Goal: Task Accomplishment & Management: Use online tool/utility

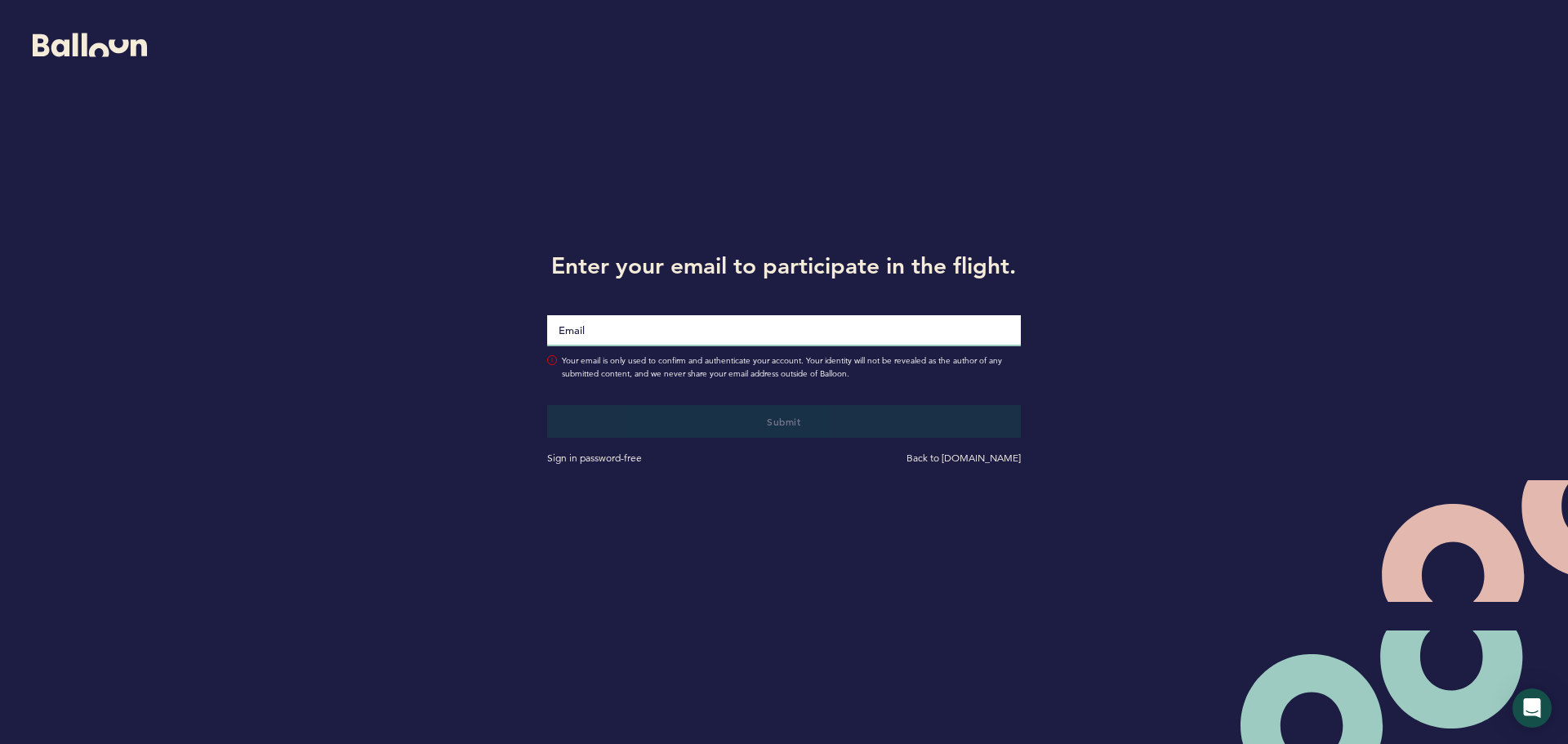
click at [599, 339] on input "Email" at bounding box center [784, 330] width 474 height 31
click at [606, 332] on input "lt" at bounding box center [784, 330] width 474 height 31
type input "[EMAIL_ADDRESS][DOMAIN_NAME]"
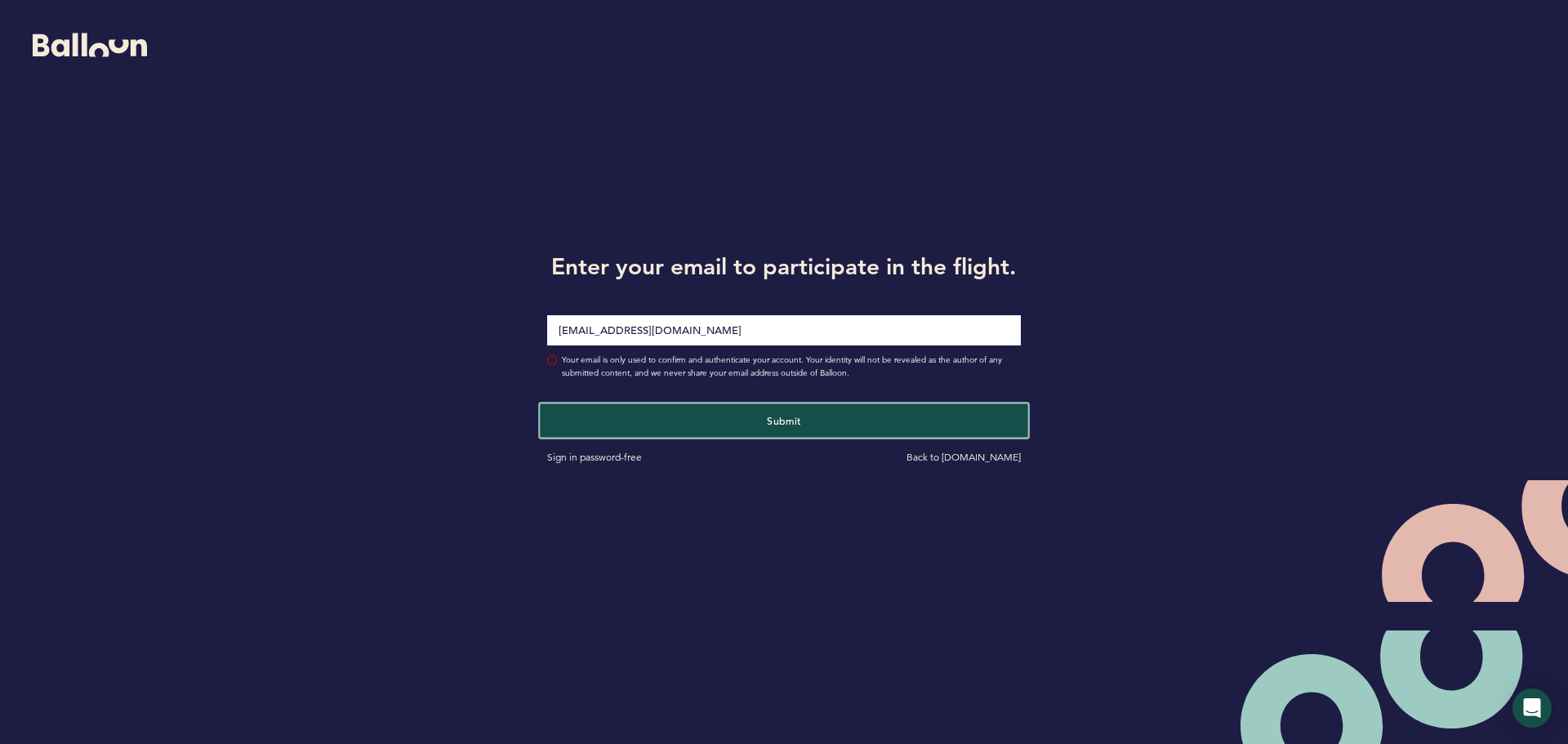
click at [751, 425] on button "Submit" at bounding box center [783, 420] width 487 height 34
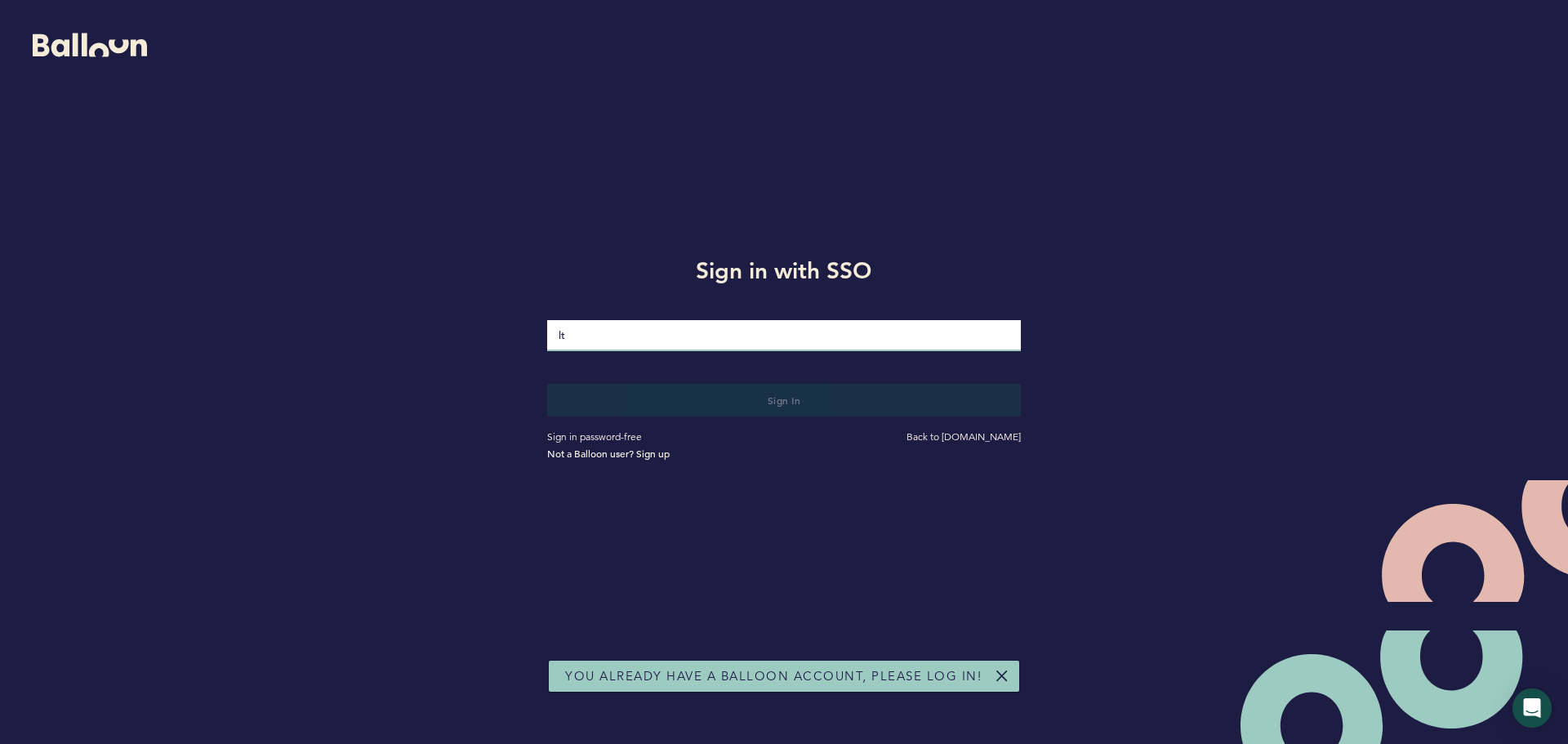
click at [631, 336] on input "lt" at bounding box center [784, 335] width 474 height 31
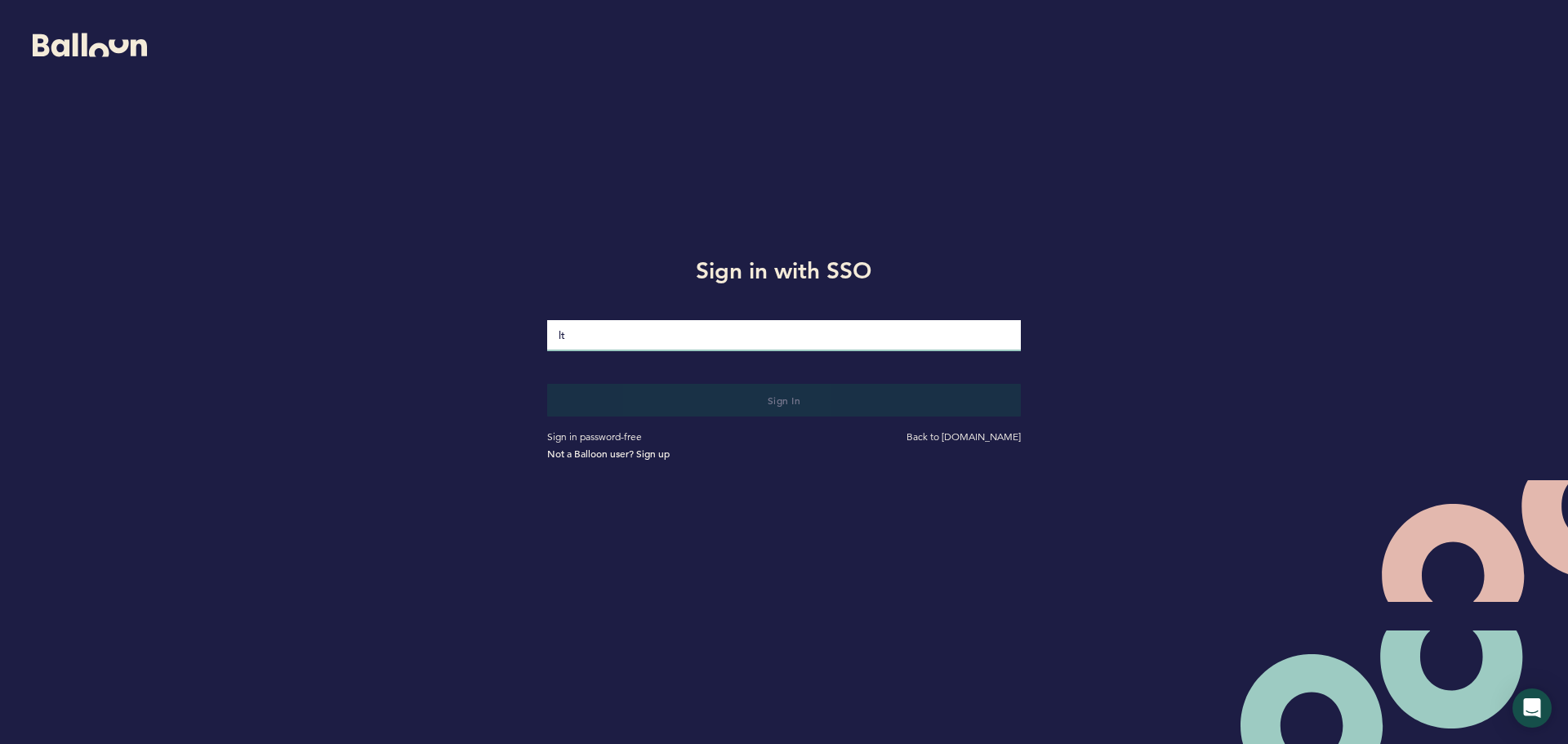
type input "[EMAIL_ADDRESS][DOMAIN_NAME]"
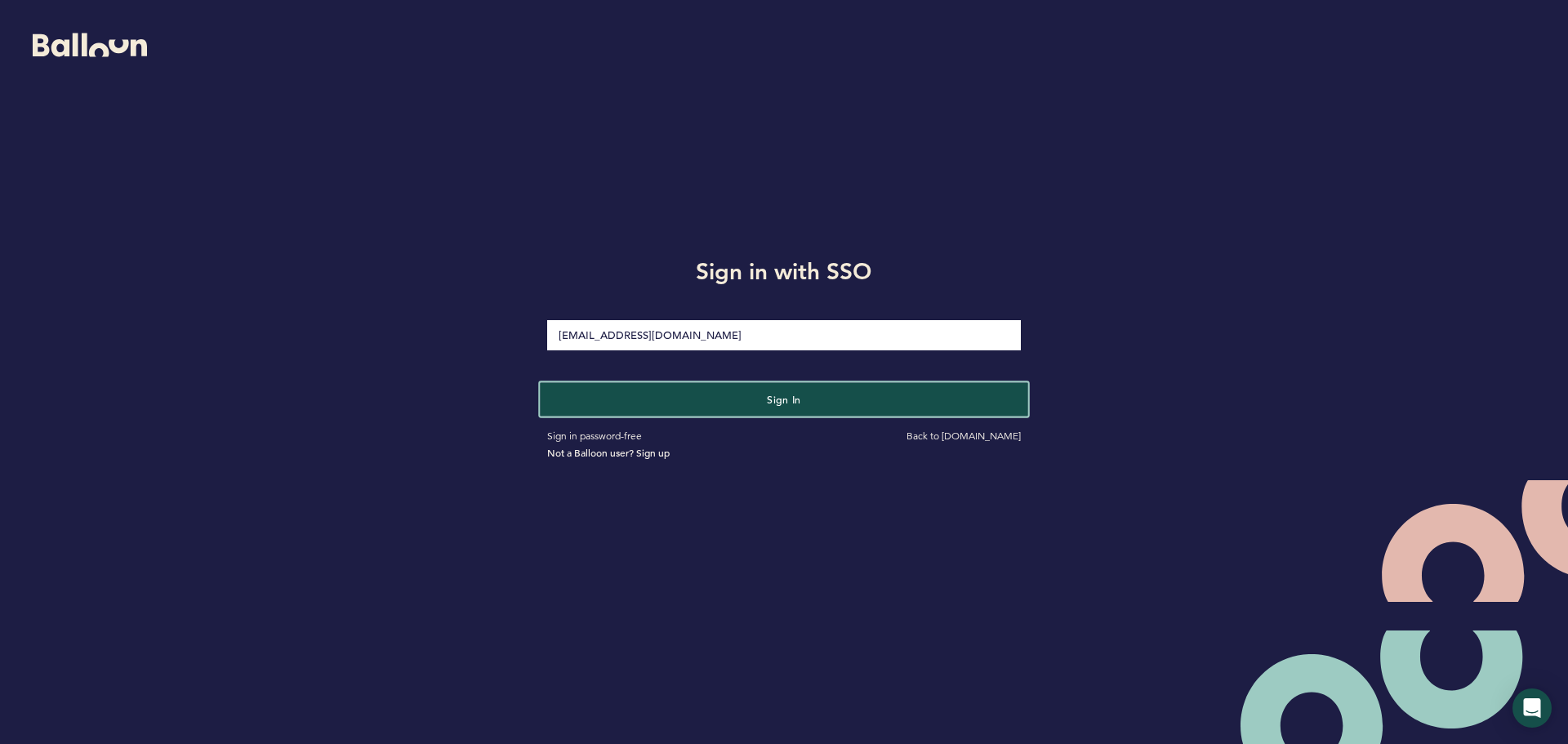
click at [789, 402] on span "Sign in" at bounding box center [784, 398] width 35 height 13
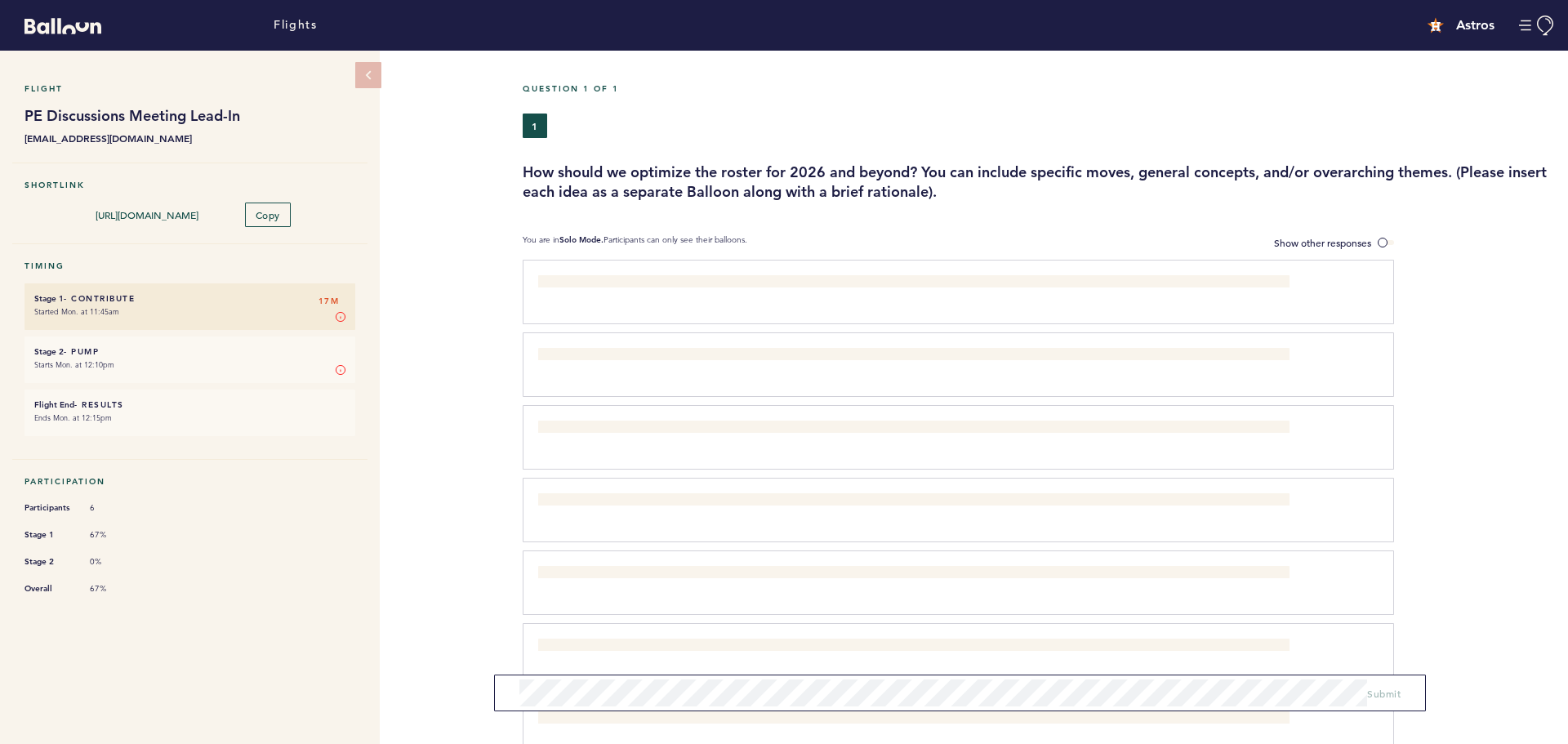
scroll to position [82, 0]
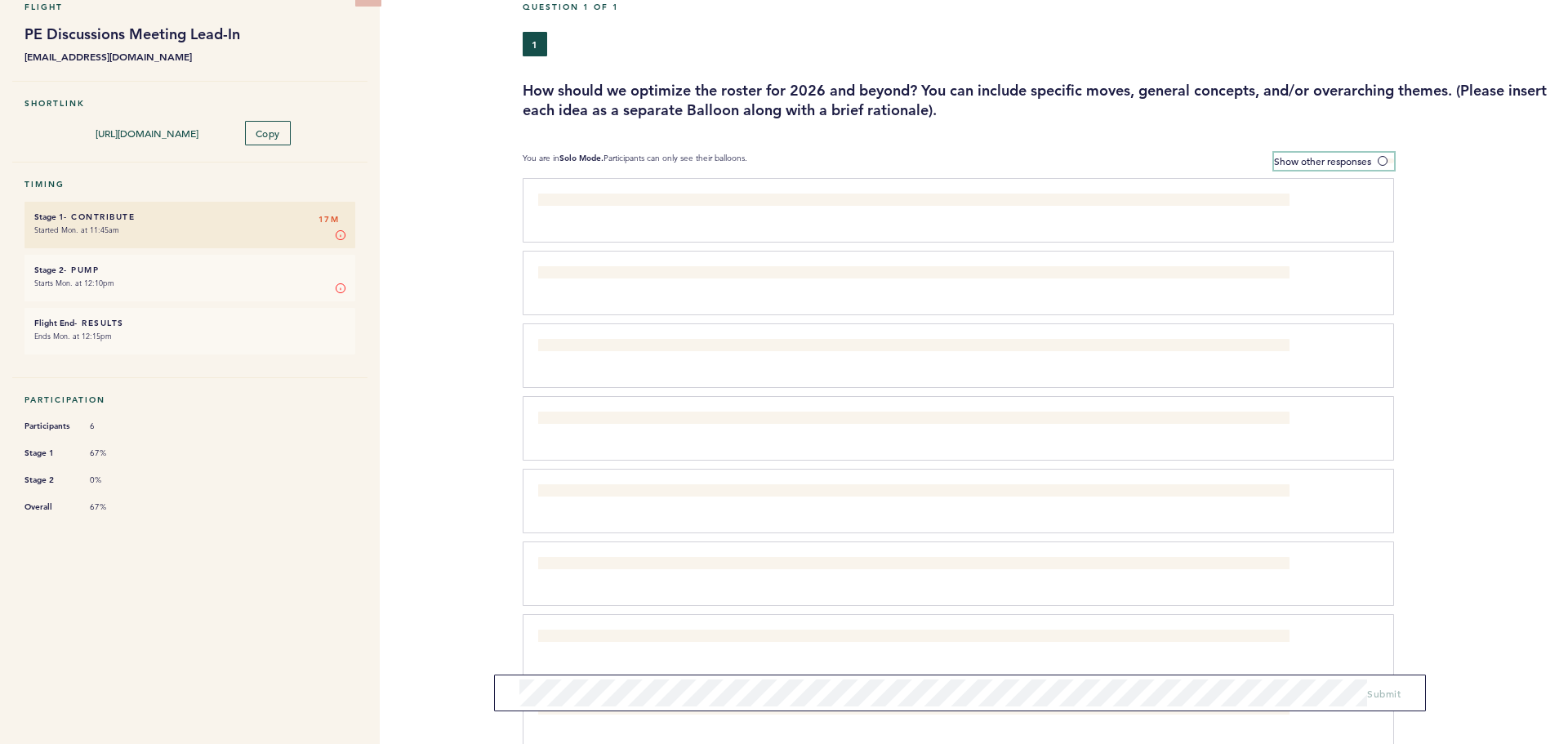
click at [1368, 159] on span "Show other responses" at bounding box center [1323, 160] width 97 height 13
click at [0, 0] on input "Show other responses" at bounding box center [0, 0] width 0 height 0
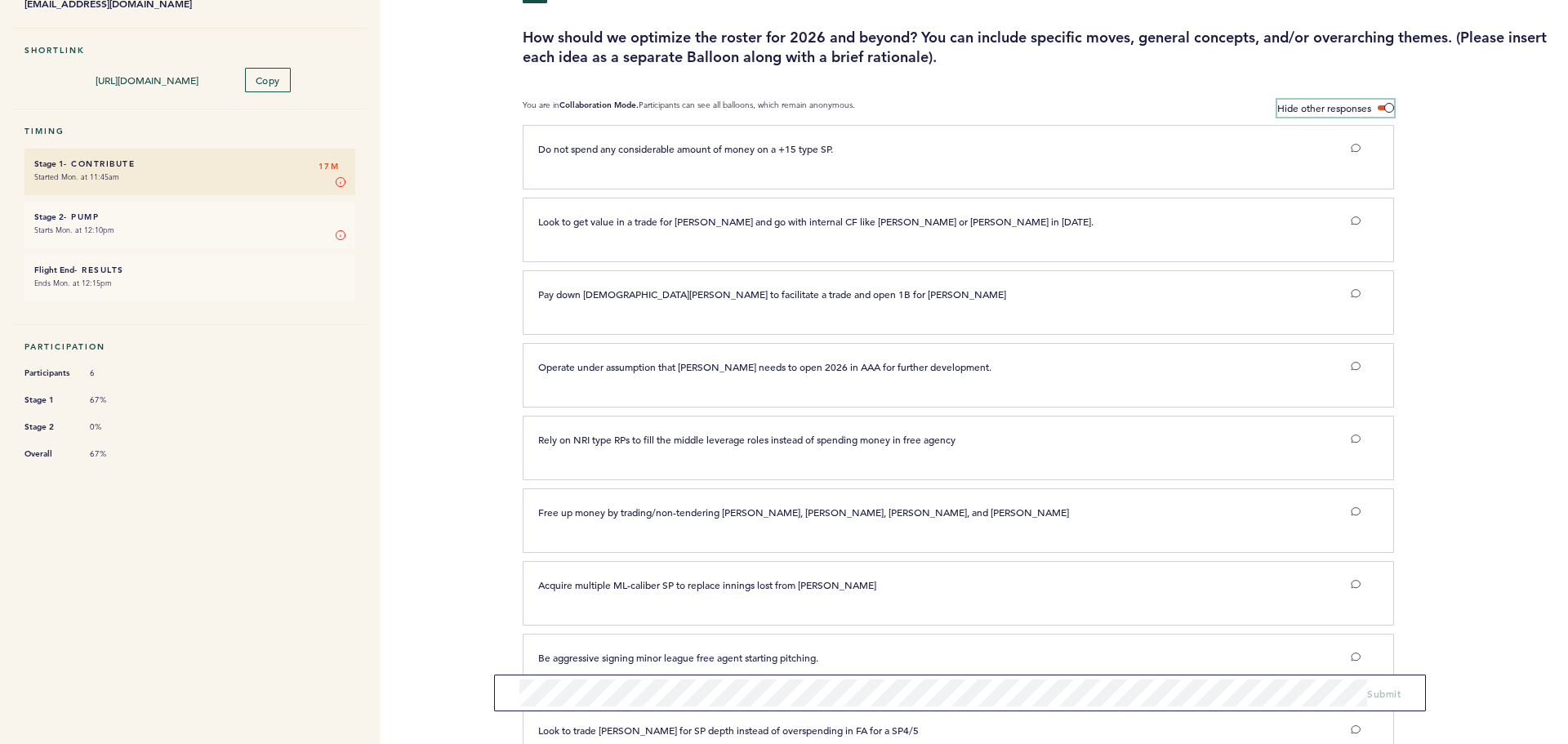
scroll to position [163, 0]
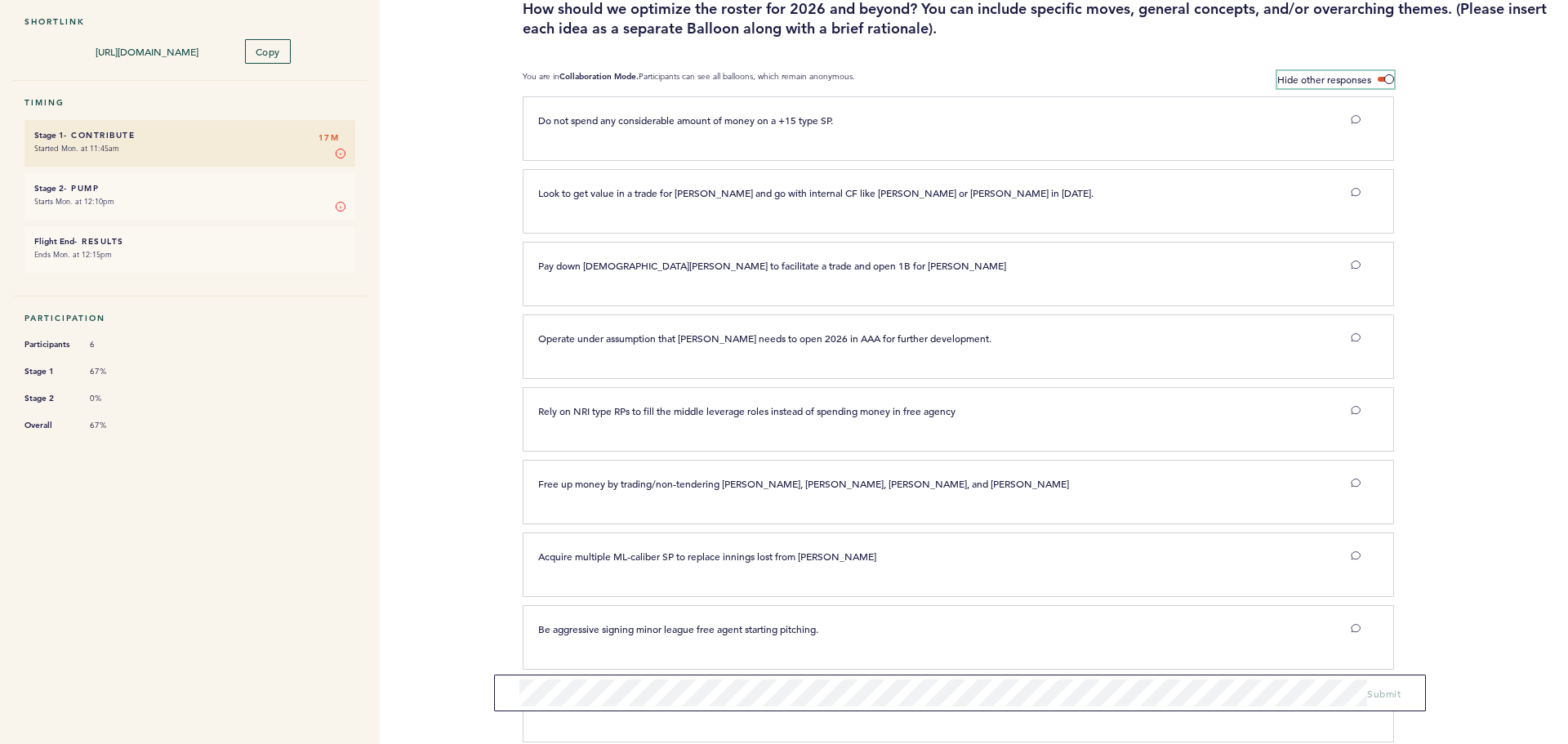
click at [1390, 71] on label "Hide other responses" at bounding box center [1336, 79] width 117 height 17
click at [0, 0] on input "Hide other responses" at bounding box center [0, 0] width 0 height 0
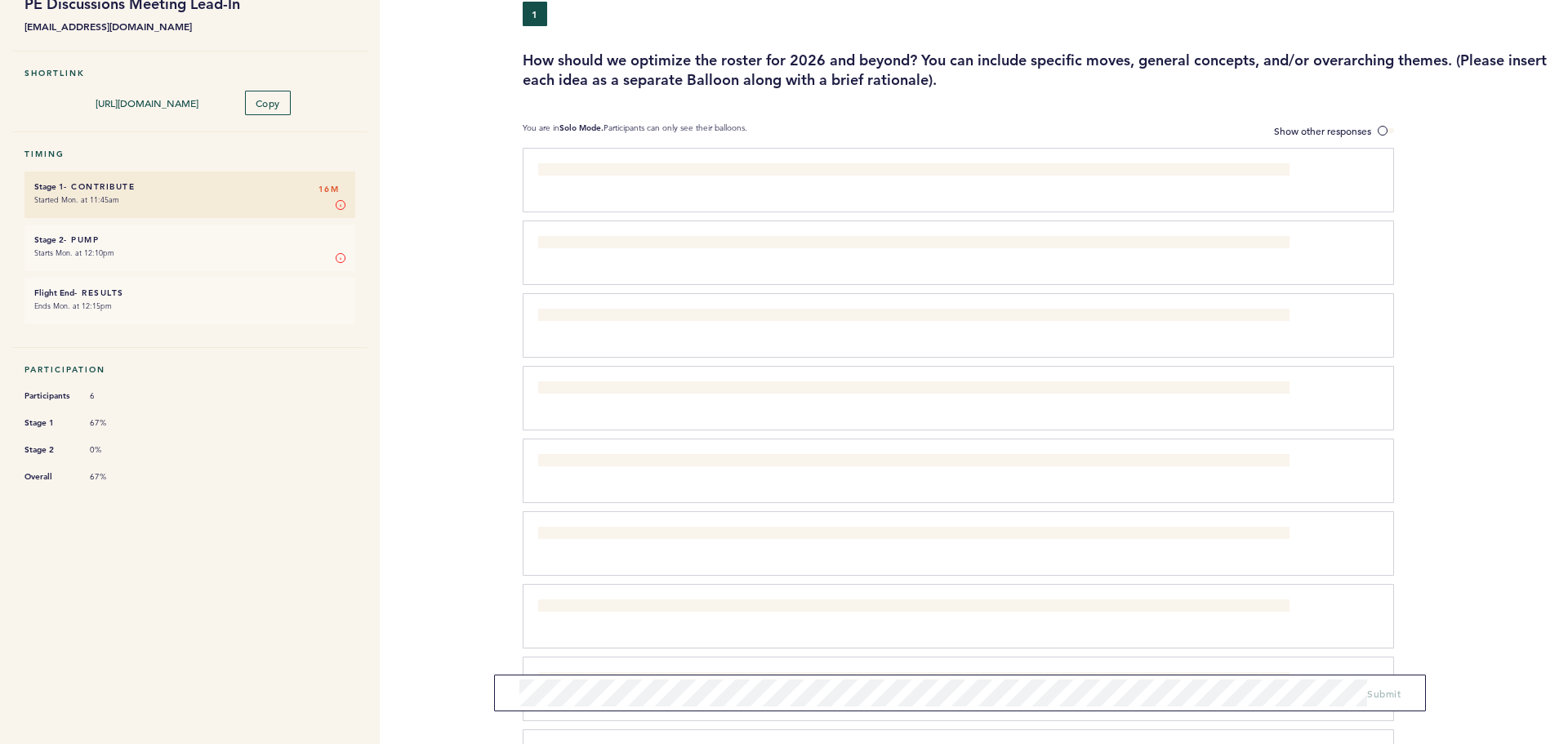
scroll to position [0, 0]
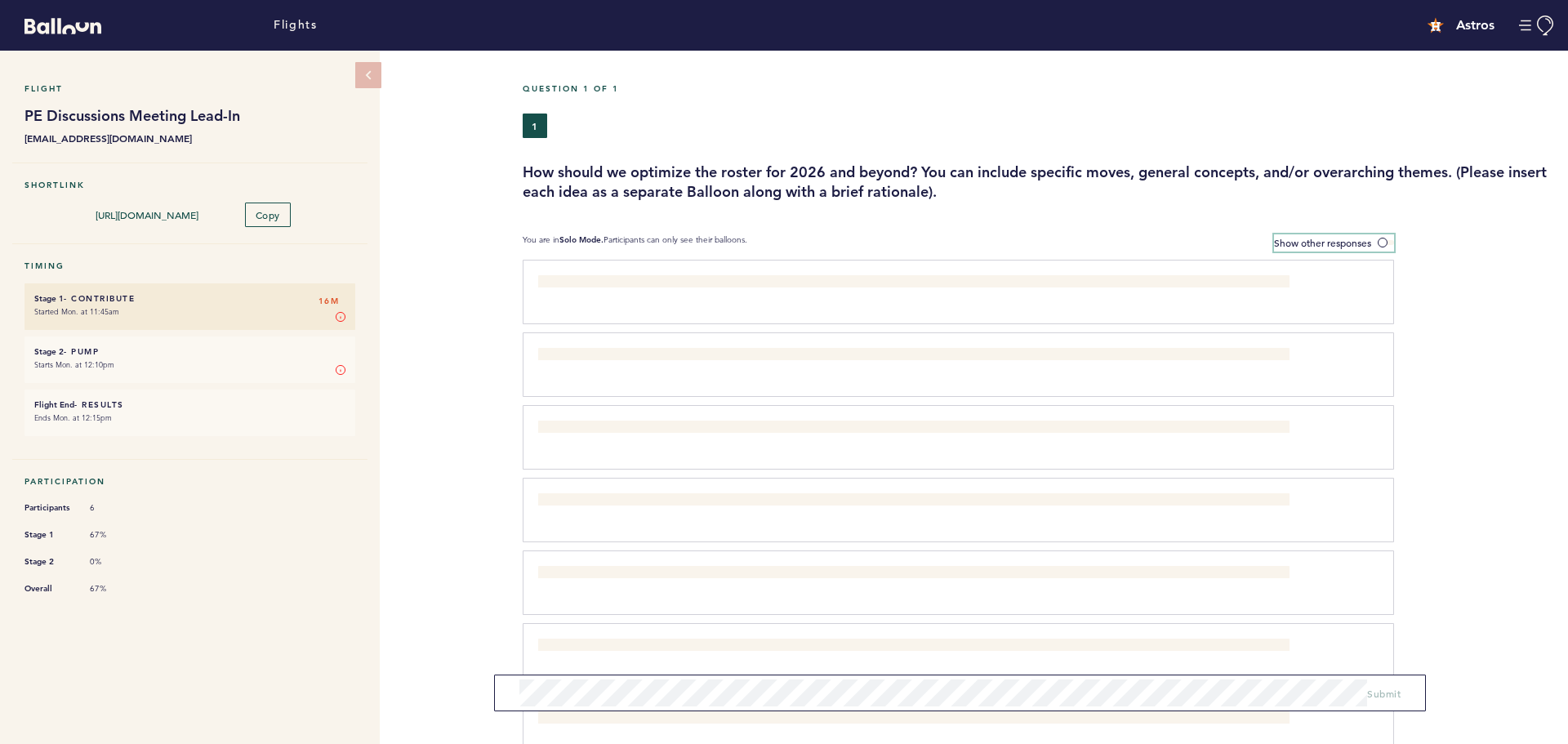
click at [1386, 240] on span at bounding box center [1386, 242] width 17 height 5
click at [0, 0] on input "Show other responses" at bounding box center [0, 0] width 0 height 0
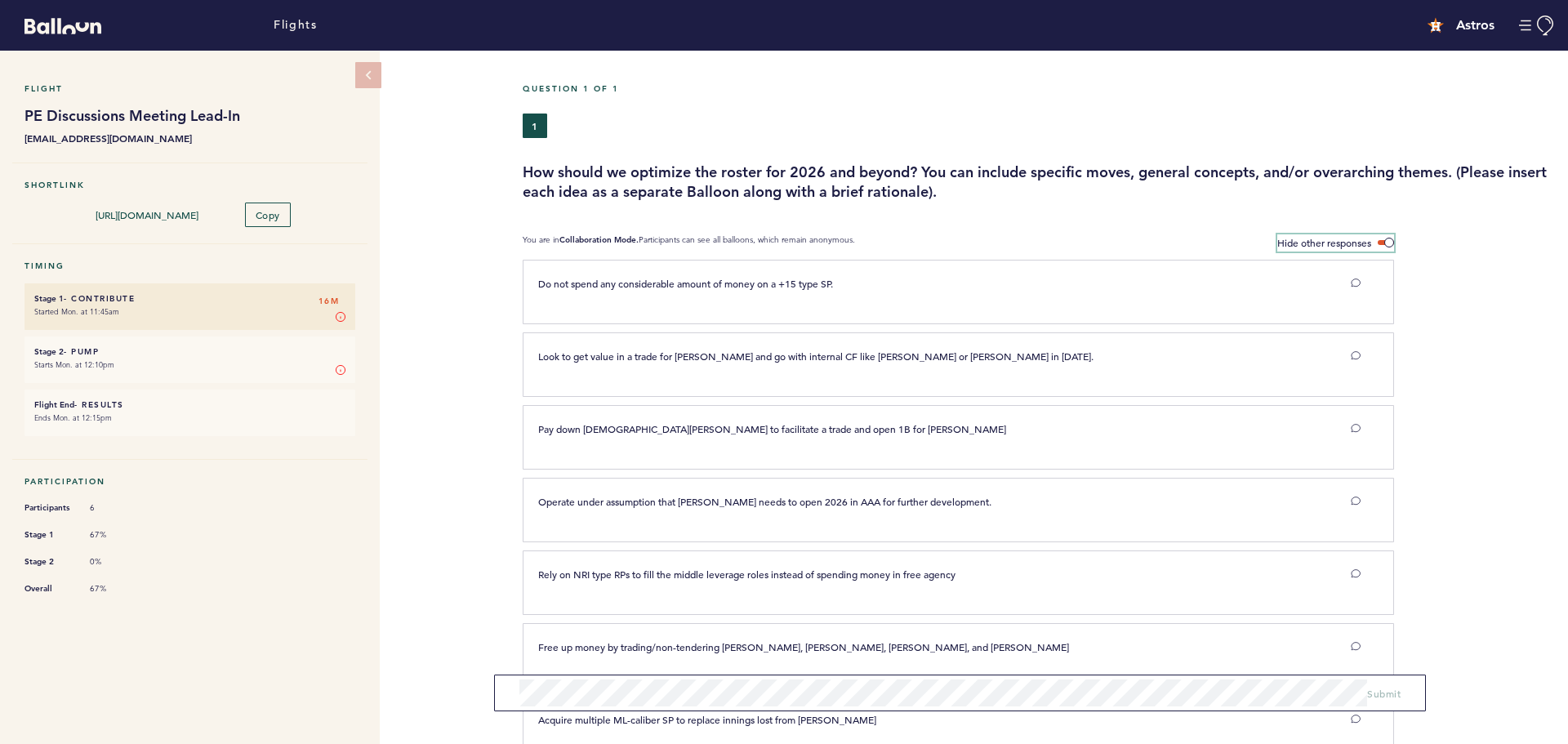
click at [1386, 240] on span at bounding box center [1386, 242] width 17 height 5
click at [0, 0] on input "Hide other responses" at bounding box center [0, 0] width 0 height 0
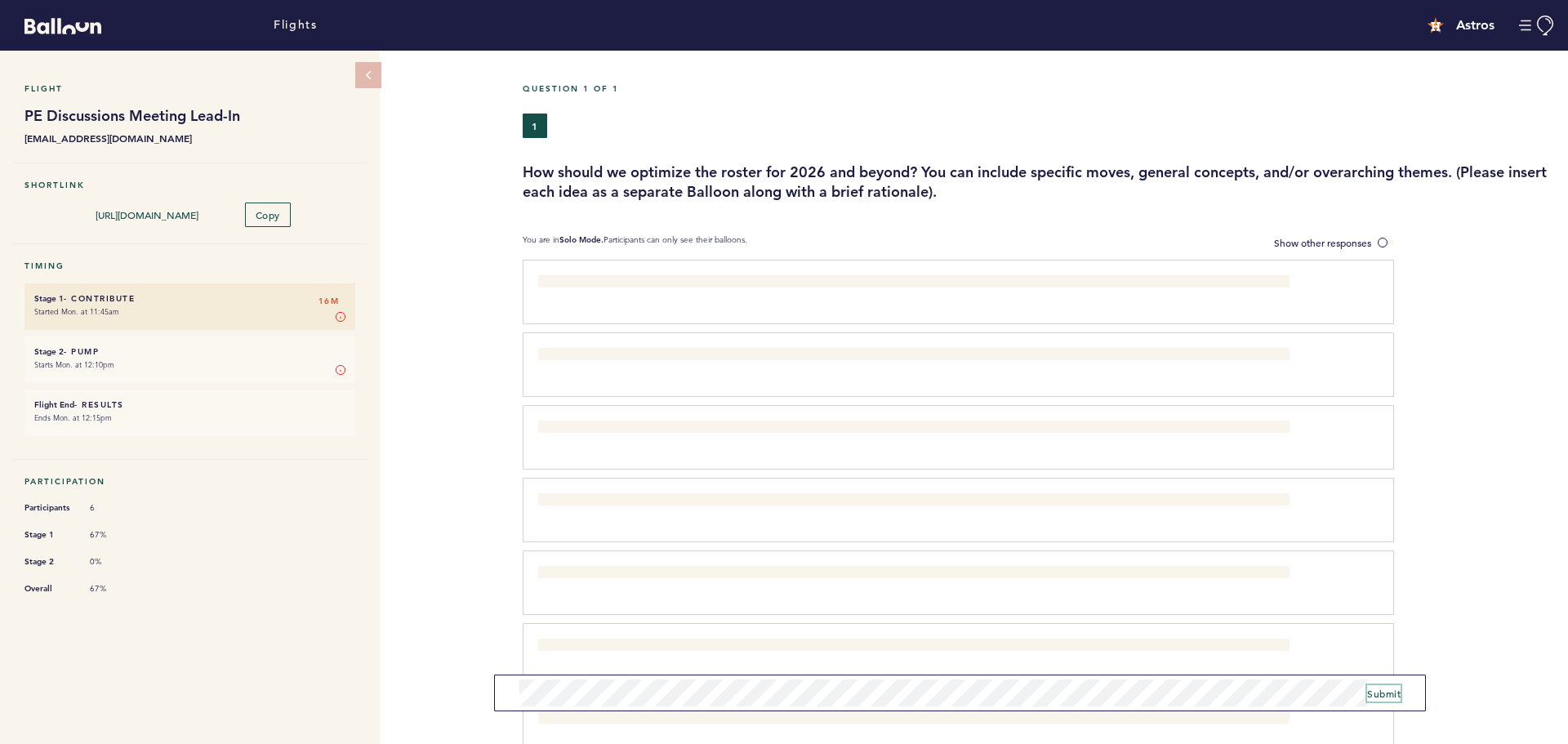
click at [1379, 694] on span "Submit" at bounding box center [1384, 693] width 34 height 13
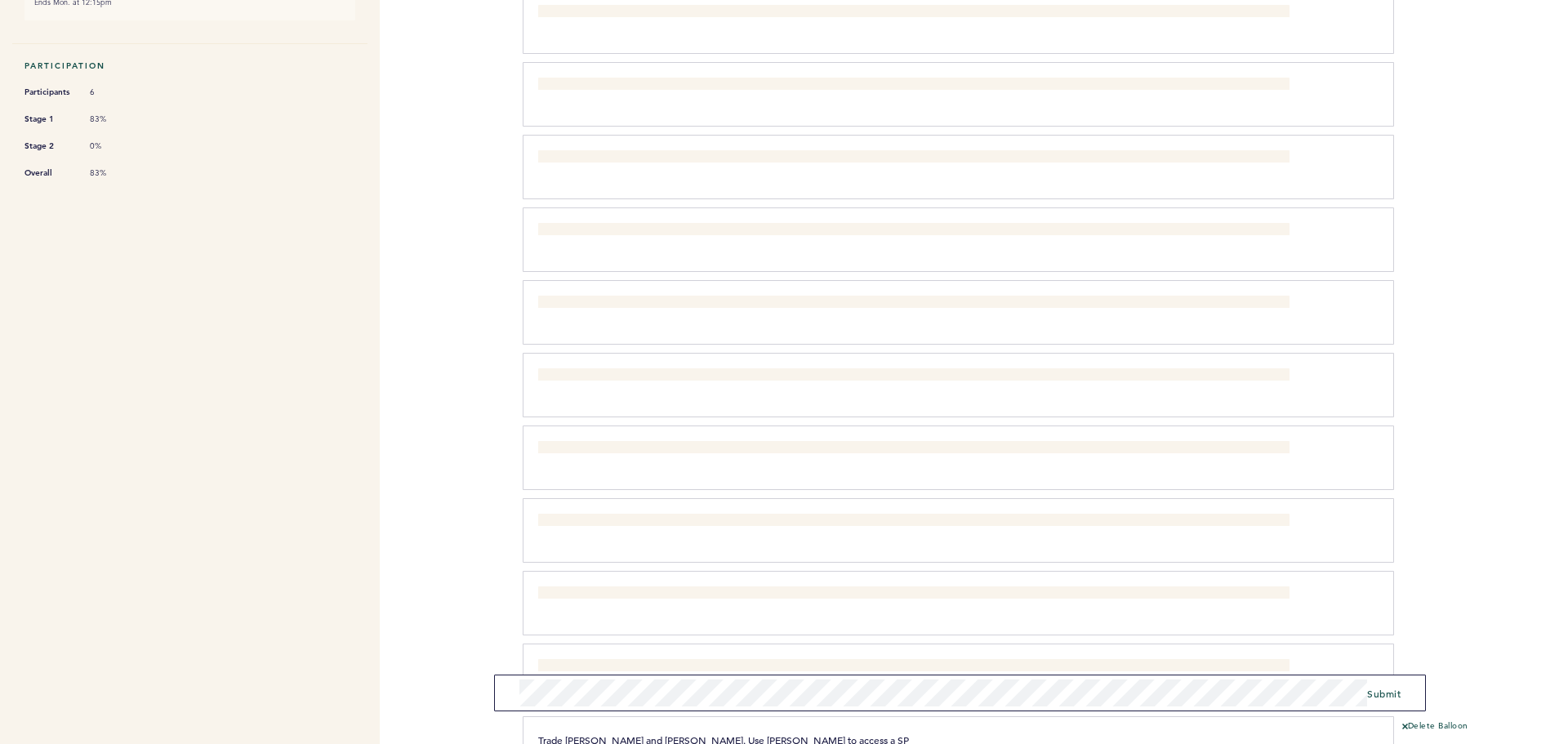
scroll to position [561, 0]
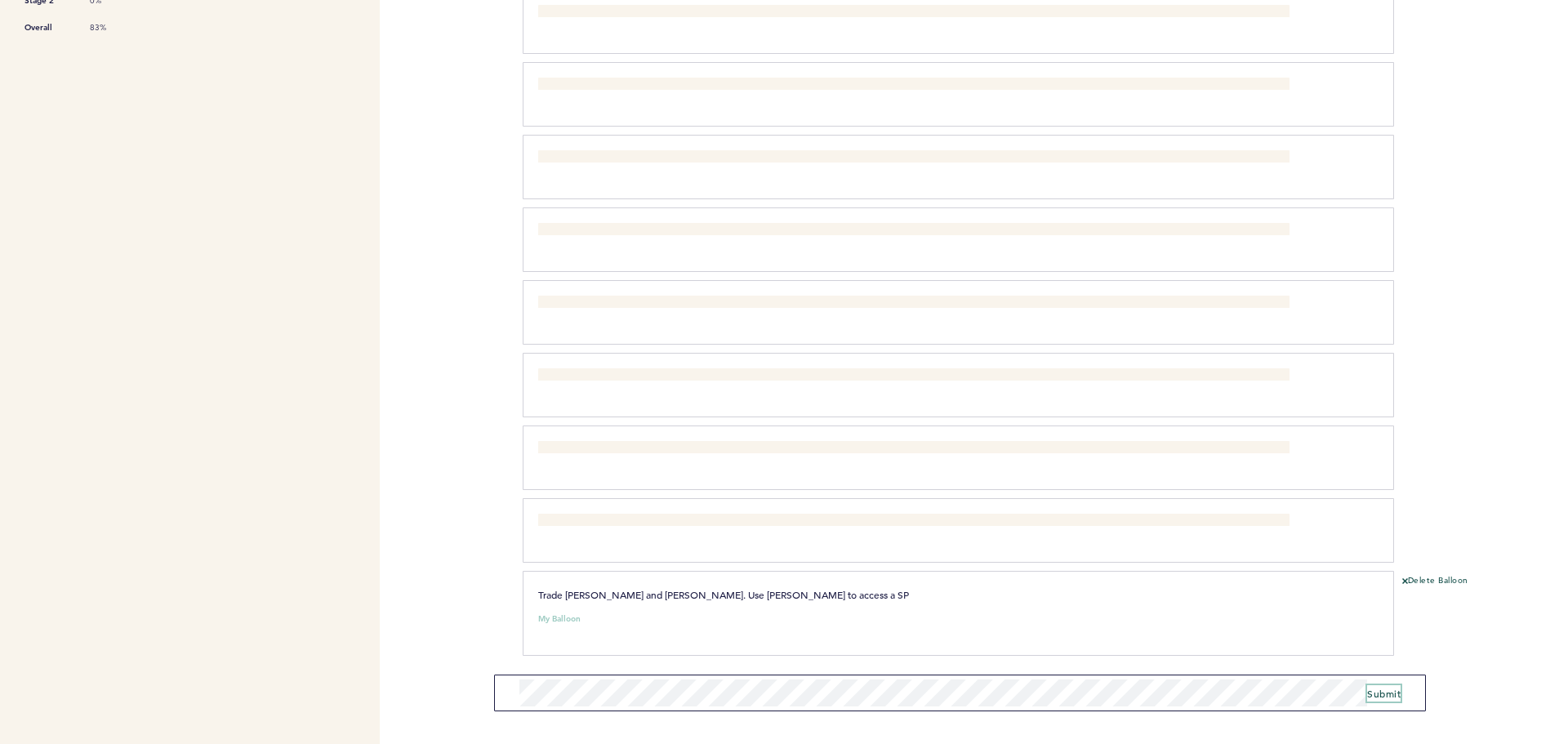
click at [1389, 694] on span "Submit" at bounding box center [1384, 693] width 34 height 13
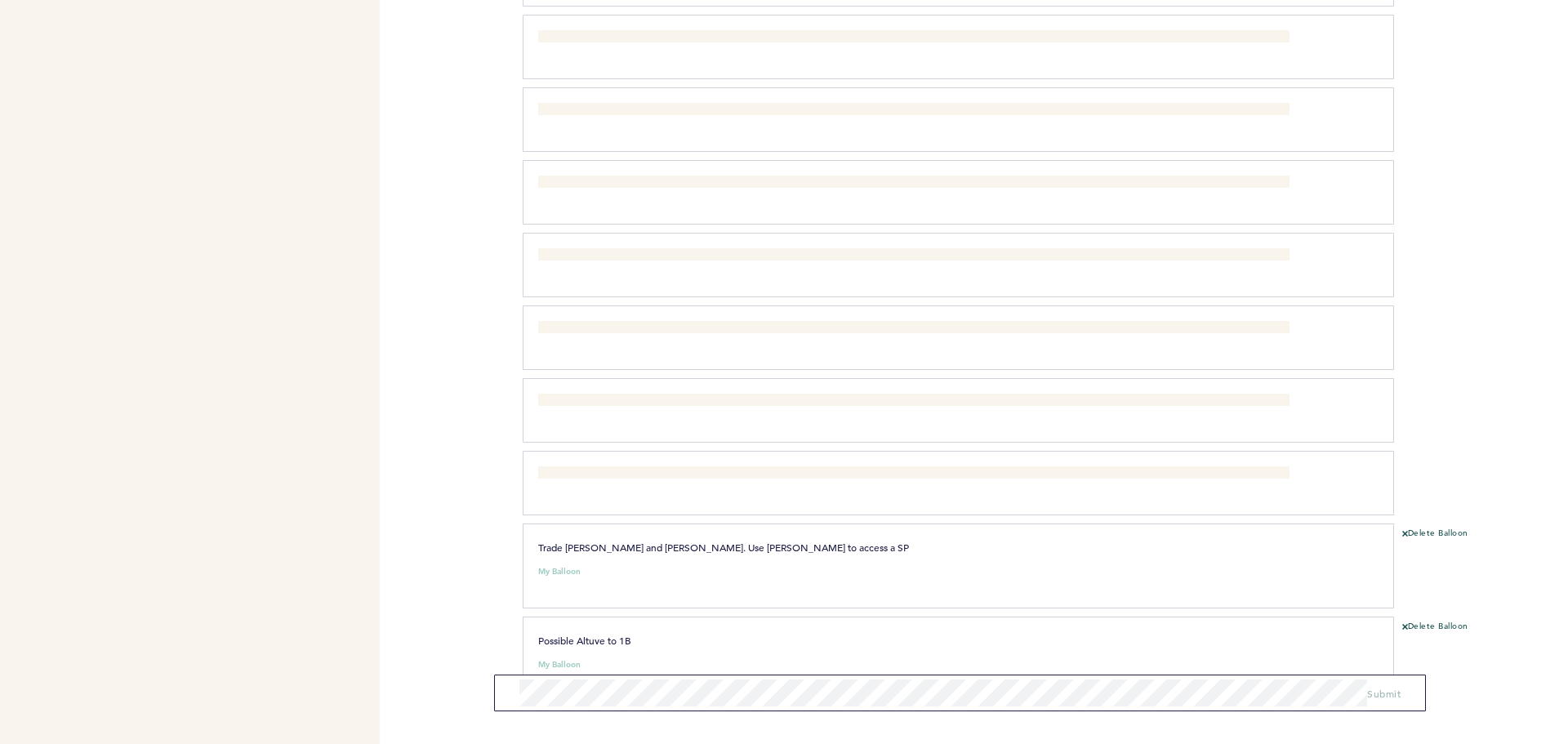
scroll to position [654, 0]
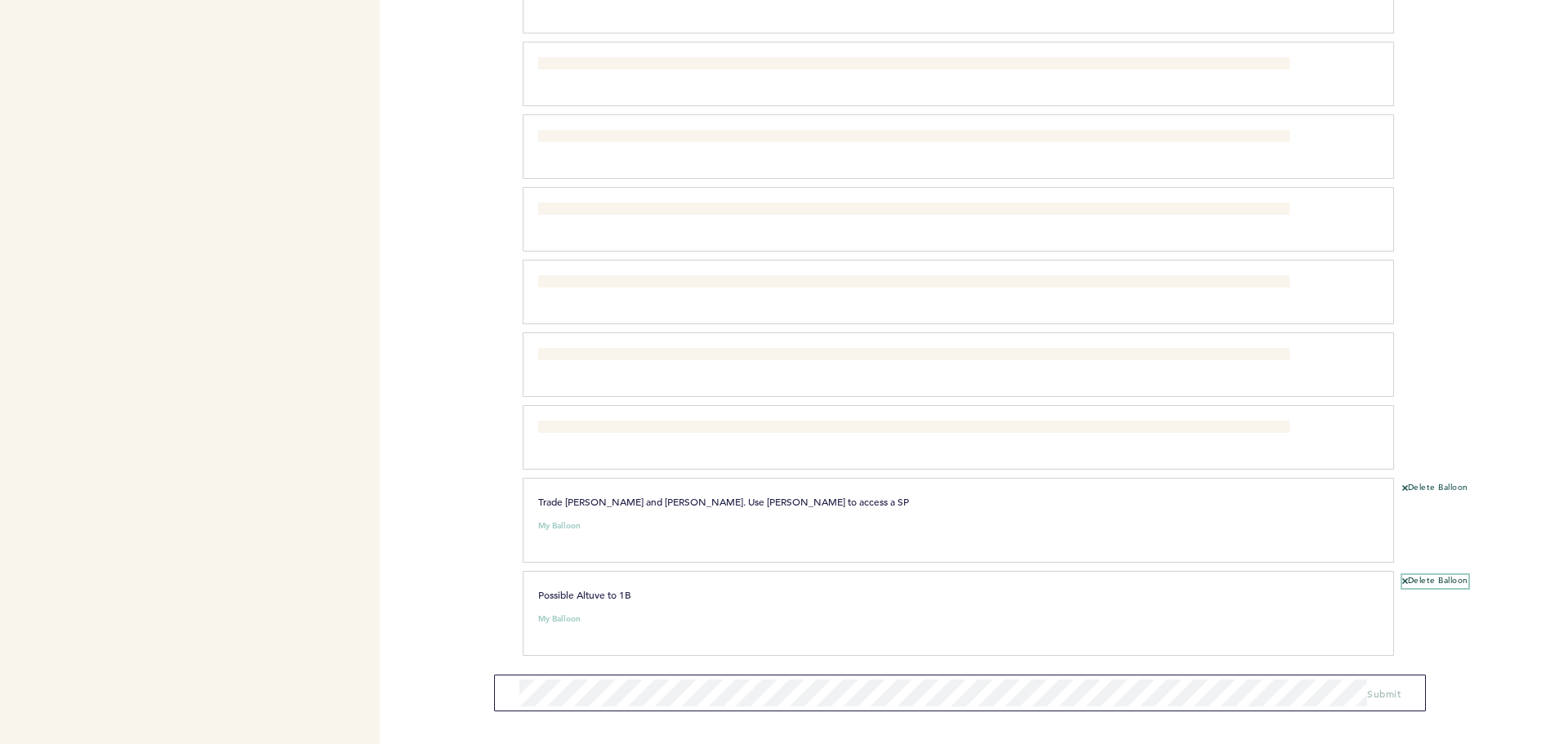
click at [1412, 580] on button "Delete Balloon" at bounding box center [1436, 581] width 66 height 13
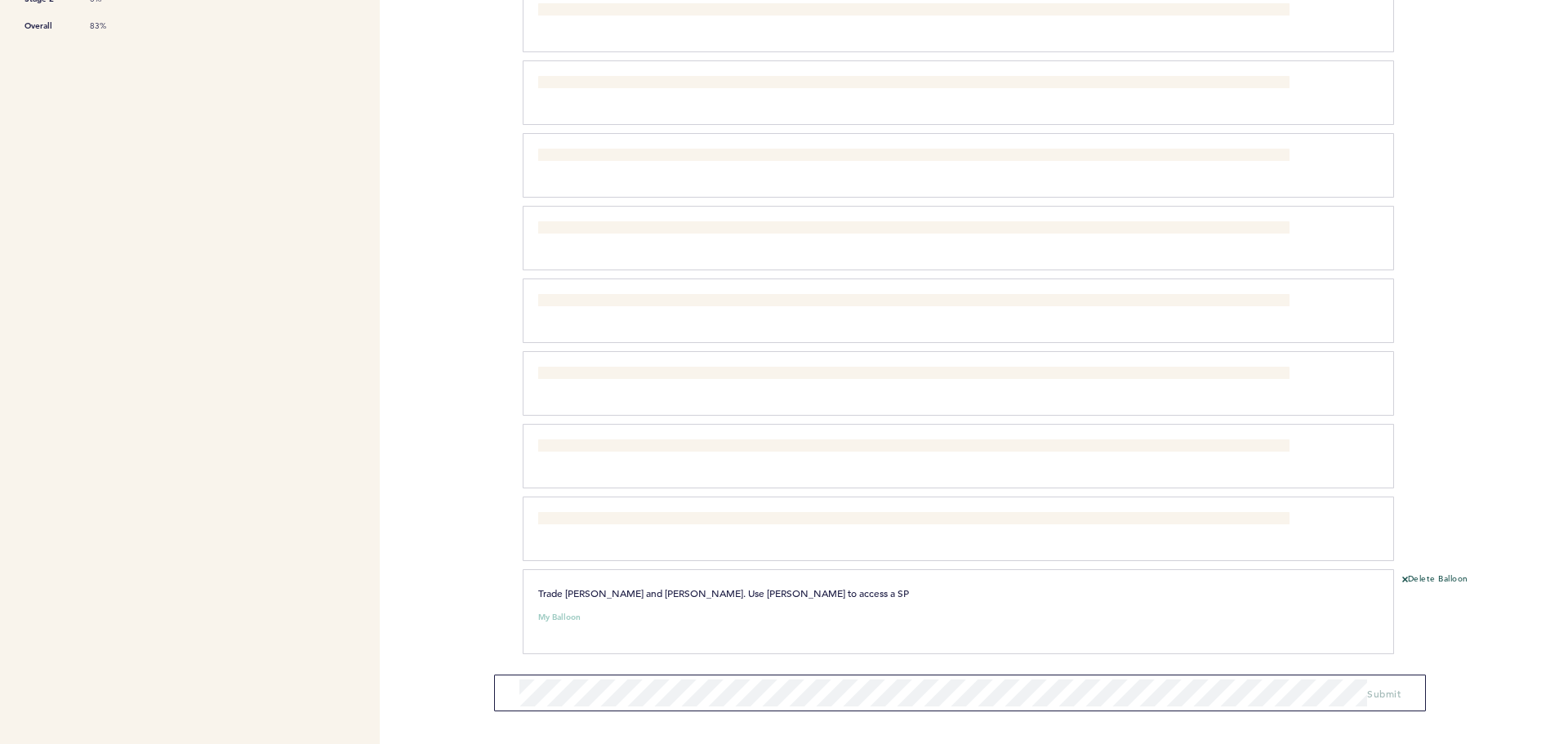
scroll to position [561, 0]
click at [1388, 695] on span "Submit" at bounding box center [1384, 693] width 34 height 13
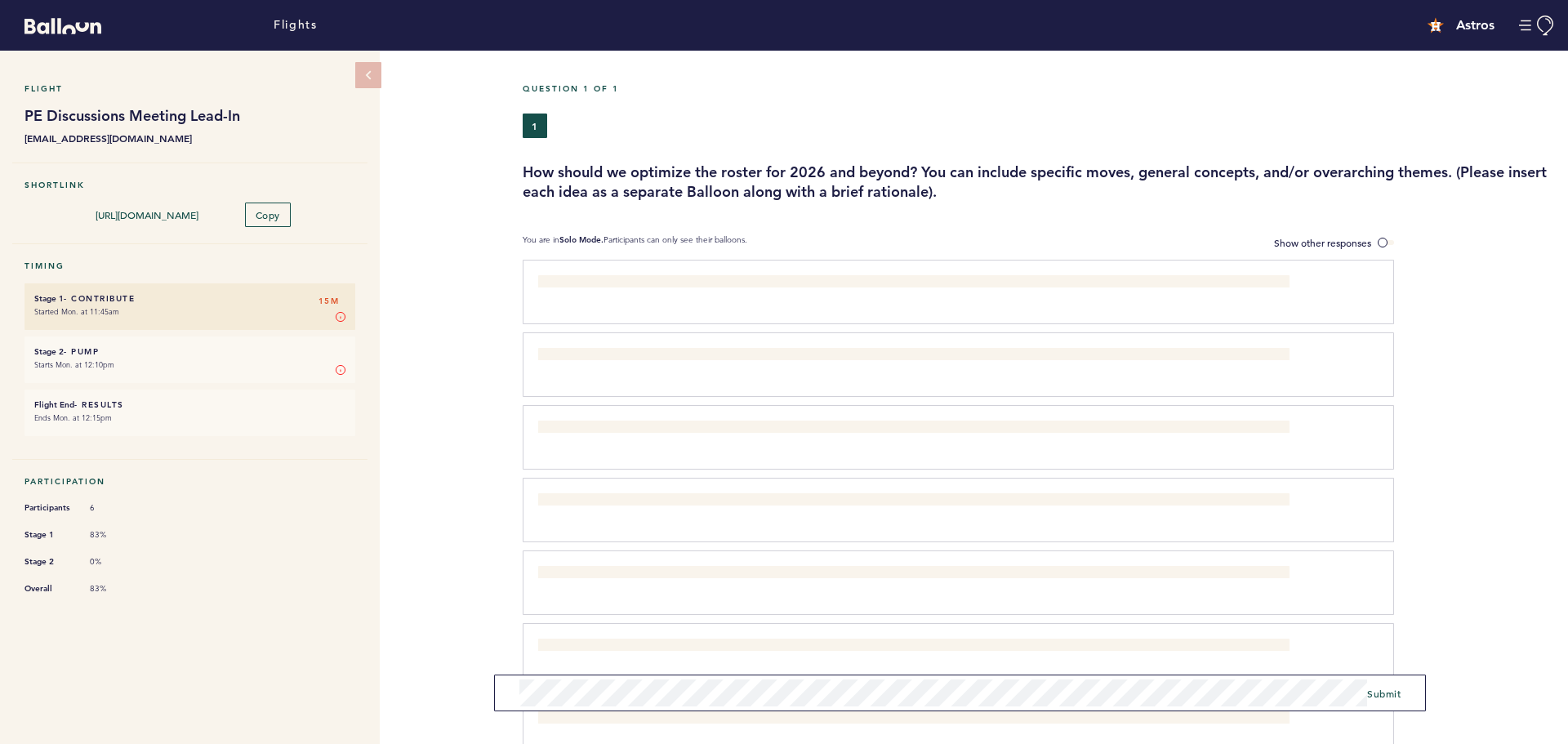
scroll to position [82, 0]
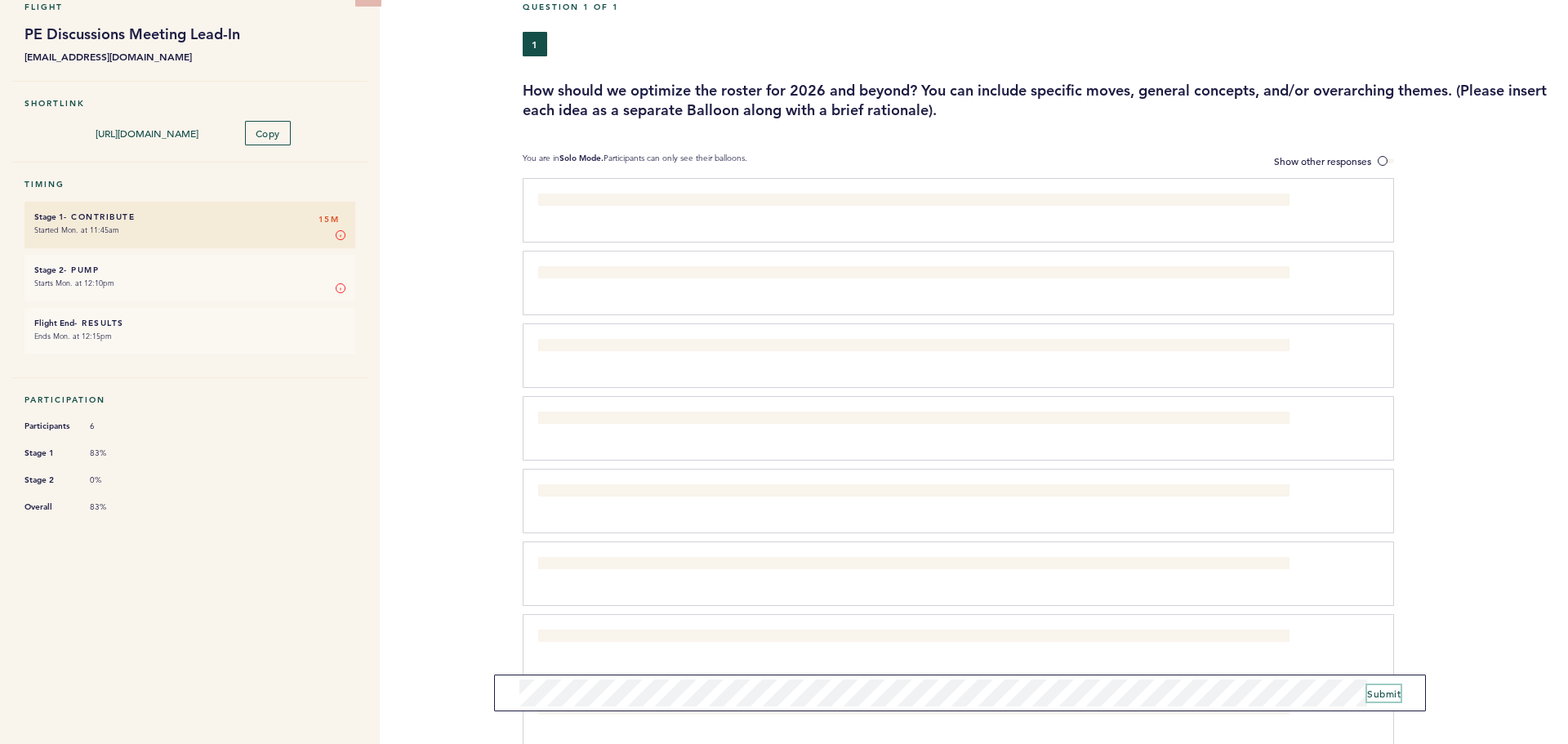
click at [1391, 690] on span "Submit" at bounding box center [1384, 693] width 34 height 13
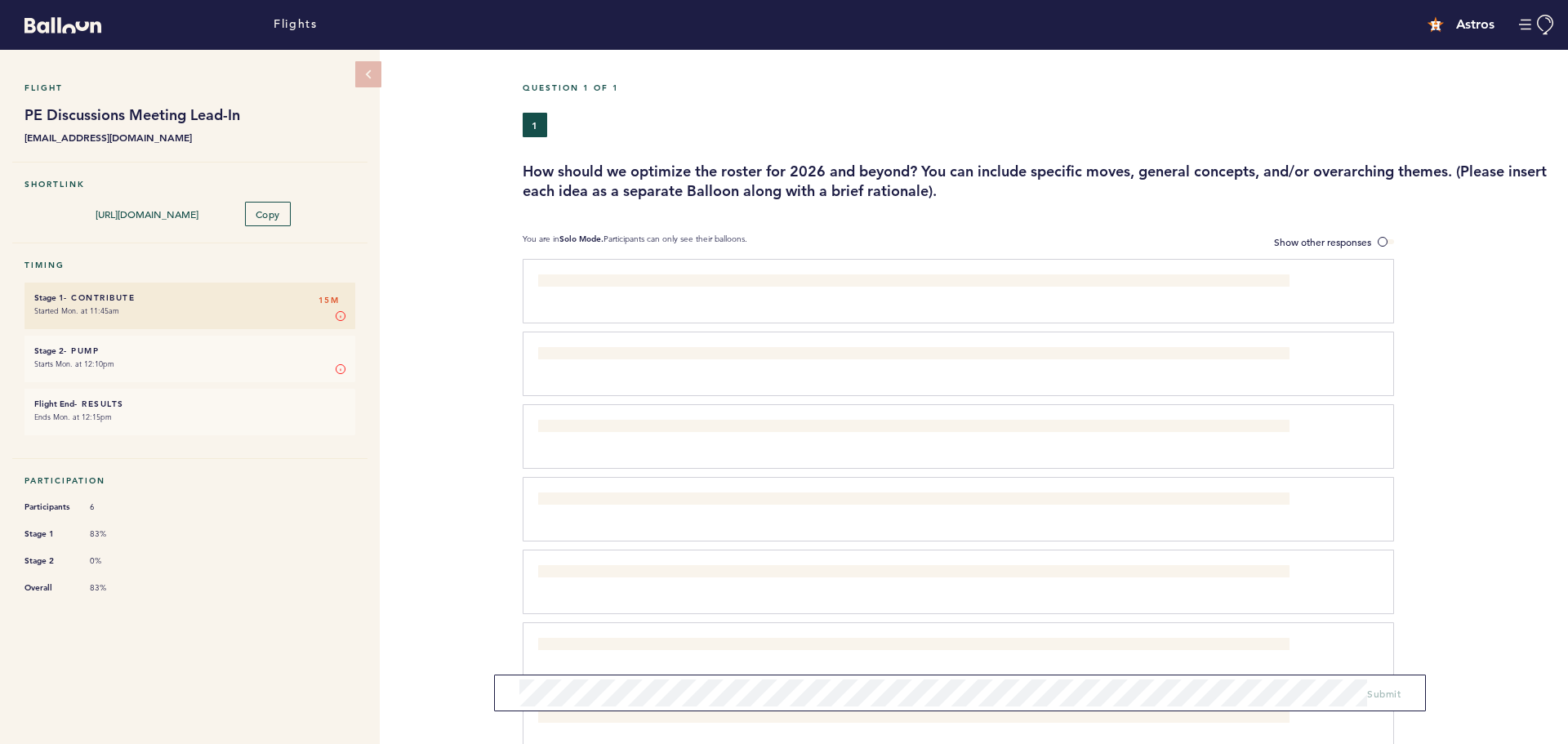
scroll to position [0, 0]
click at [1375, 239] on label "Show other responses" at bounding box center [1334, 242] width 120 height 17
click at [0, 0] on input "Show other responses" at bounding box center [0, 0] width 0 height 0
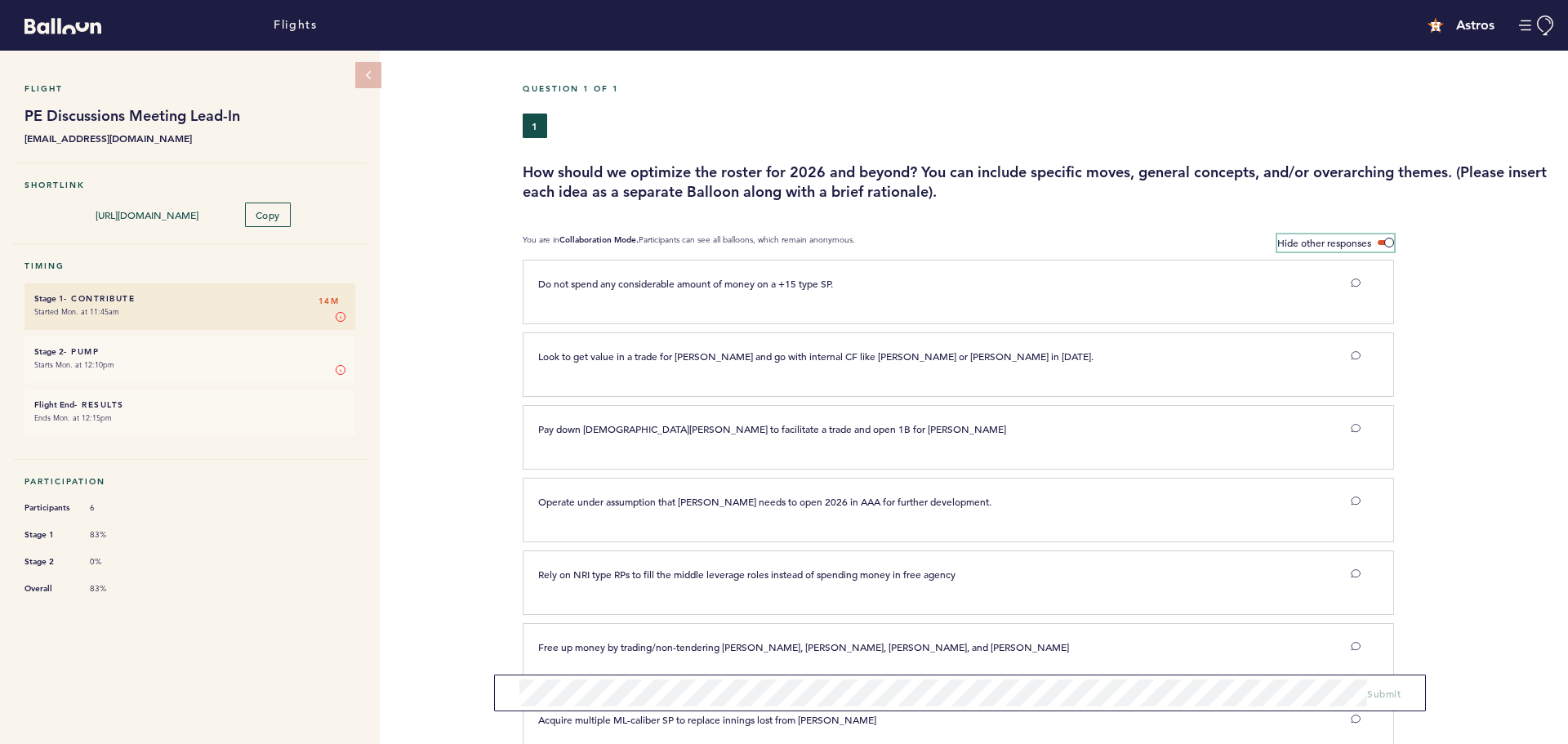
click at [1390, 242] on span at bounding box center [1386, 242] width 17 height 5
click at [0, 0] on input "Hide other responses" at bounding box center [0, 0] width 0 height 0
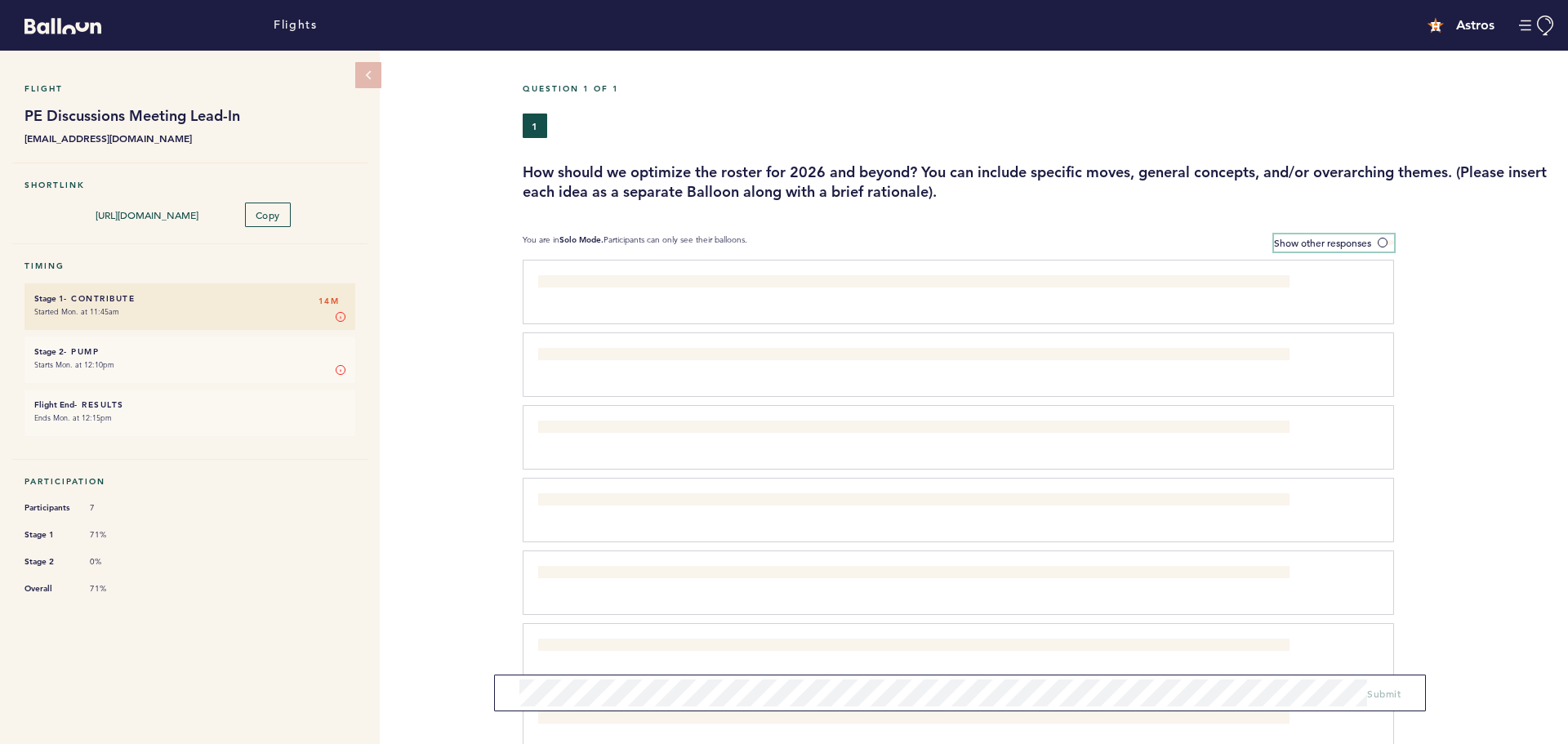
click at [1376, 234] on label "Show other responses" at bounding box center [1334, 242] width 120 height 17
click at [0, 0] on input "Show other responses" at bounding box center [0, 0] width 0 height 0
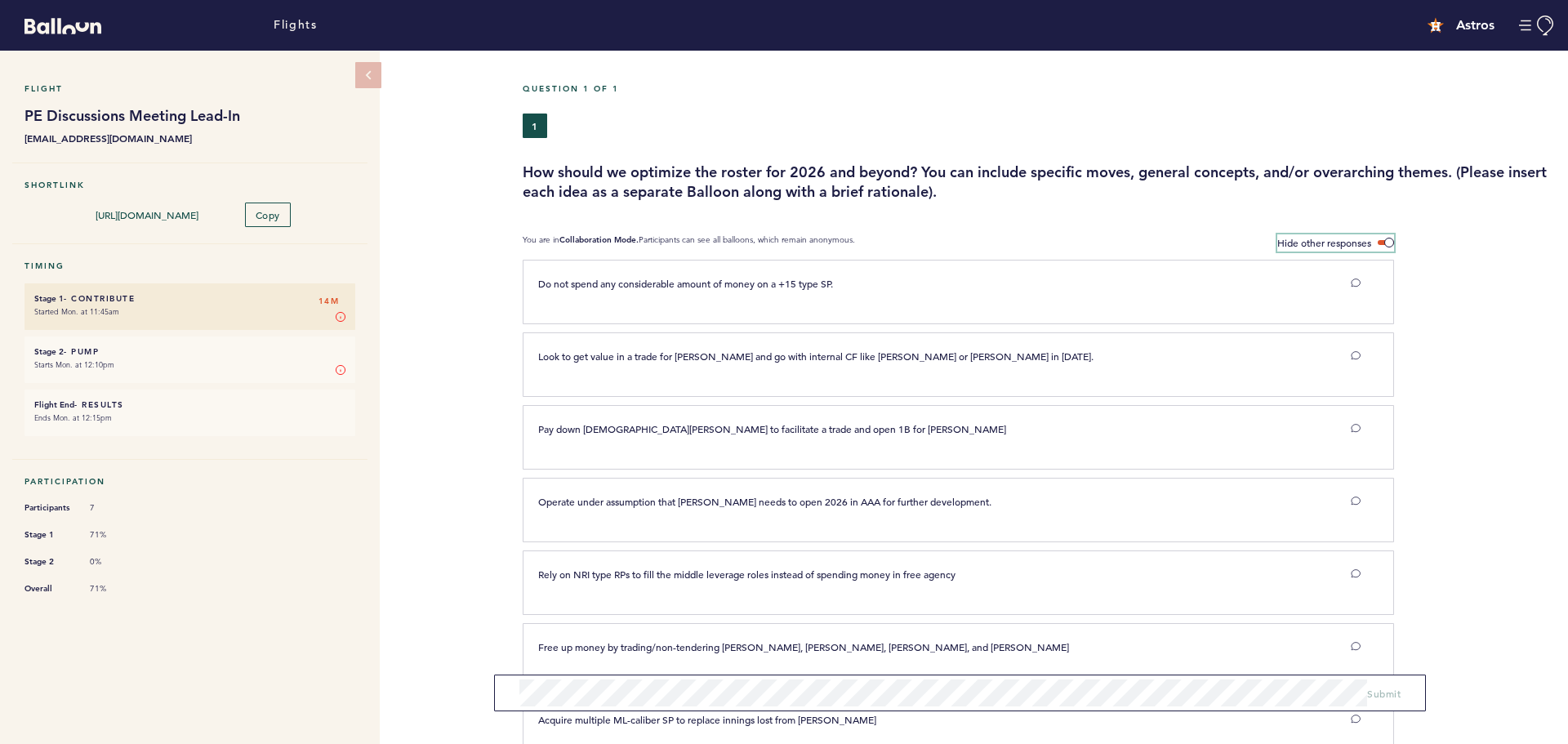
click at [1385, 243] on span at bounding box center [1386, 242] width 17 height 5
click at [0, 0] on input "Hide other responses" at bounding box center [0, 0] width 0 height 0
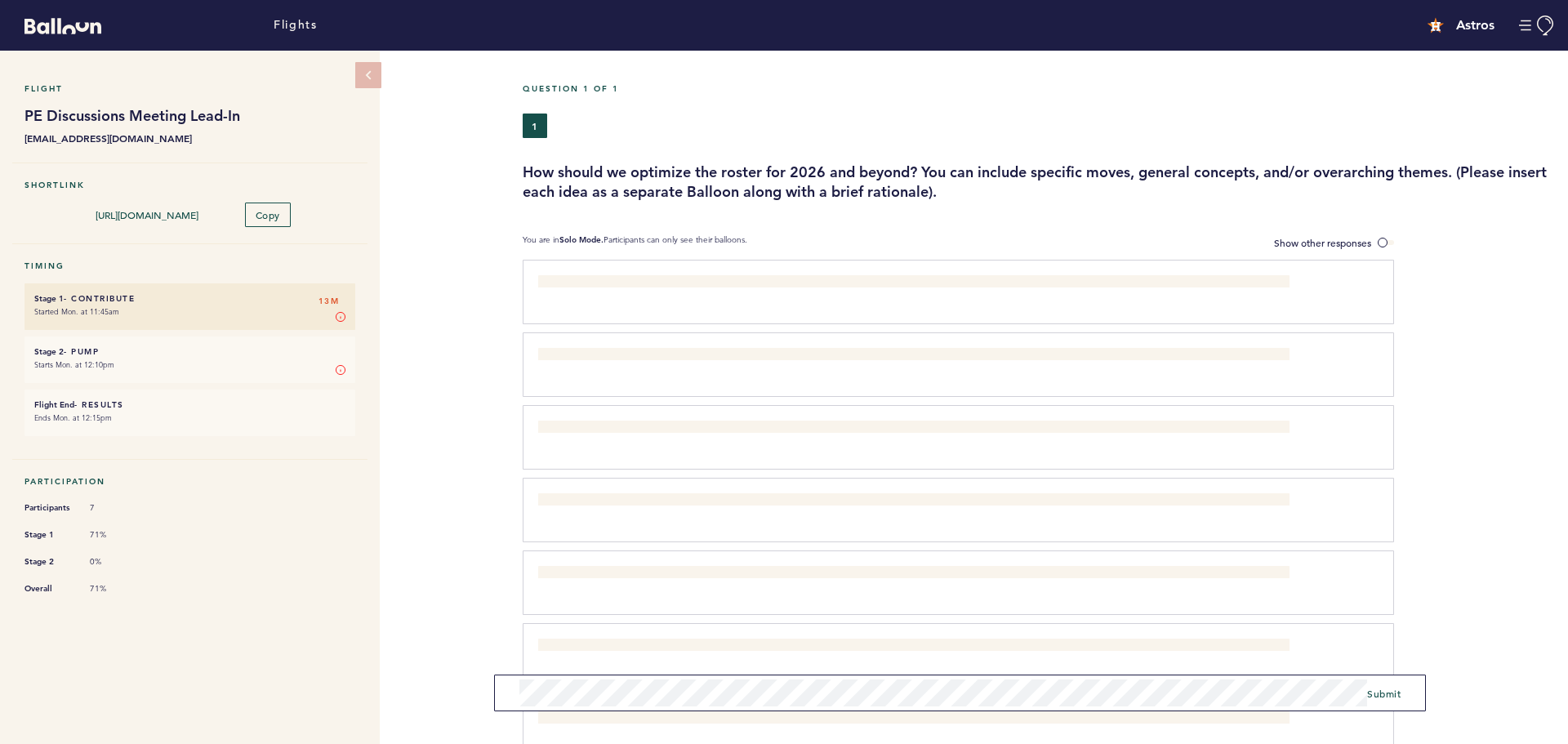
scroll to position [245, 0]
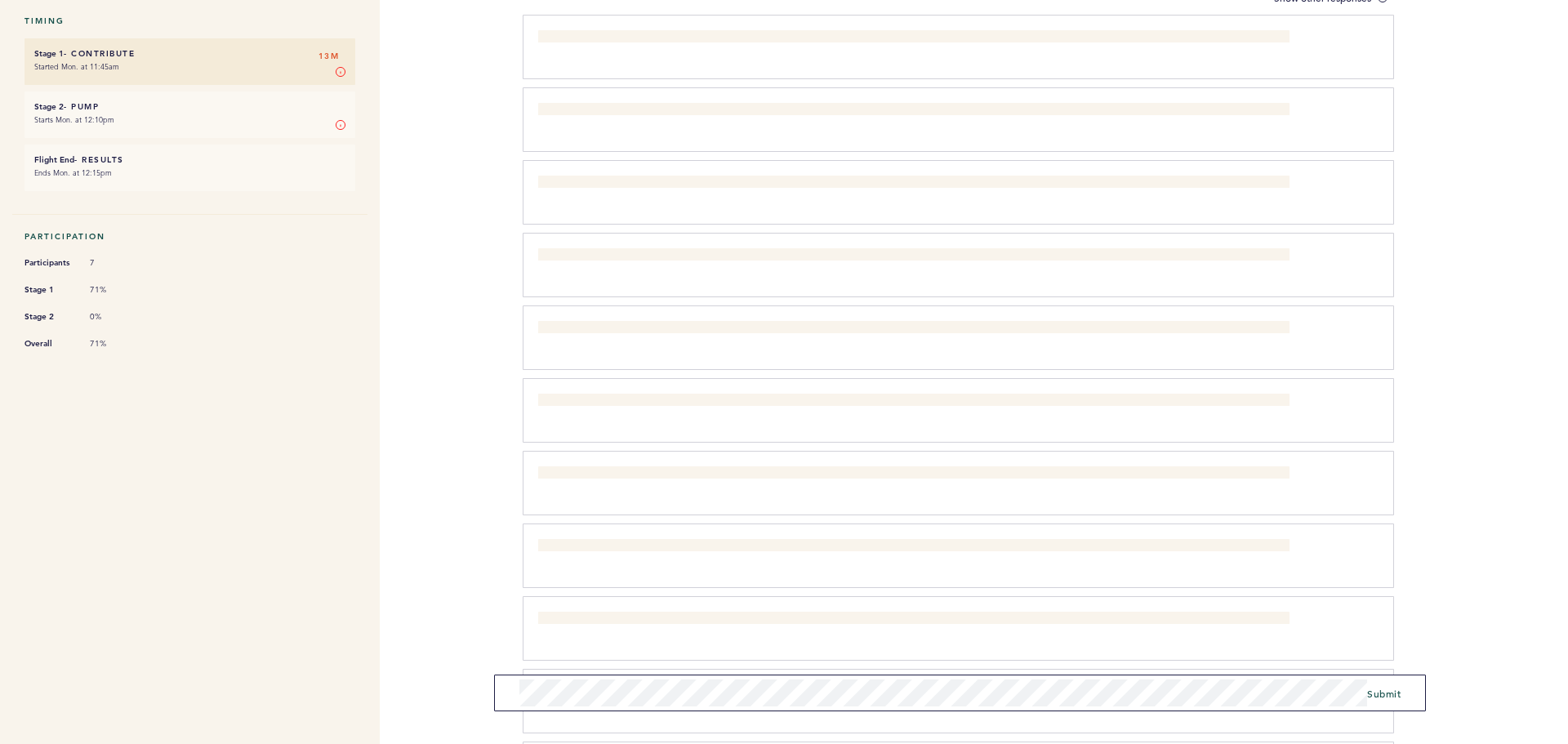
click at [510, 691] on form "Submit" at bounding box center [960, 693] width 932 height 37
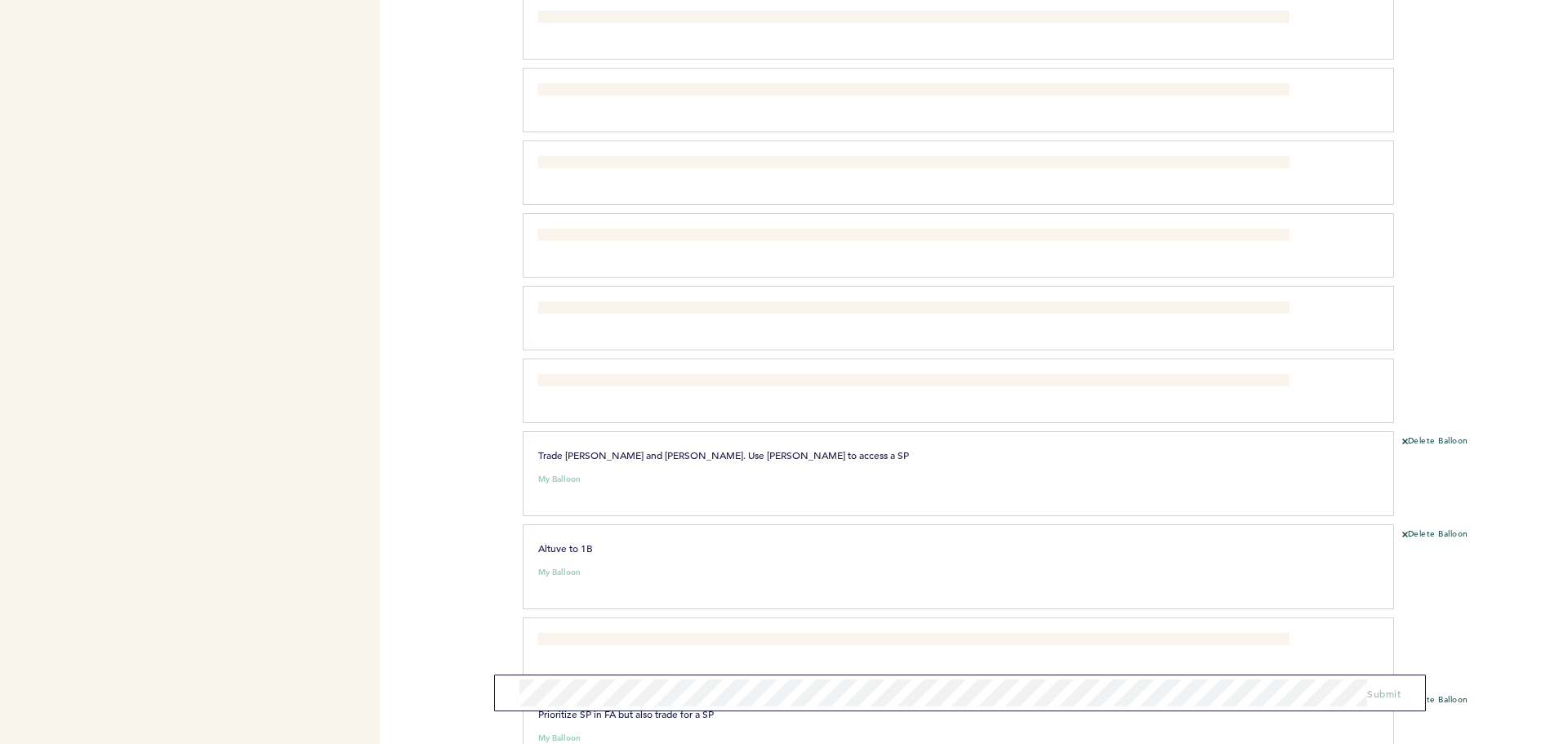
scroll to position [129, 0]
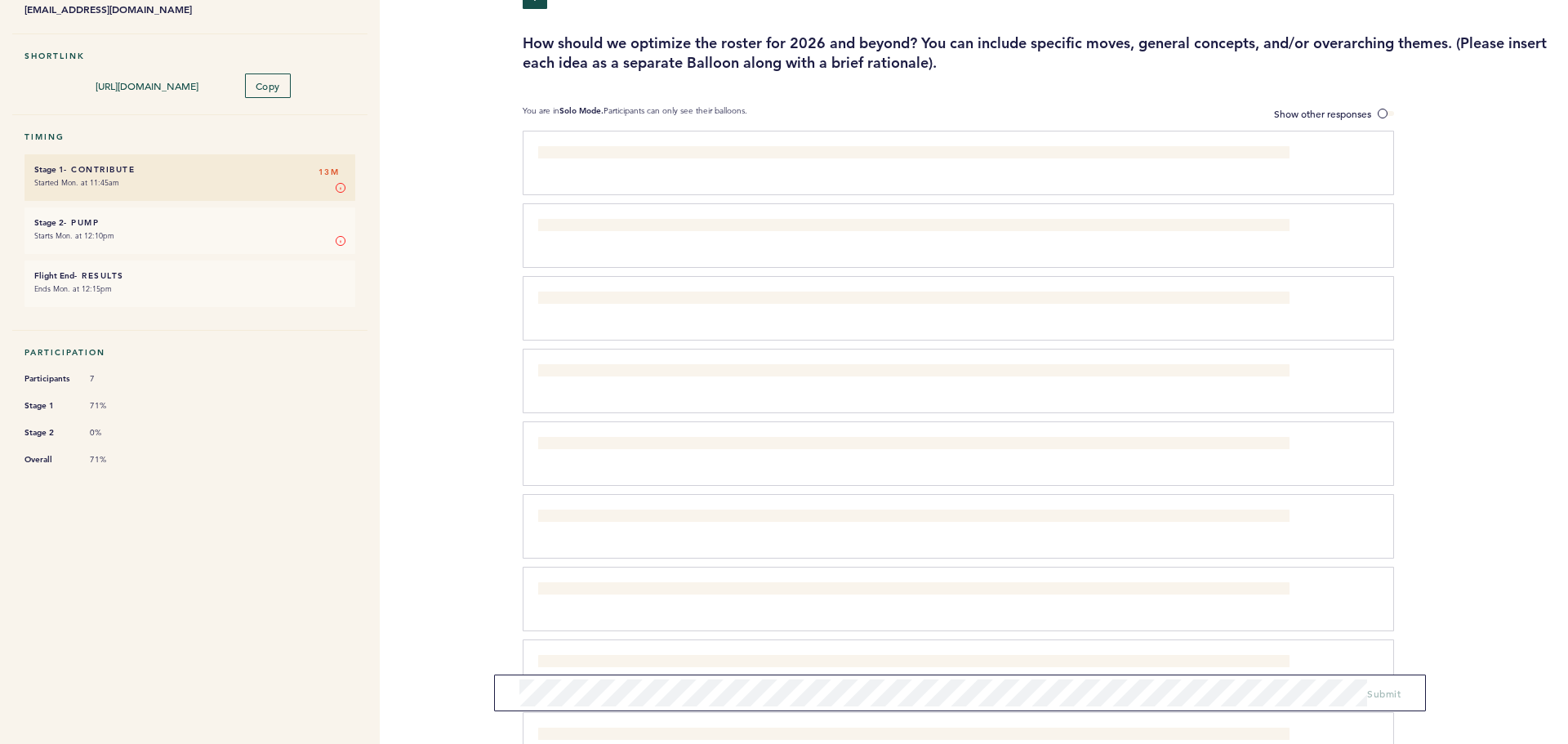
click at [228, 217] on h6 "Stage 2 - Pump 13M" at bounding box center [190, 222] width 311 height 11
click at [1371, 108] on span "Show other responses" at bounding box center [1323, 113] width 97 height 13
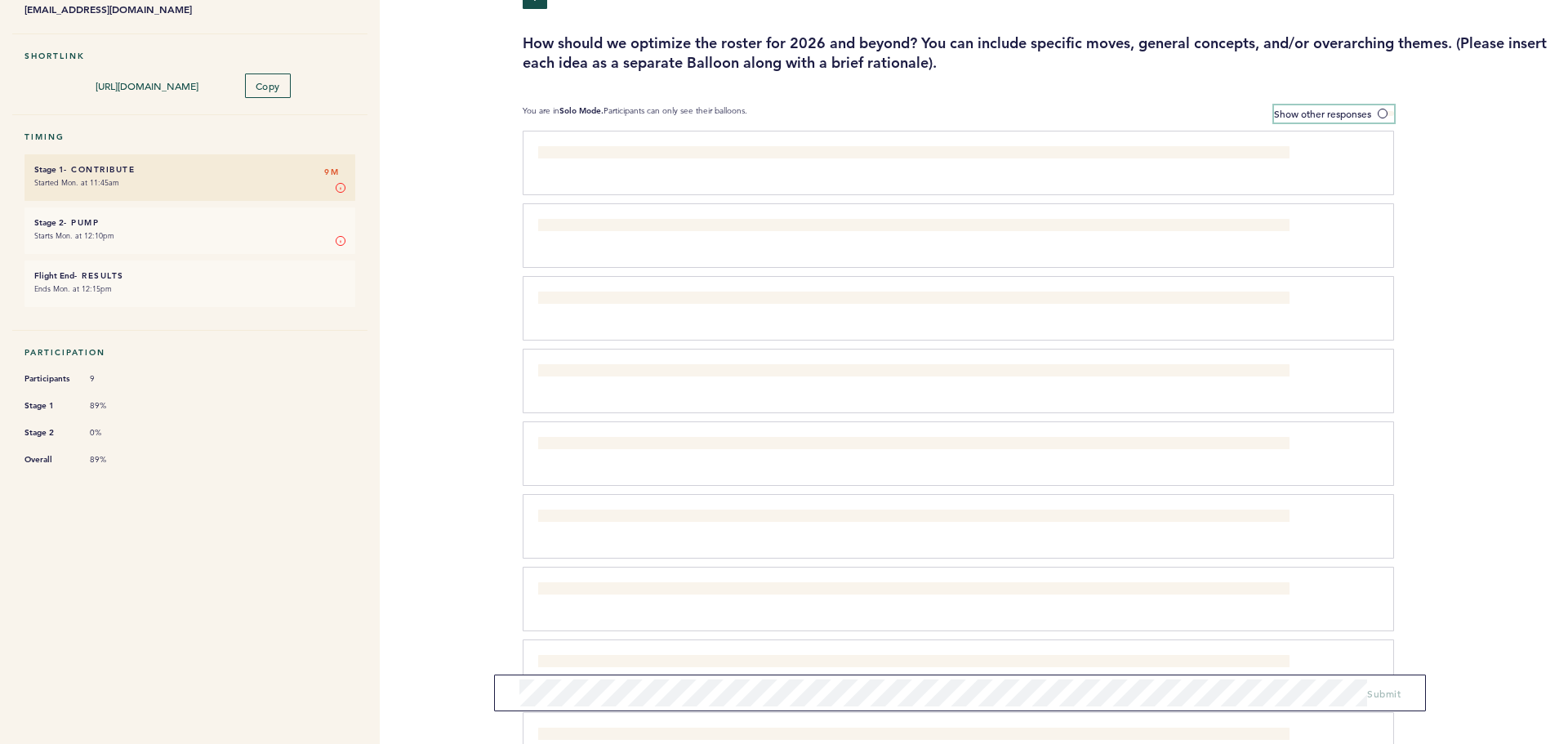
click at [0, 0] on input "Show other responses" at bounding box center [0, 0] width 0 height 0
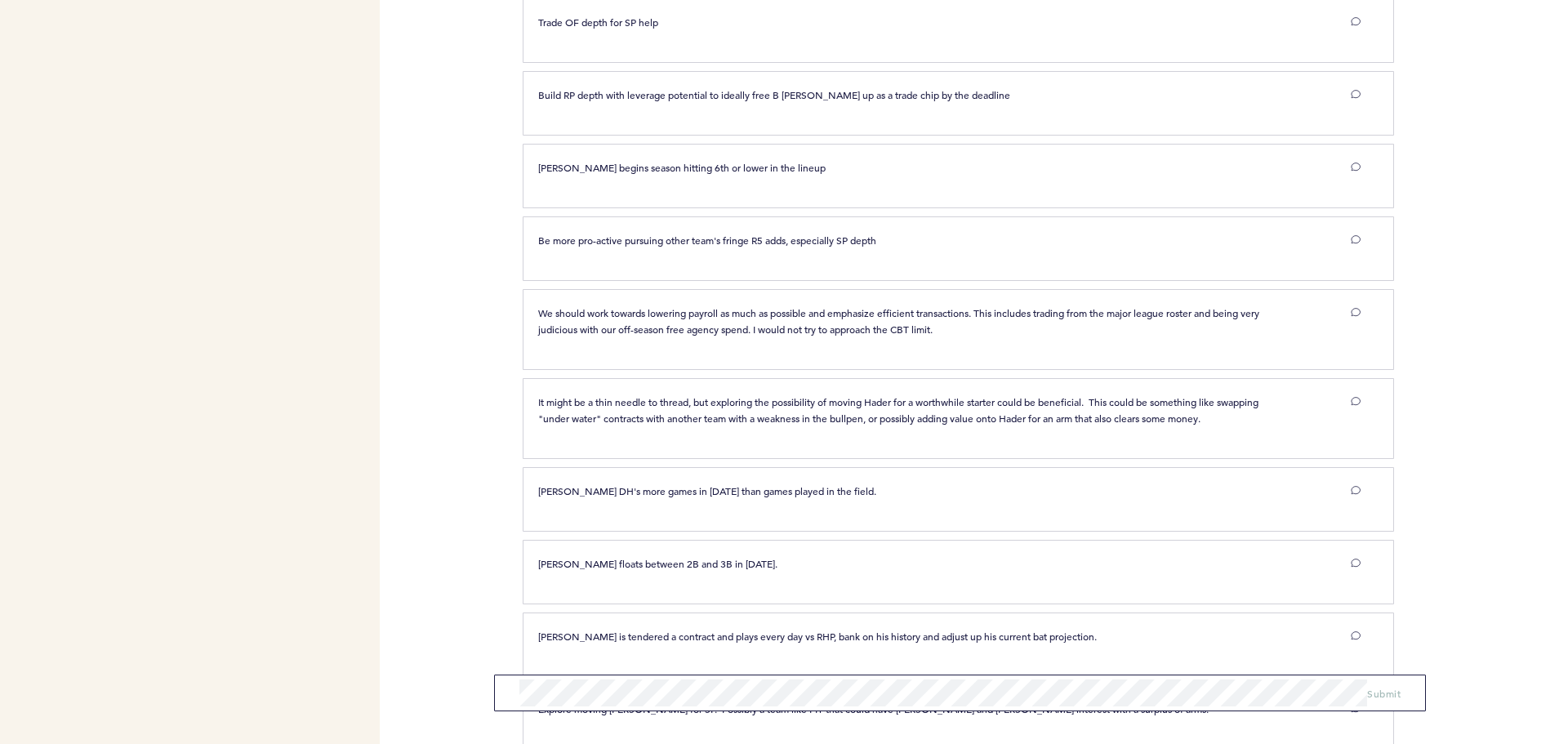
scroll to position [2394, 0]
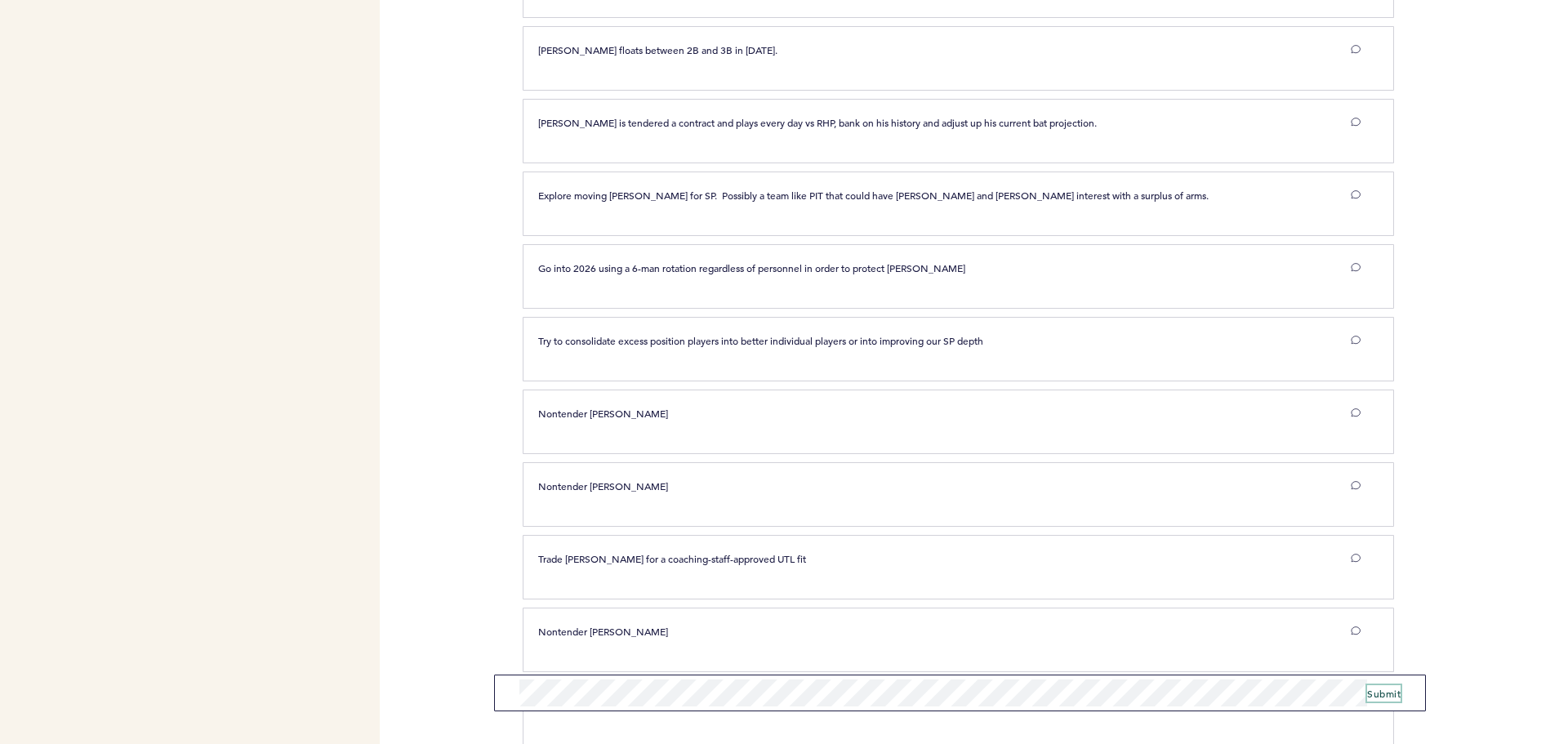
click at [1390, 686] on button "Submit" at bounding box center [1384, 693] width 34 height 17
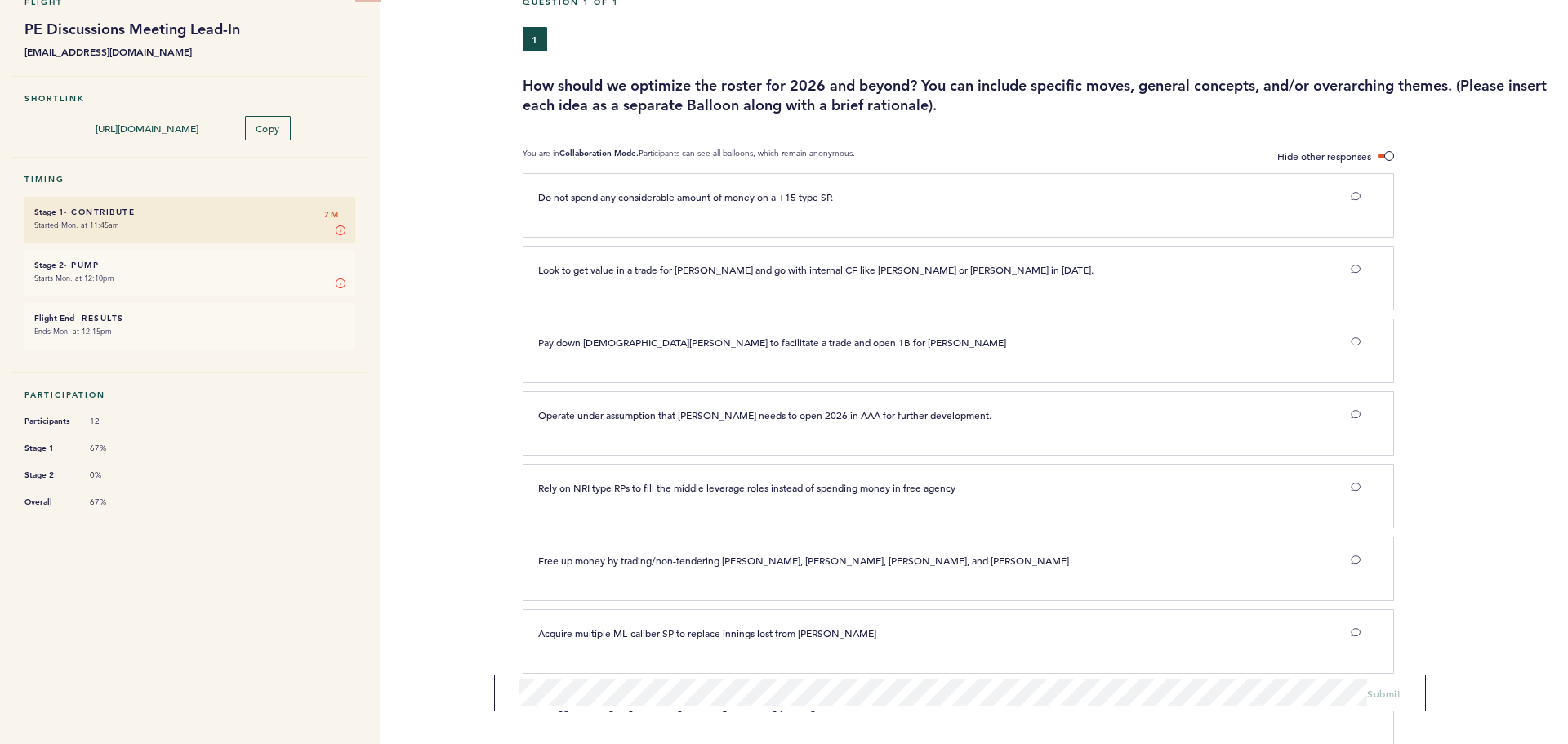
scroll to position [0, 0]
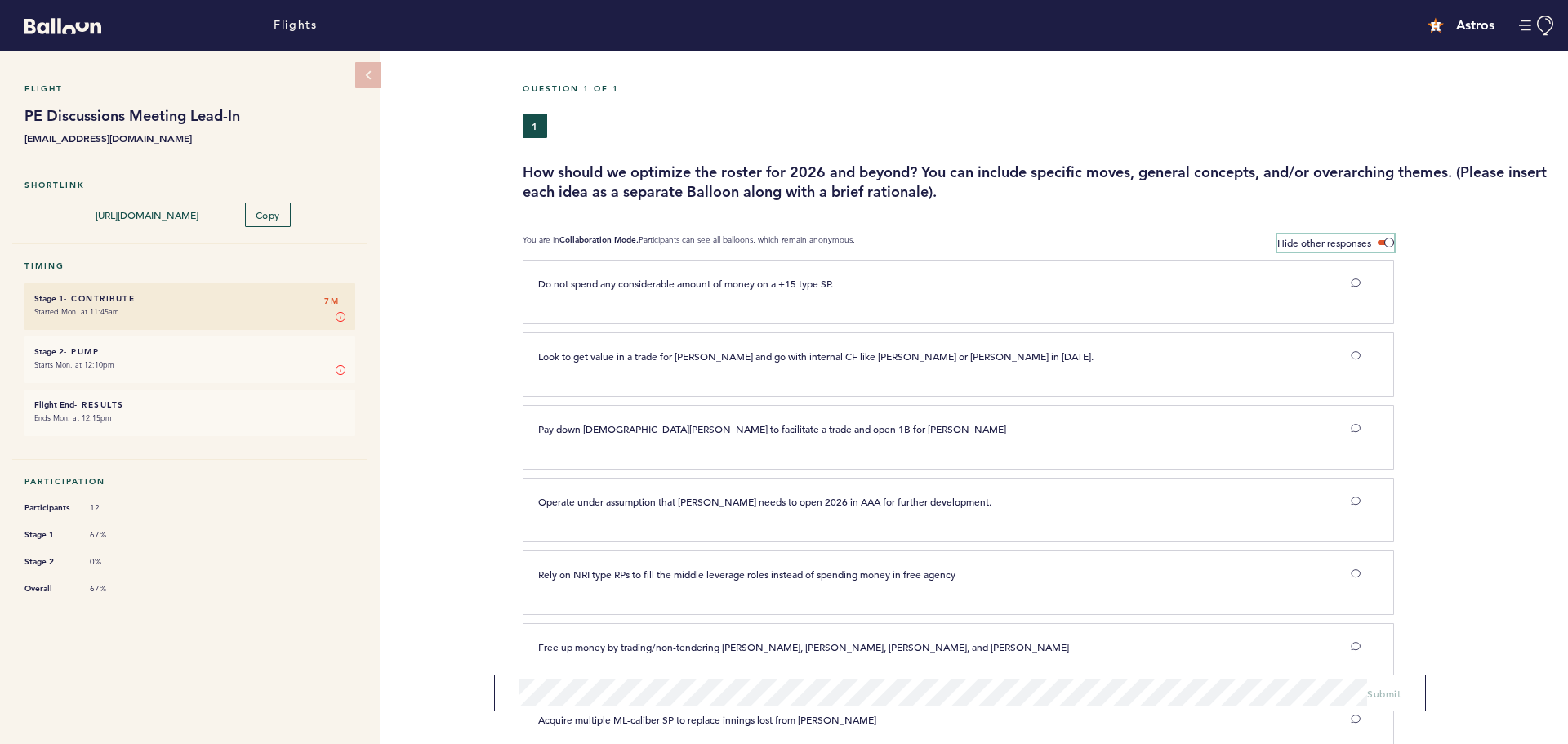
click at [1391, 244] on span at bounding box center [1386, 242] width 17 height 5
click at [0, 0] on input "Hide other responses" at bounding box center [0, 0] width 0 height 0
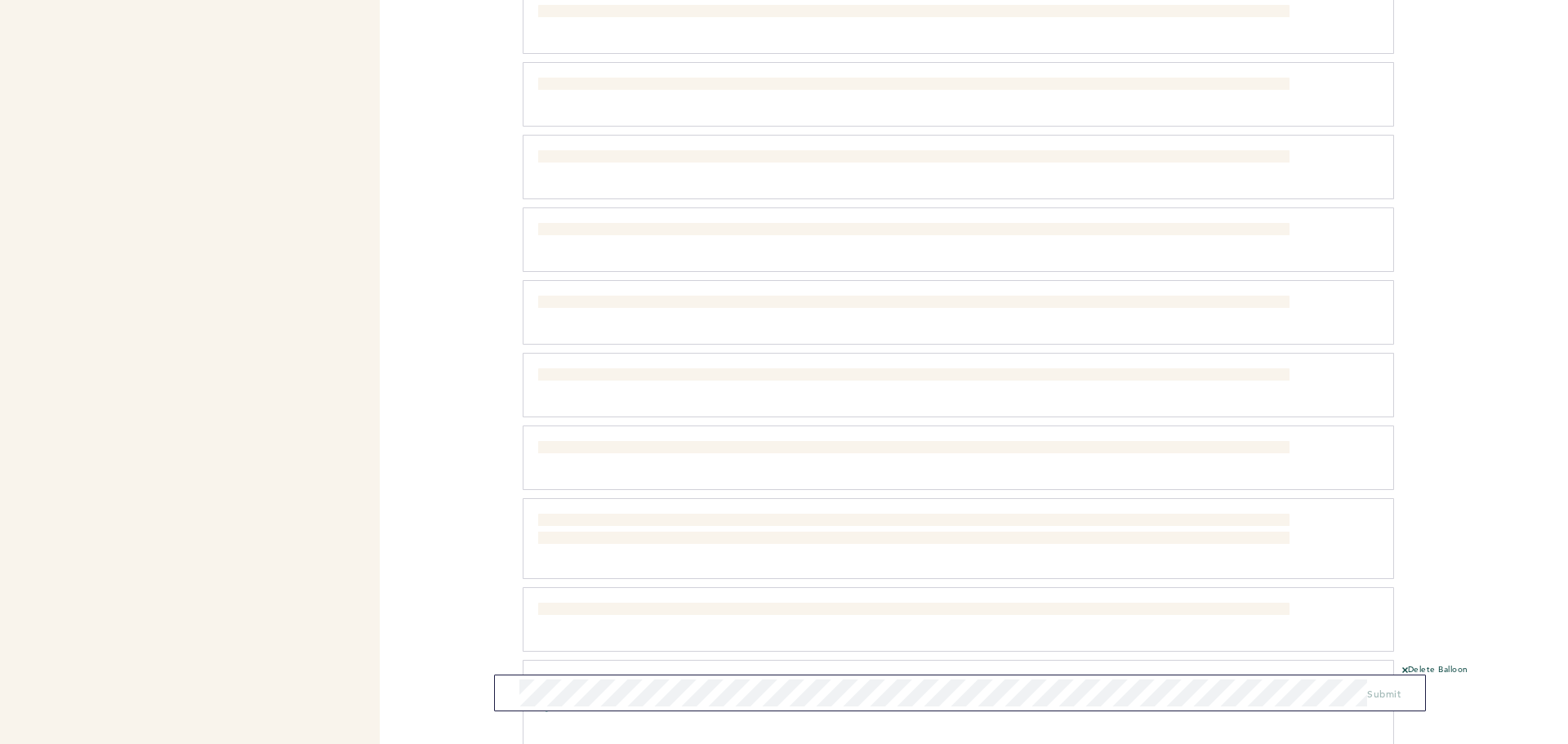
scroll to position [3013, 0]
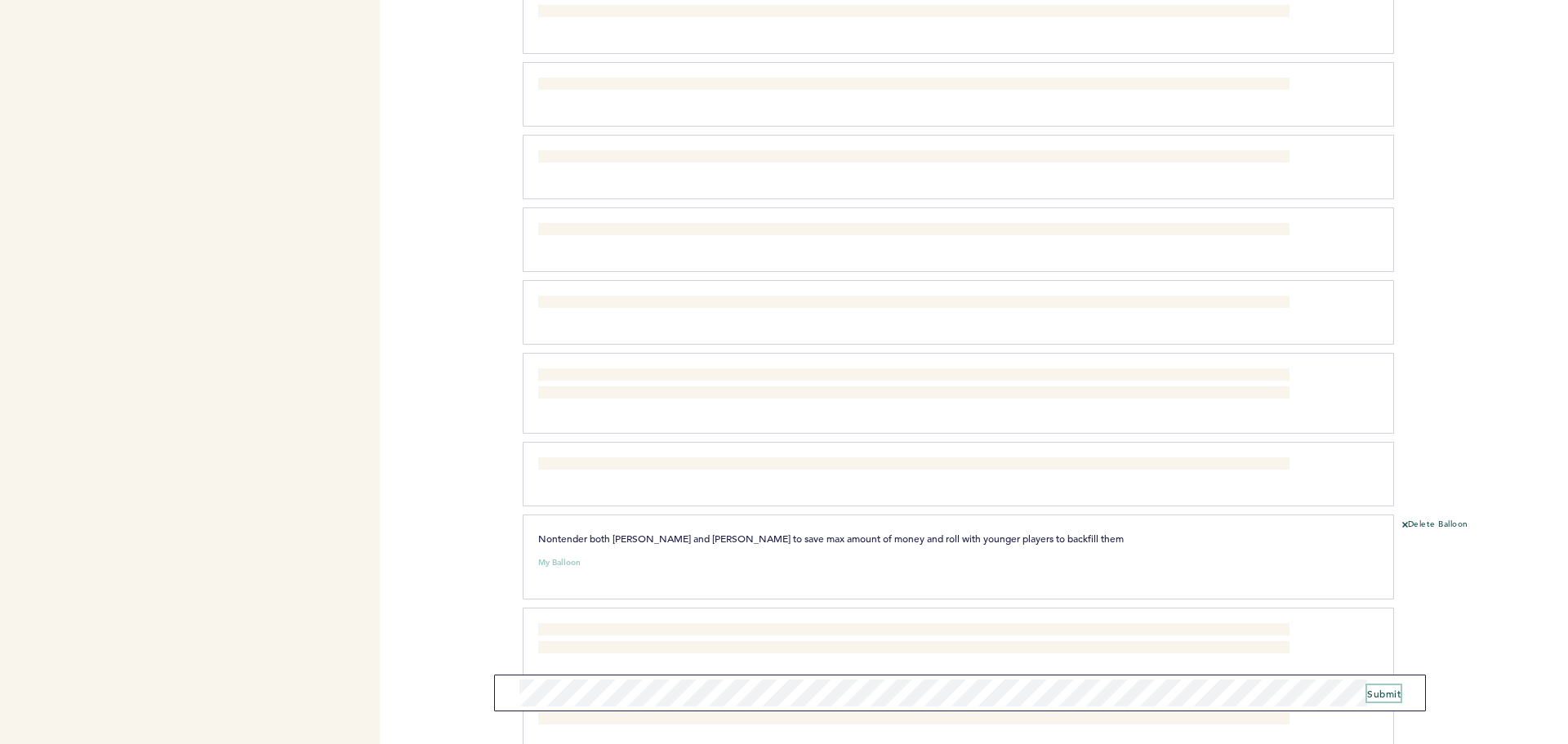
click at [1377, 690] on span "Submit" at bounding box center [1384, 693] width 34 height 13
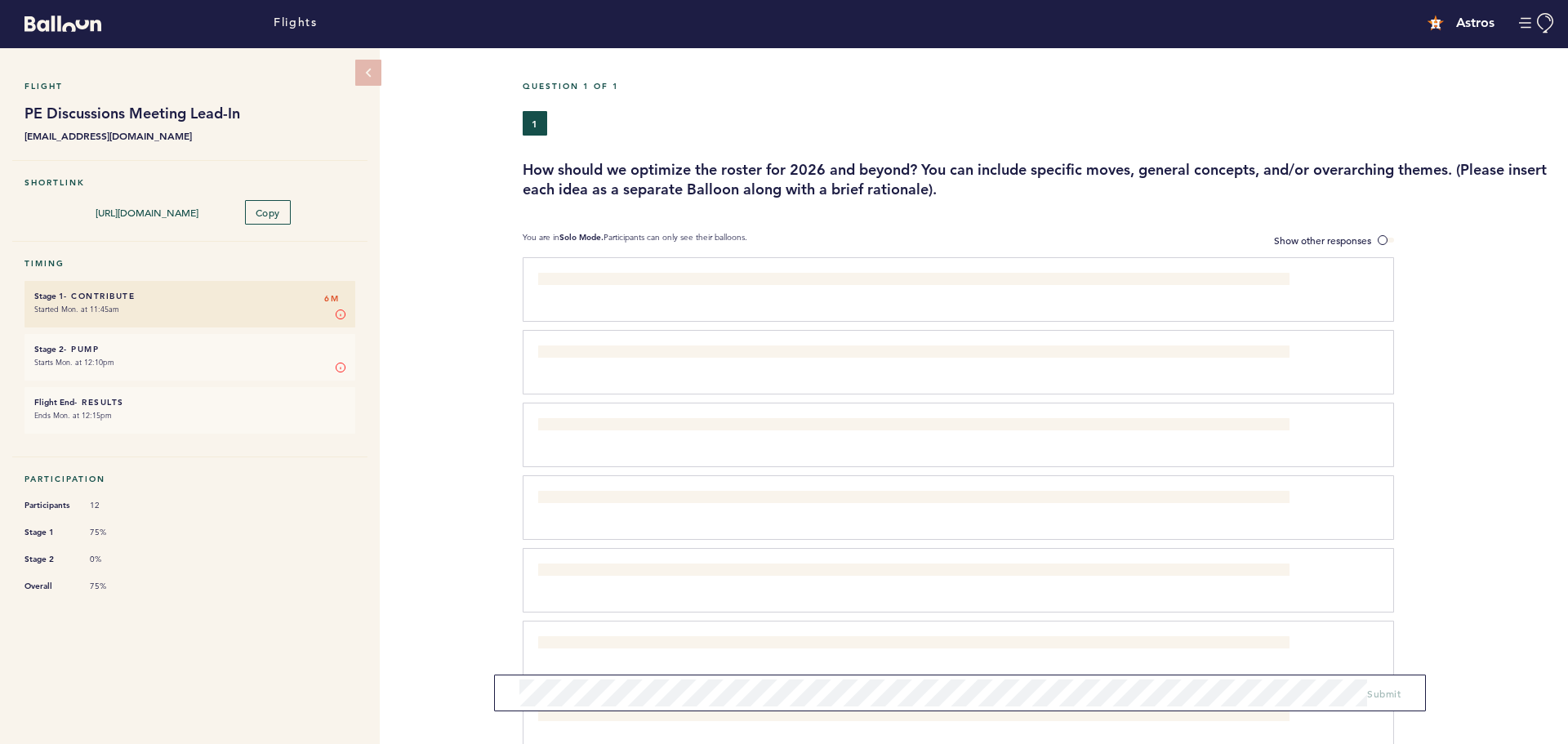
scroll to position [0, 0]
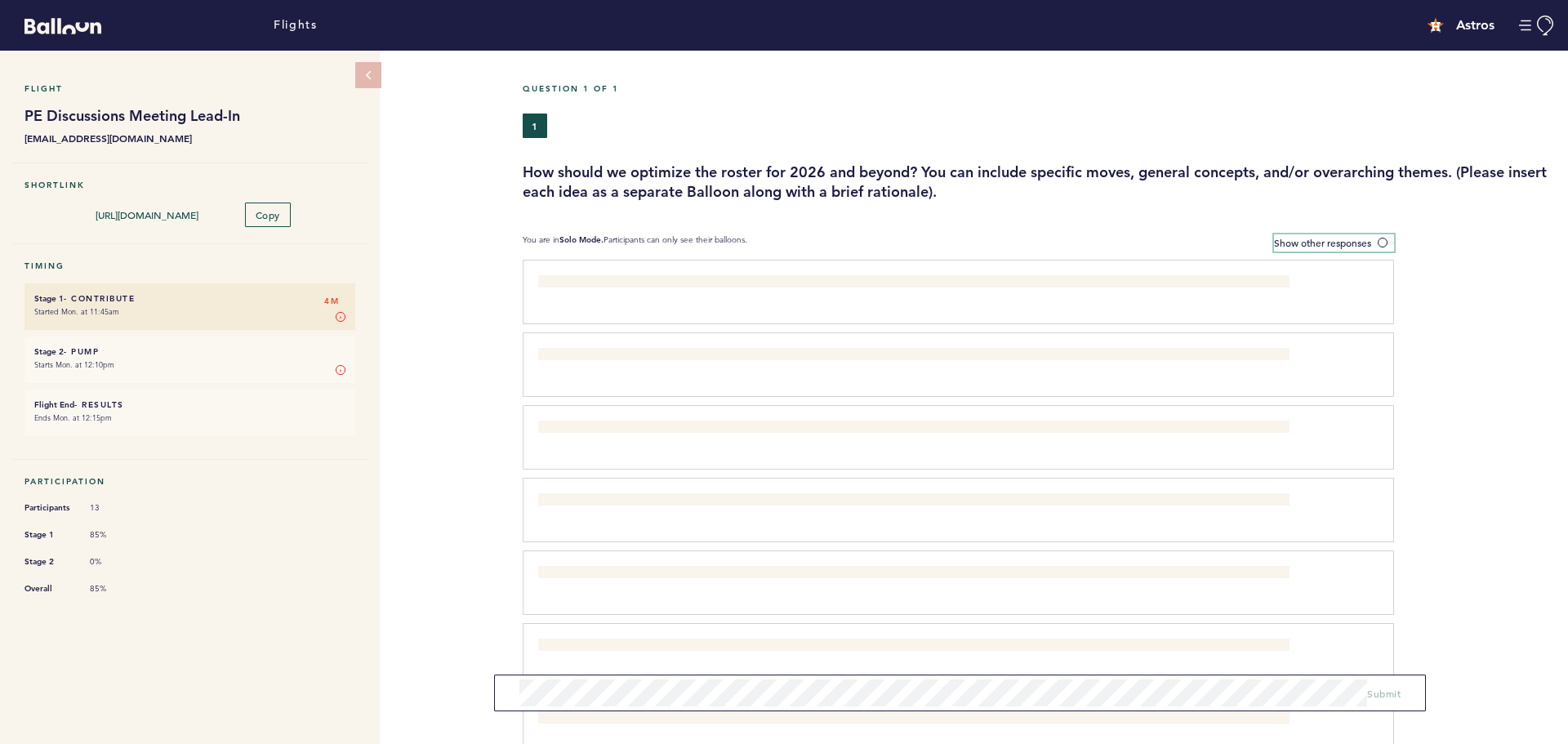
click at [1385, 240] on span at bounding box center [1386, 242] width 17 height 5
click at [0, 0] on input "Show other responses" at bounding box center [0, 0] width 0 height 0
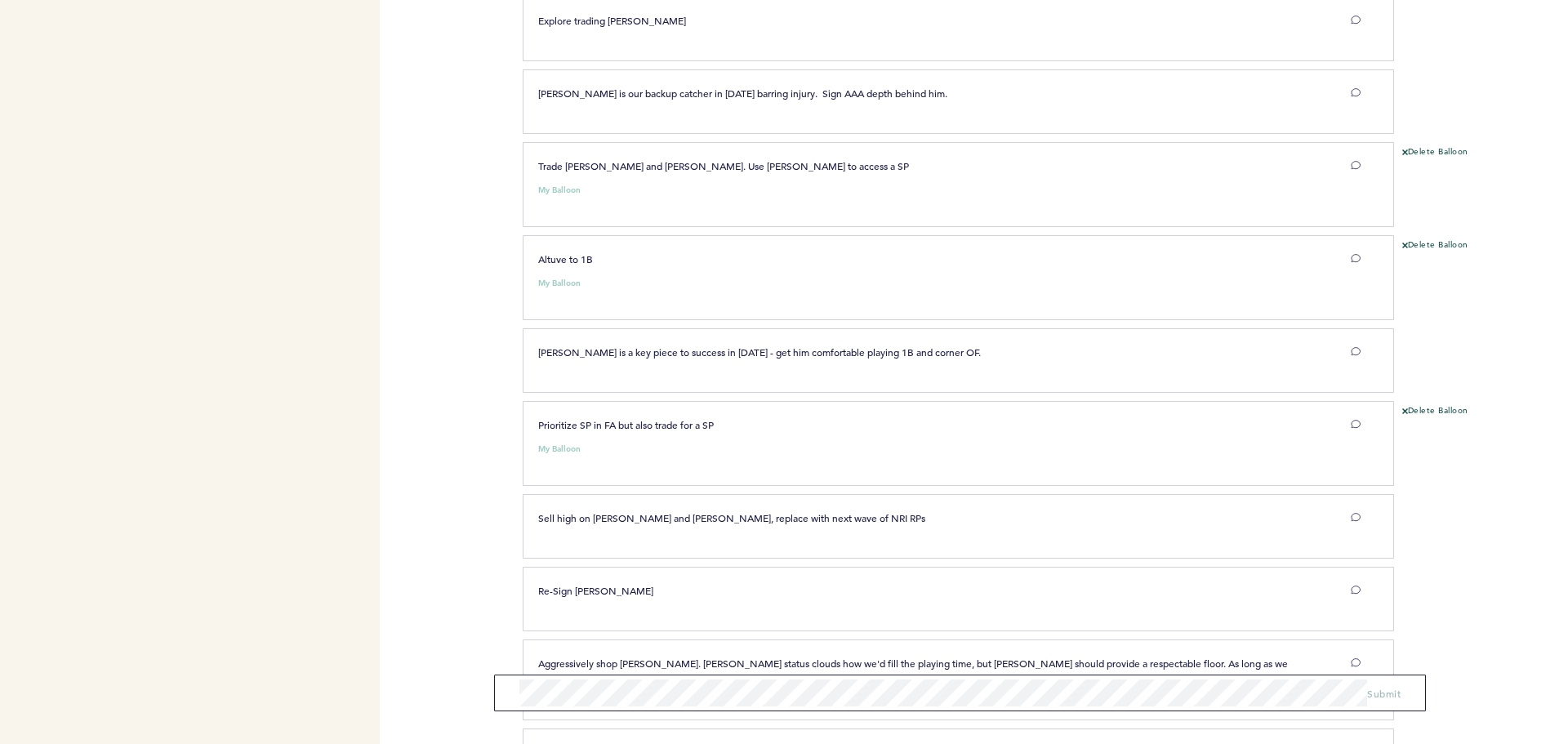
scroll to position [994, 0]
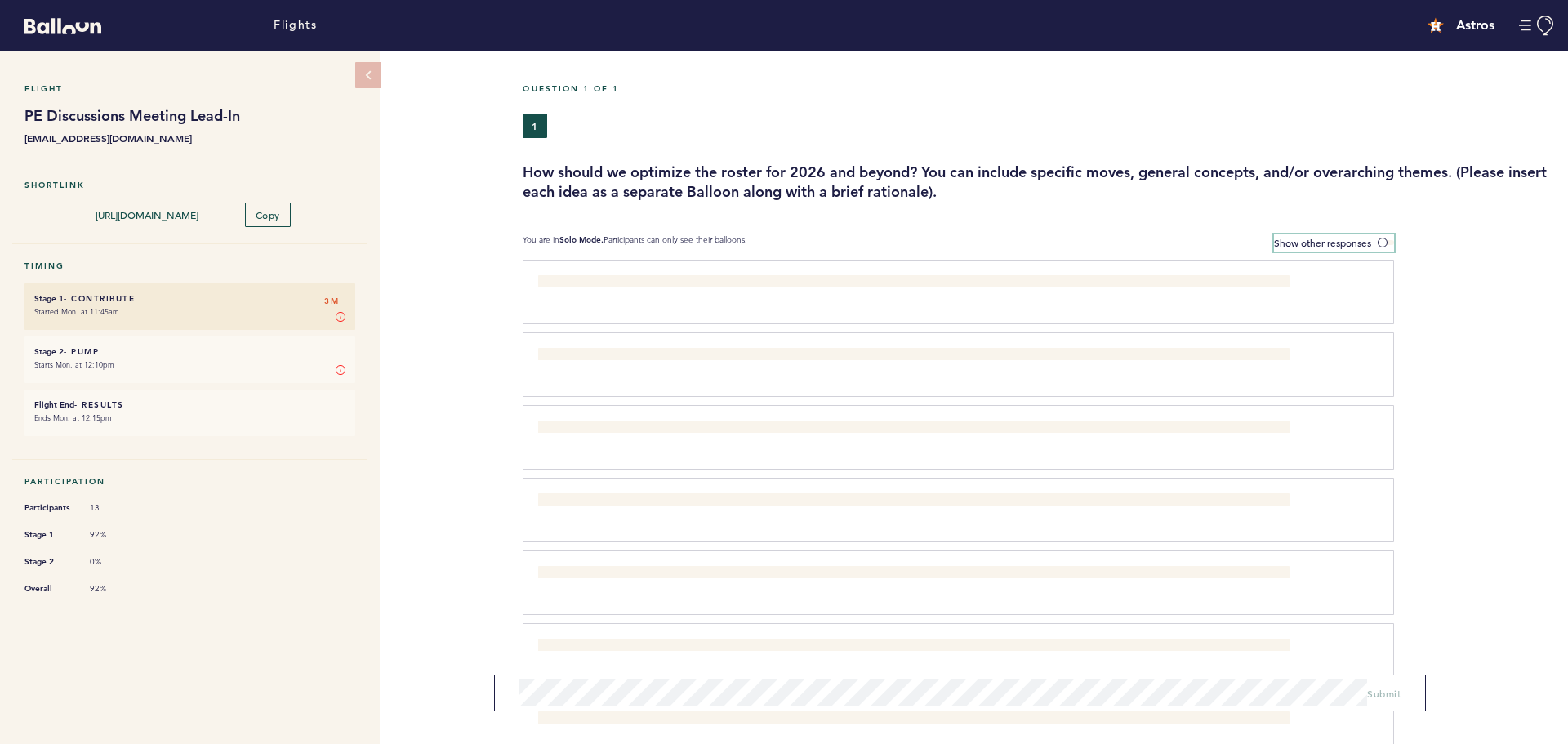
click at [1362, 244] on span "Show other responses" at bounding box center [1323, 242] width 97 height 13
click at [0, 0] on input "Show other responses" at bounding box center [0, 0] width 0 height 0
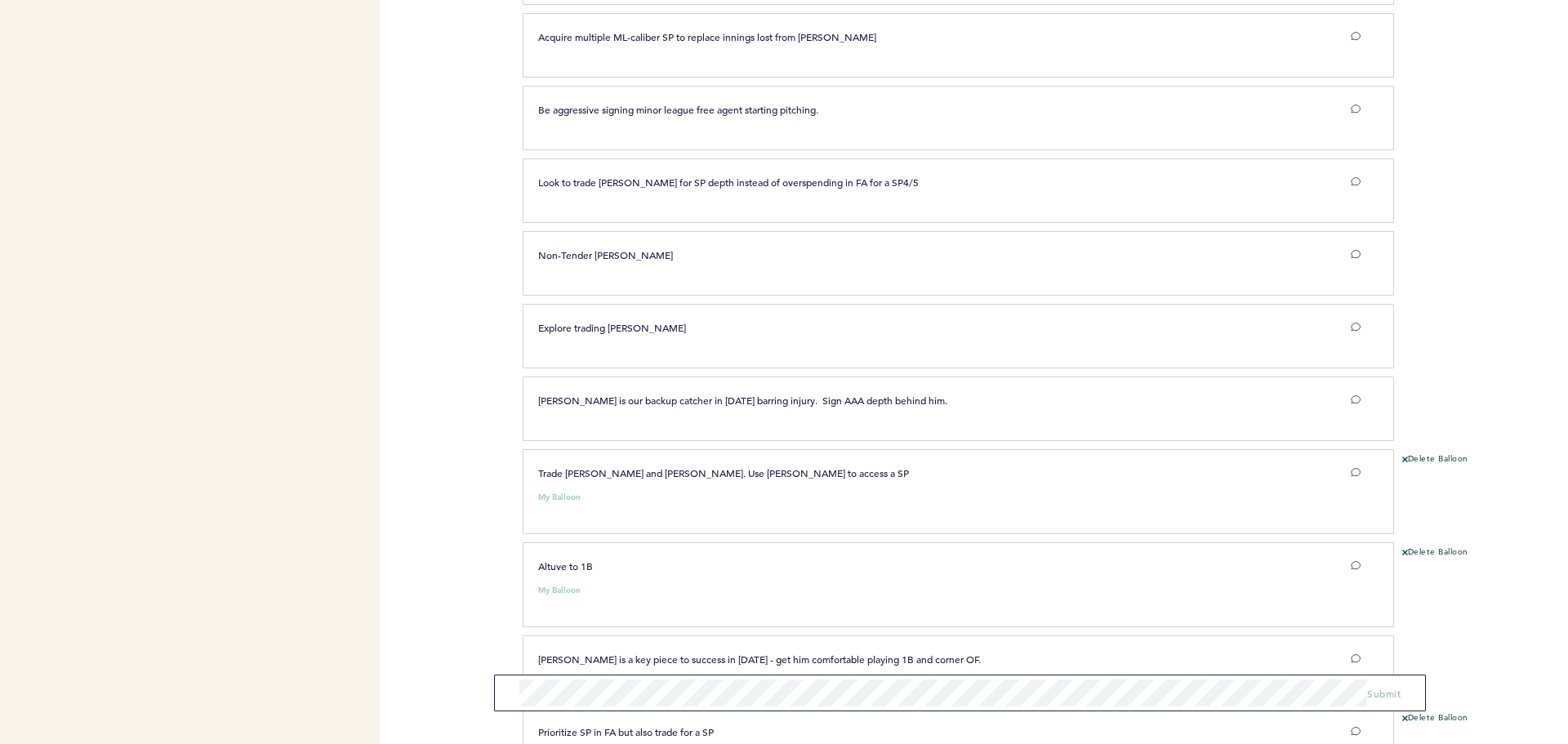
scroll to position [682, 0]
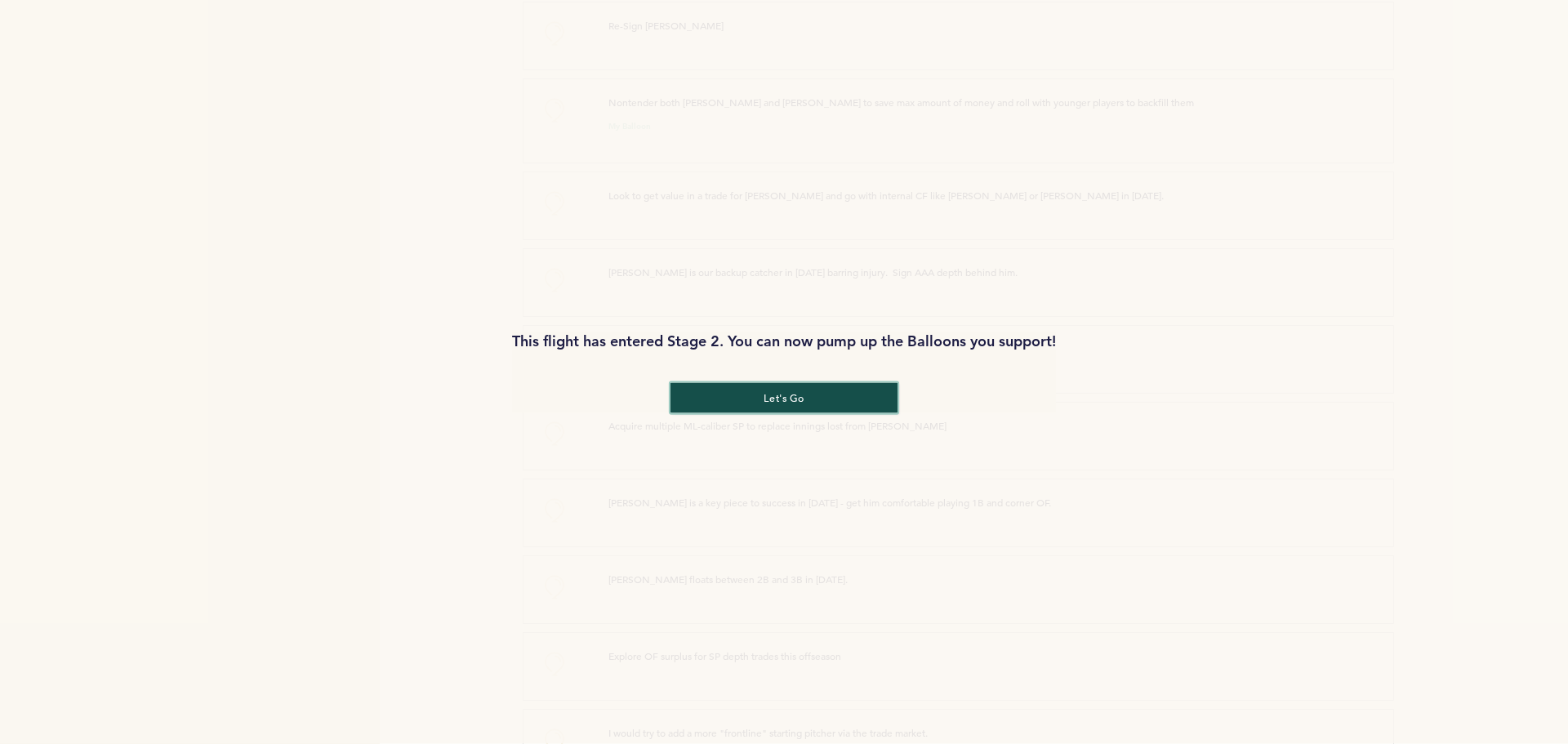
click at [778, 388] on button "let's go" at bounding box center [784, 398] width 227 height 31
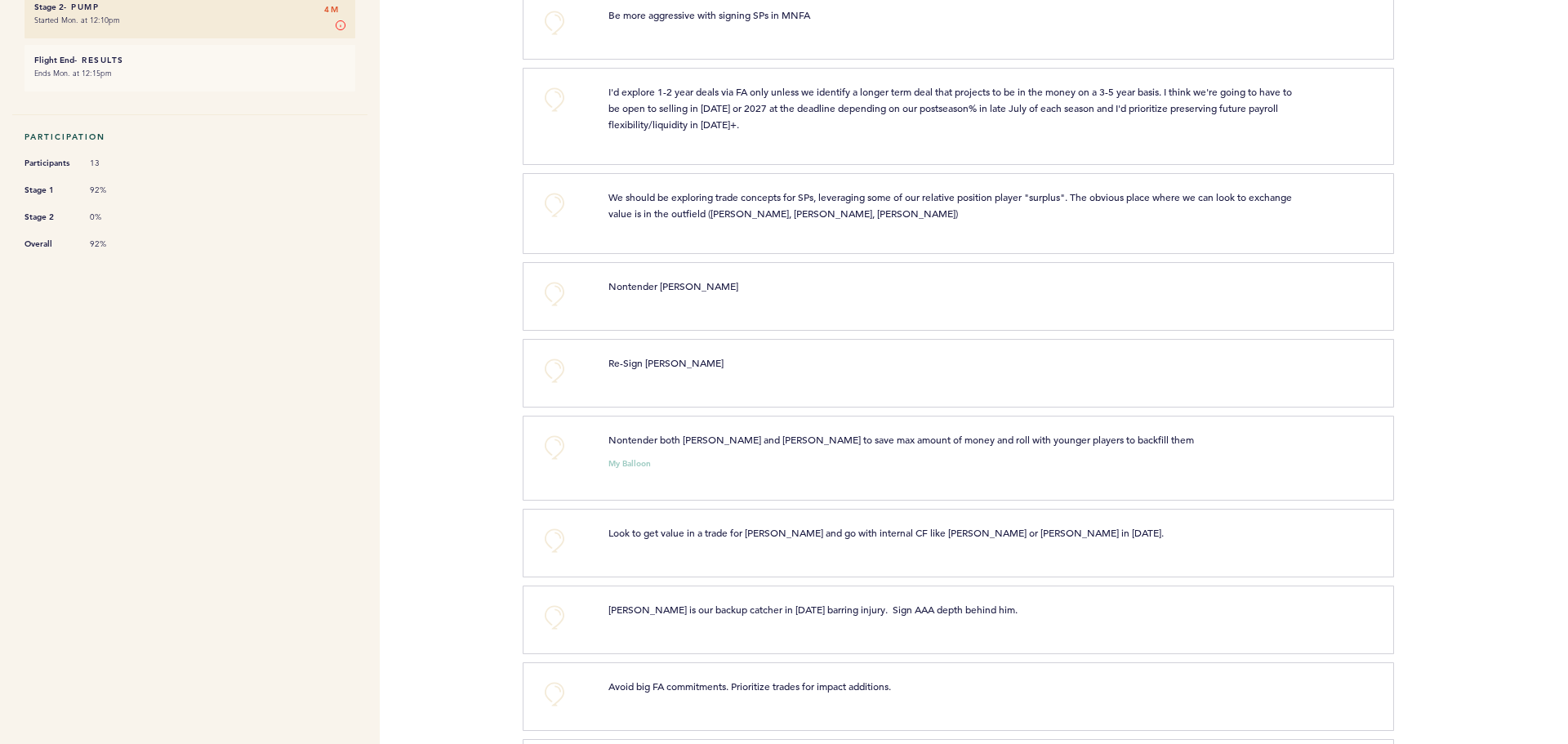
scroll to position [399, 0]
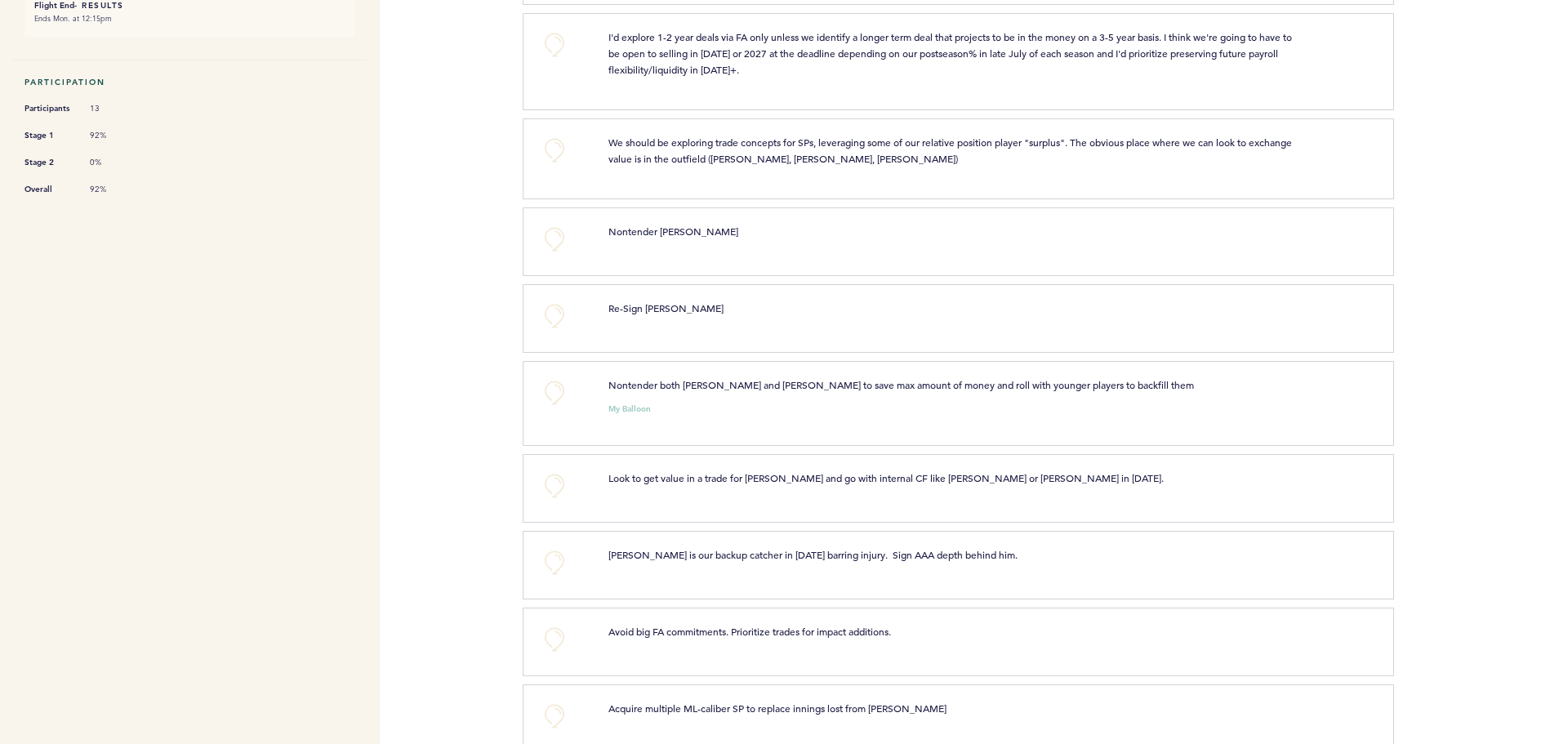
click at [772, 380] on span "Nontender both Dubon and Urias to save max amount of money and roll with younge…" at bounding box center [902, 384] width 585 height 13
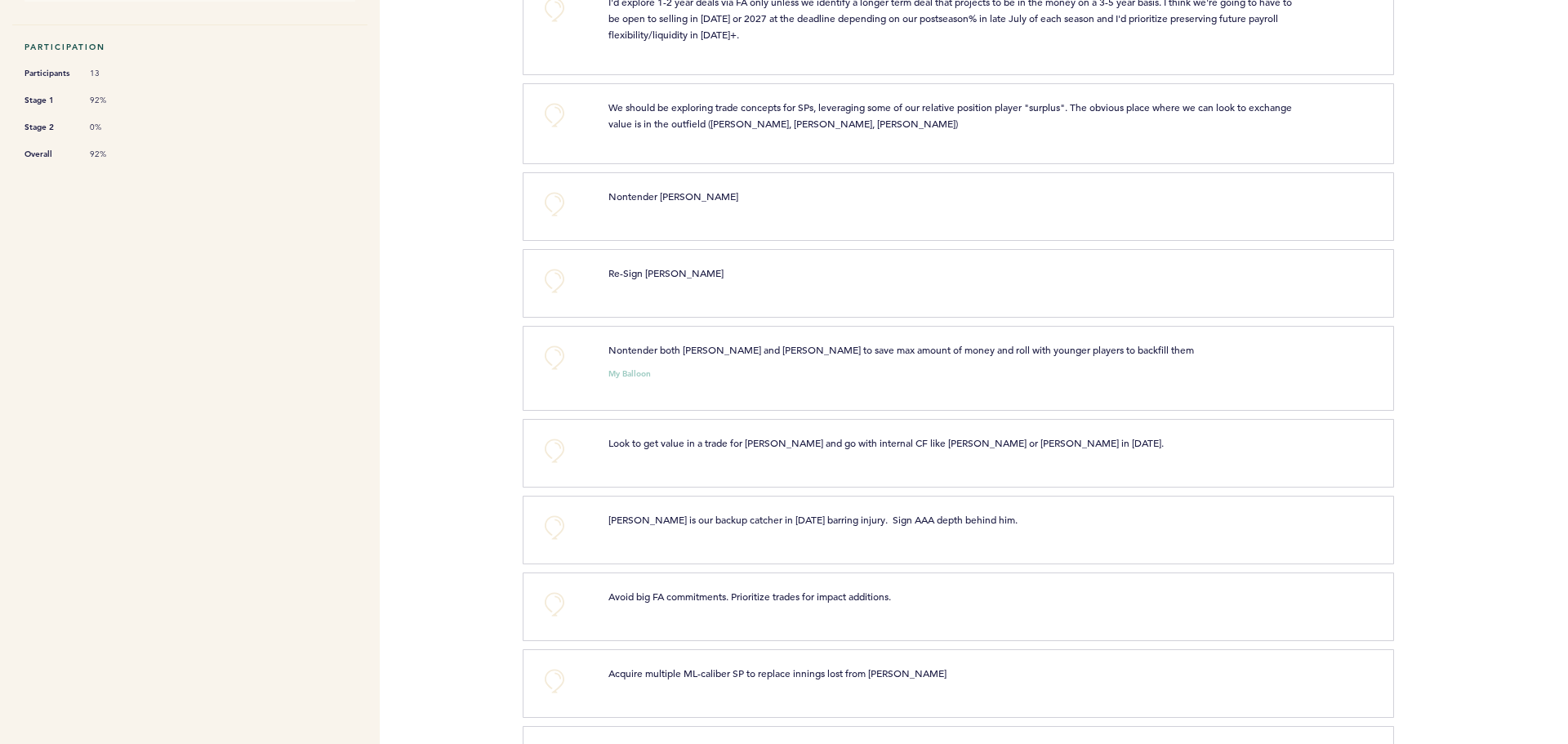
scroll to position [437, 0]
click at [546, 450] on button "+0" at bounding box center [555, 448] width 33 height 33
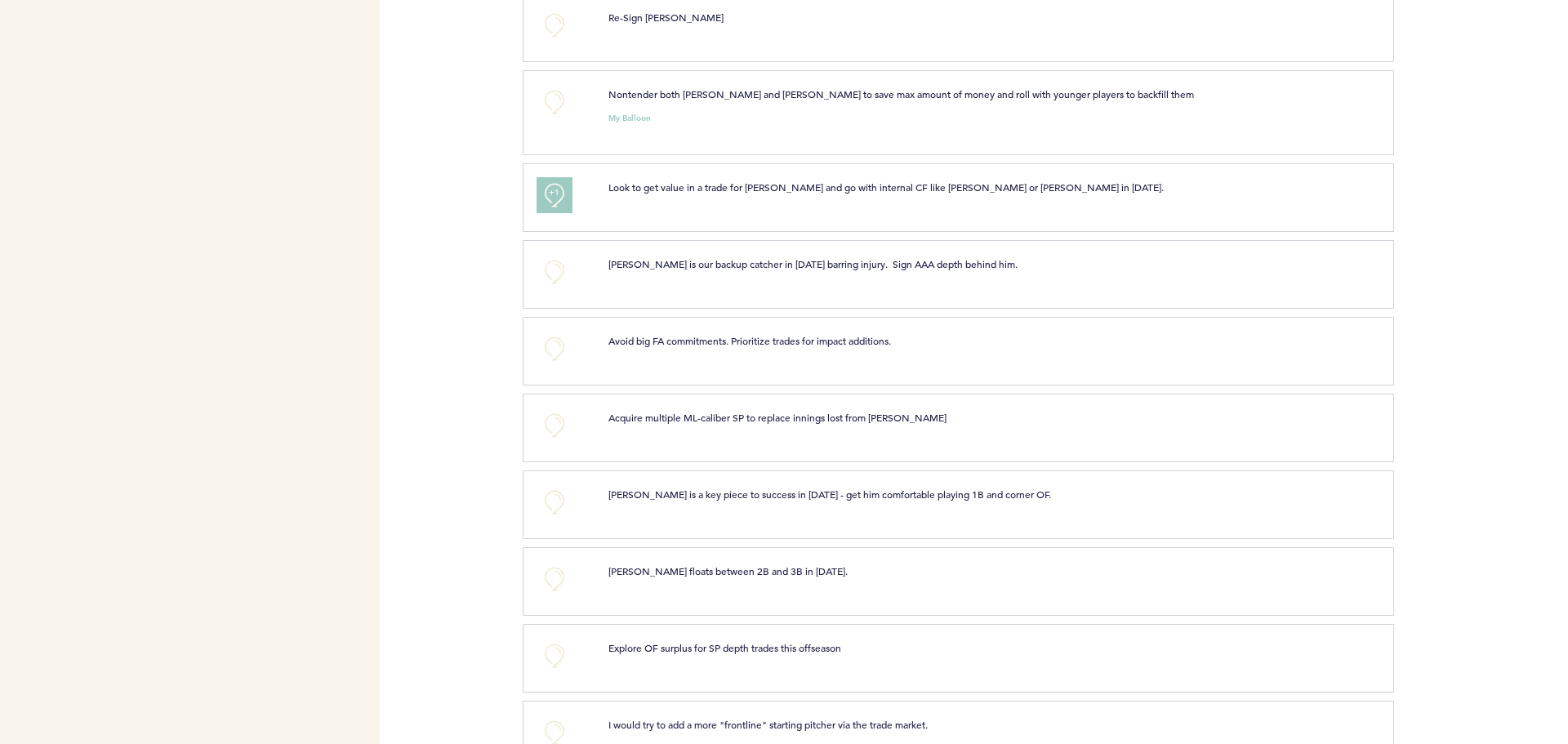
scroll to position [691, 0]
click at [560, 432] on button "+0" at bounding box center [555, 424] width 33 height 33
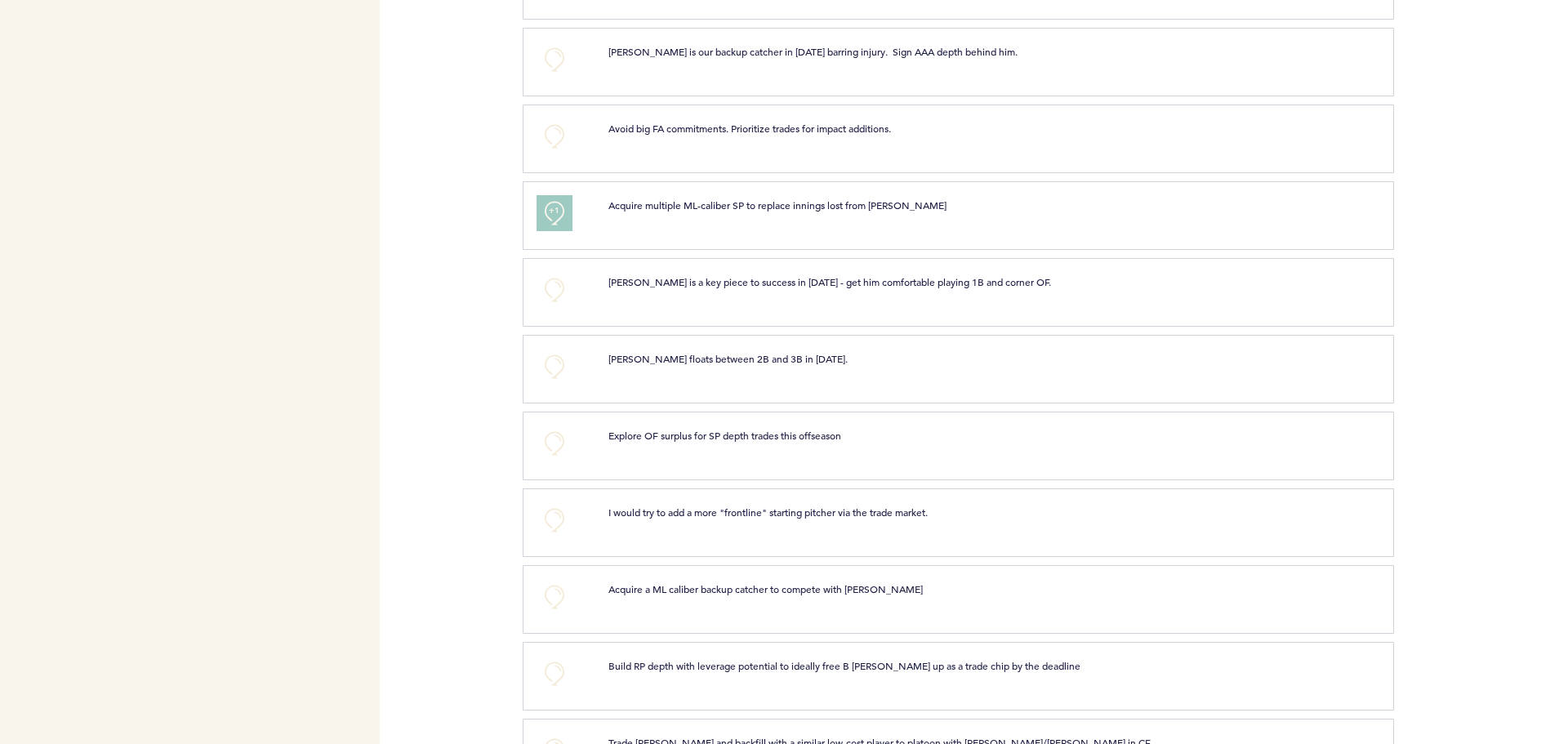
scroll to position [904, 0]
click at [553, 446] on button "+0" at bounding box center [555, 441] width 33 height 33
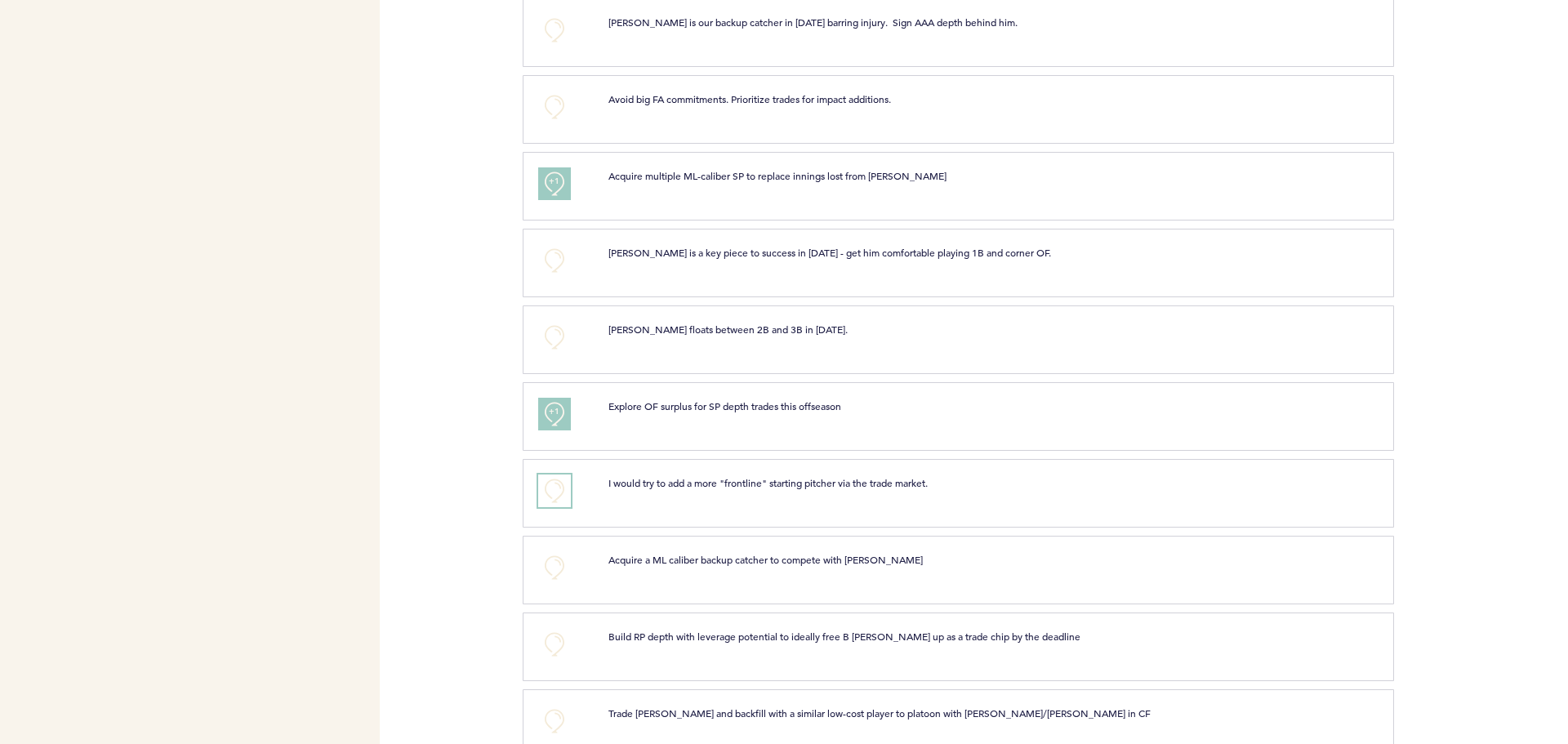
click at [555, 495] on button "+0" at bounding box center [555, 490] width 33 height 33
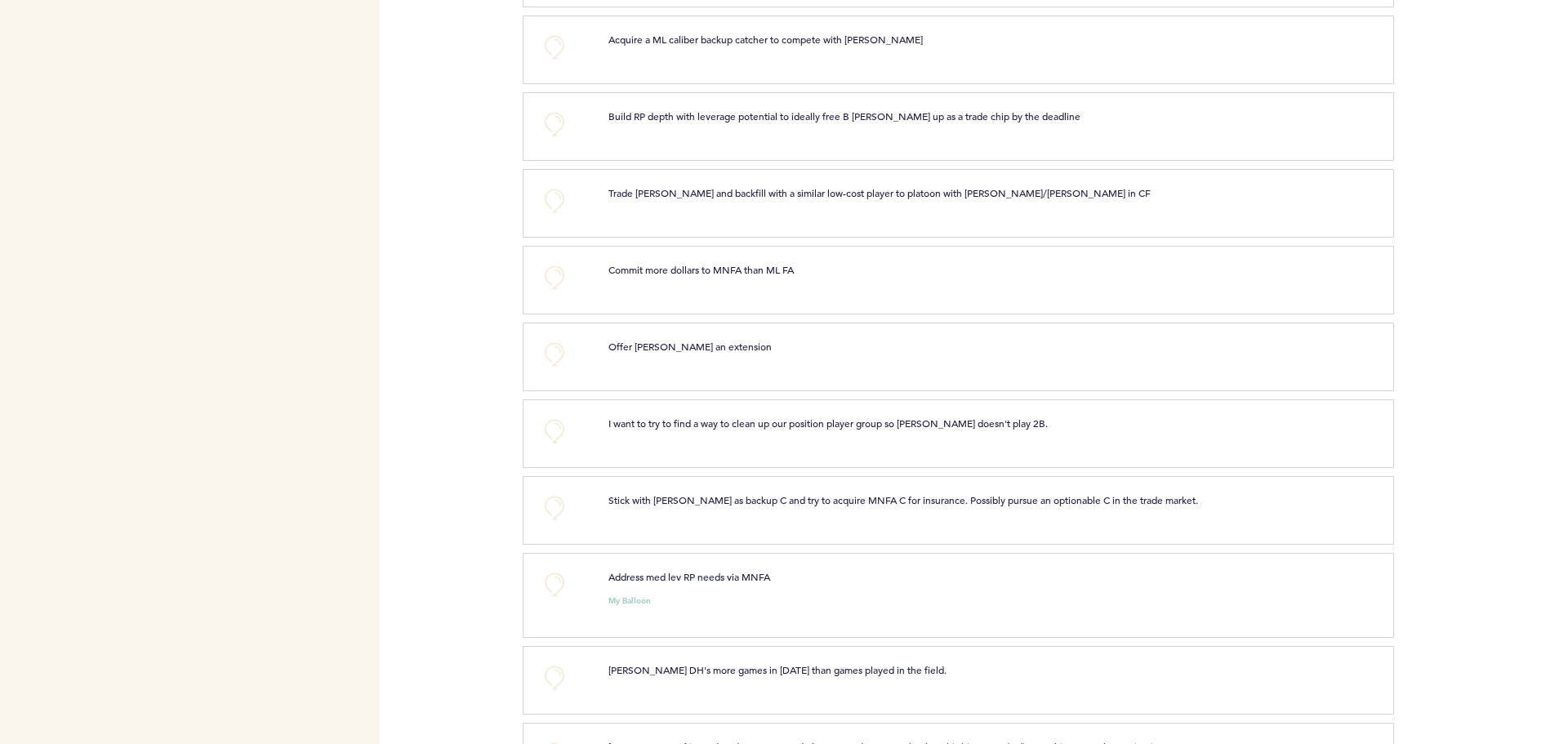
scroll to position [1455, 0]
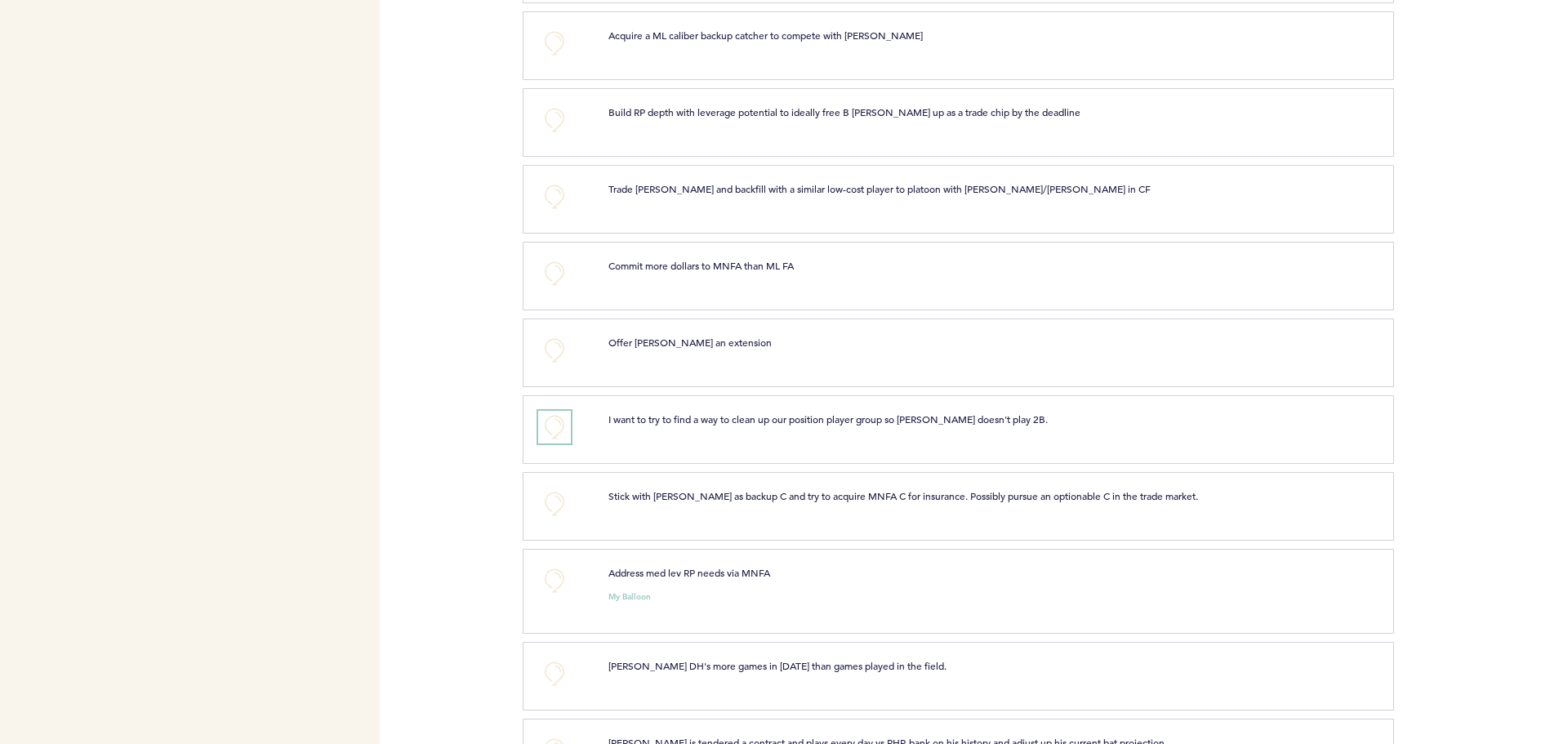
click at [552, 425] on button "+0" at bounding box center [555, 427] width 33 height 33
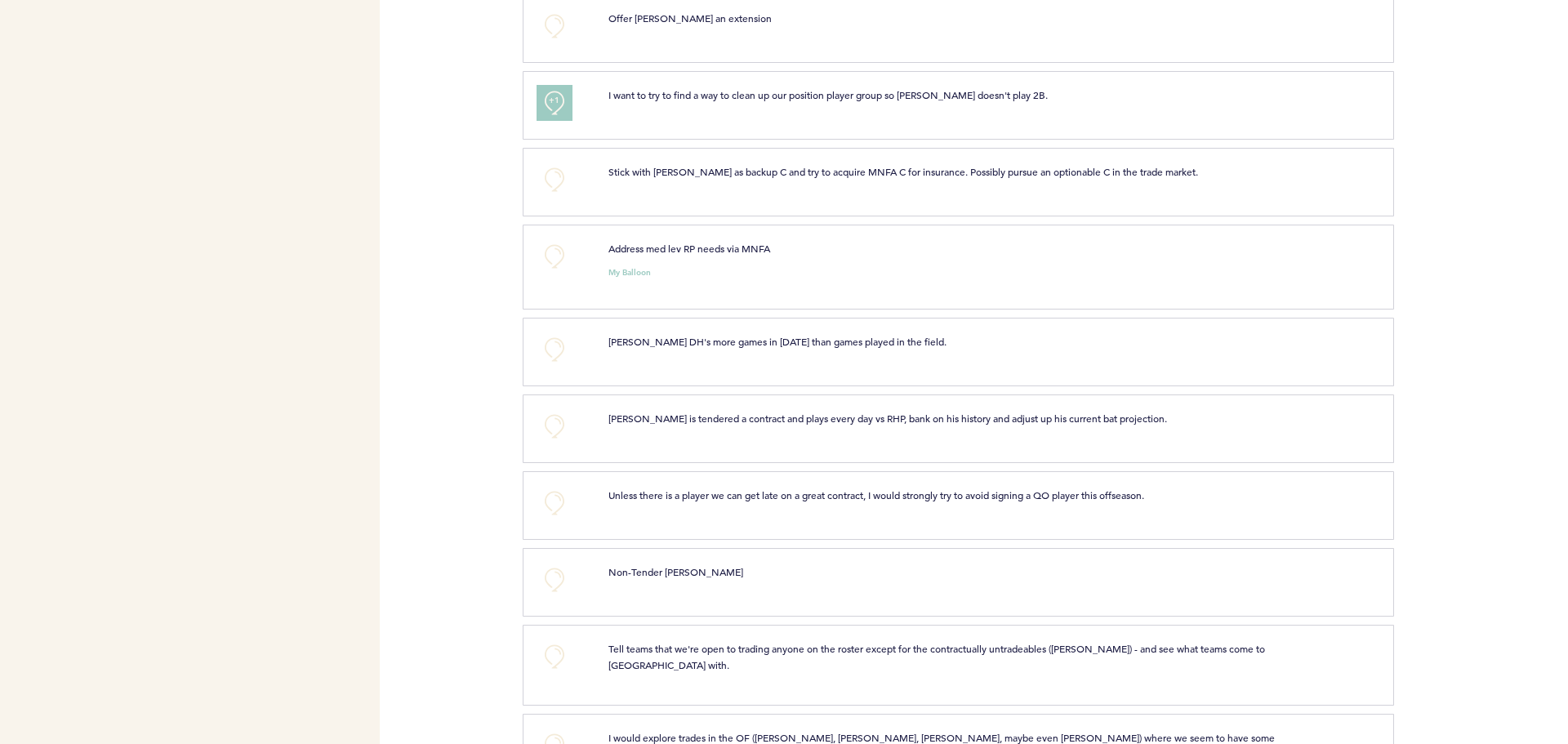
scroll to position [1786, 0]
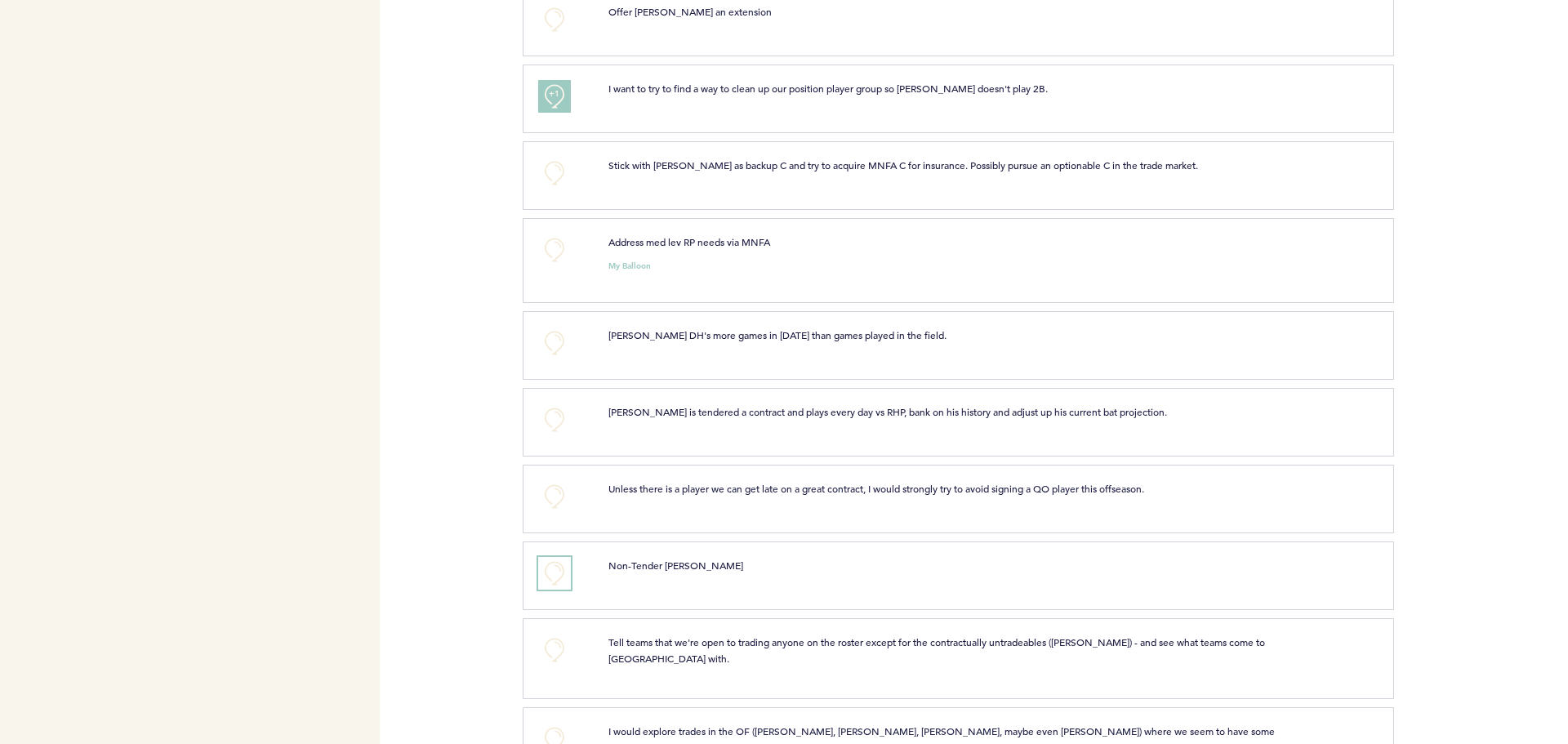
click at [554, 573] on button "+0" at bounding box center [555, 573] width 33 height 33
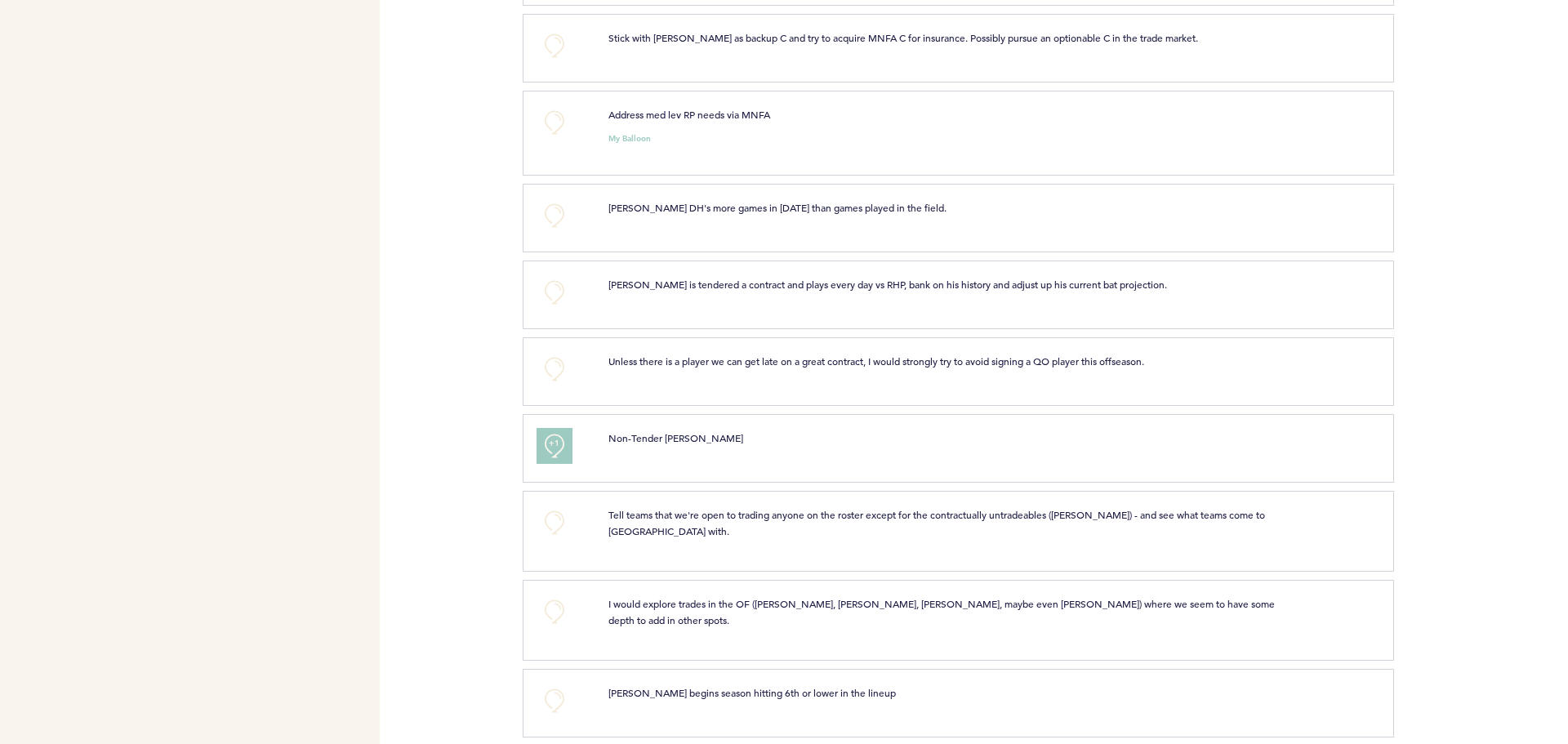
scroll to position [1925, 0]
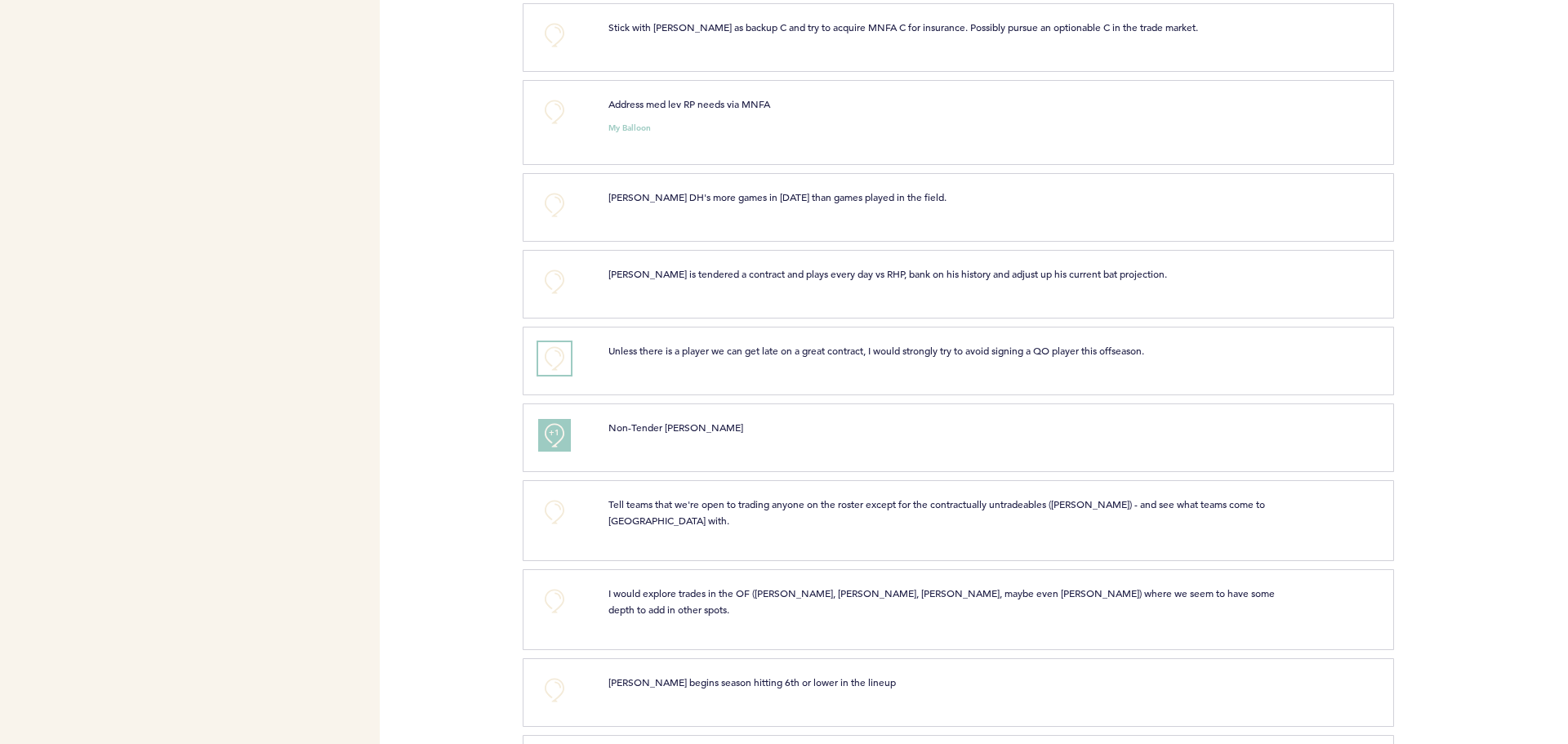
click at [566, 359] on button "+0" at bounding box center [555, 358] width 33 height 33
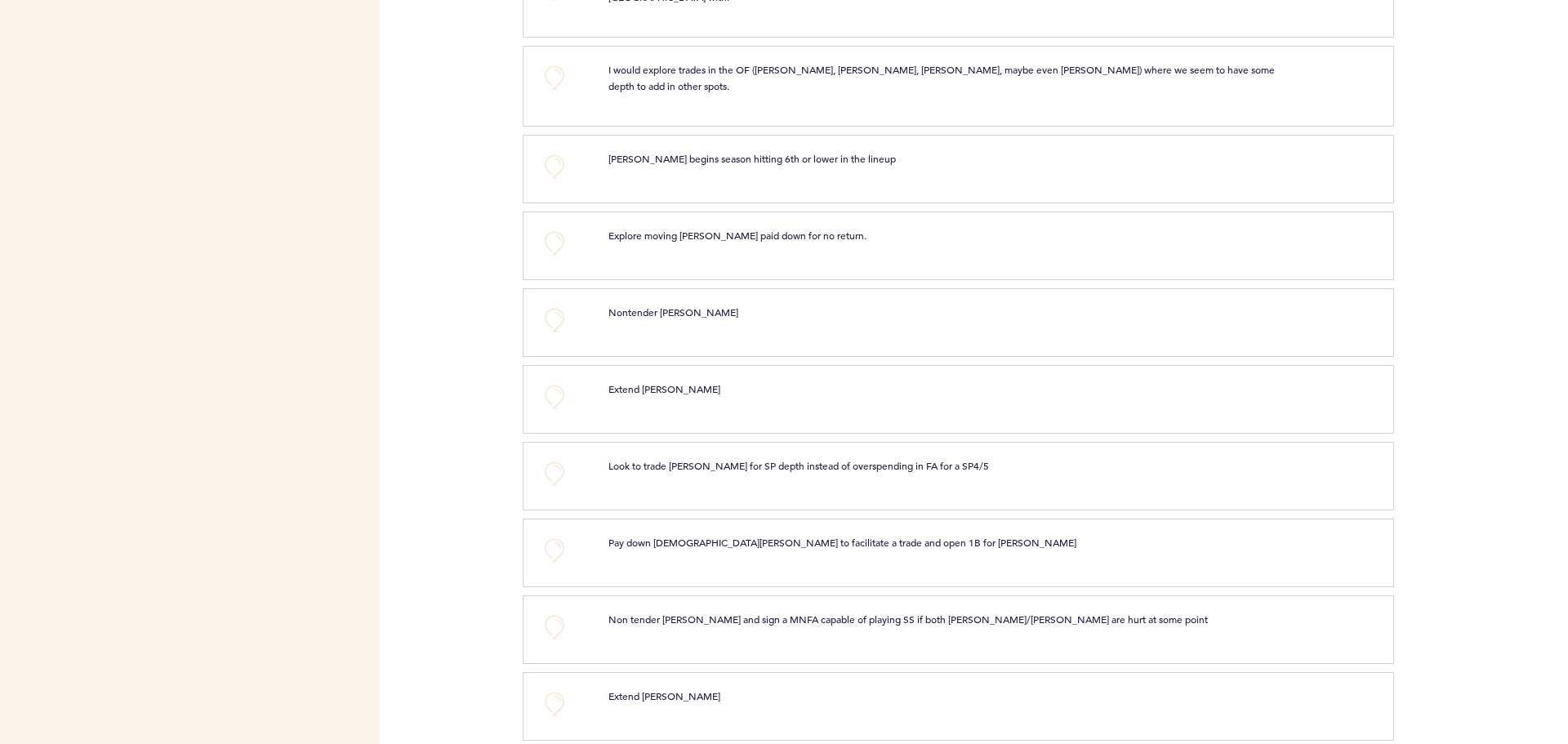
scroll to position [2454, 0]
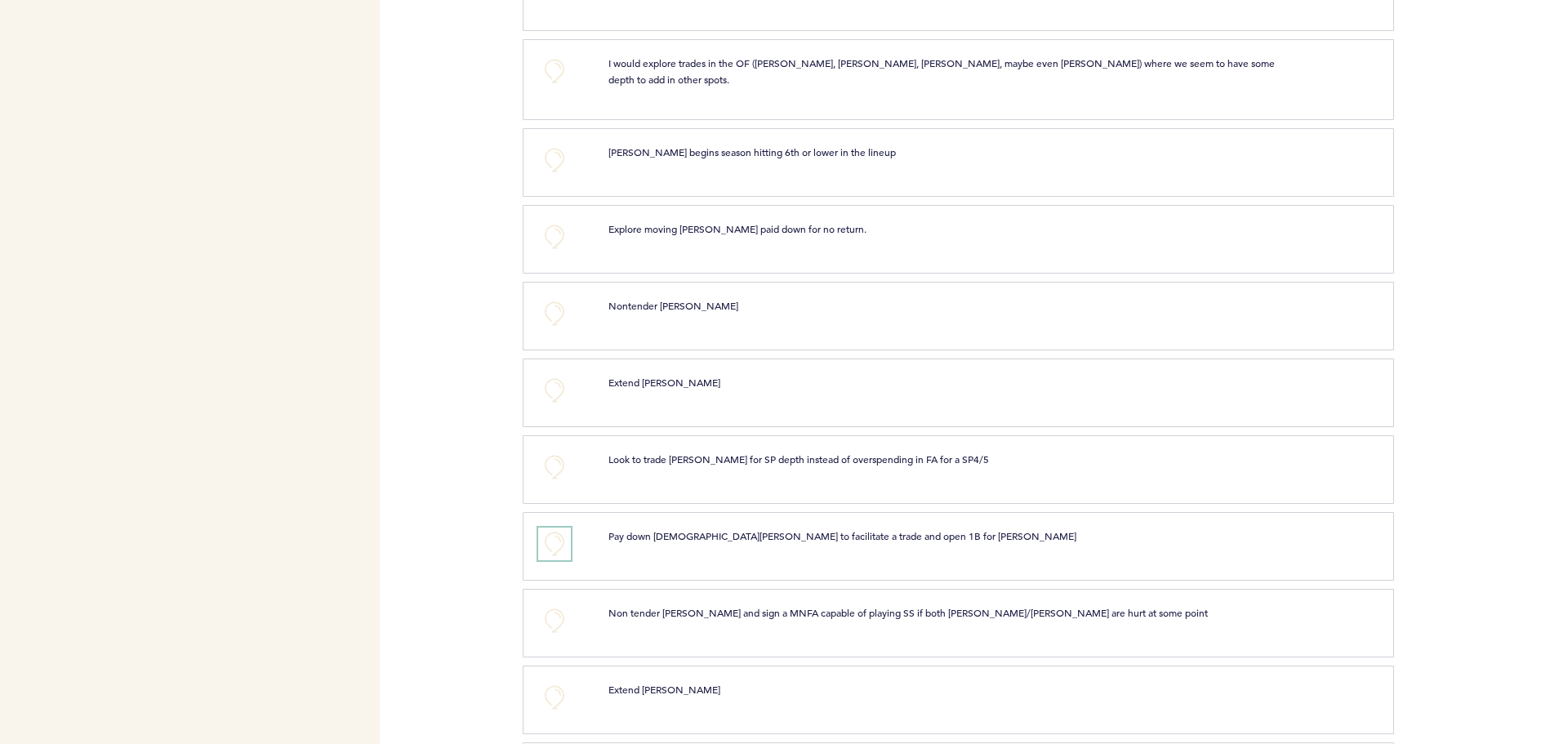
click at [549, 533] on button "+0" at bounding box center [555, 543] width 33 height 33
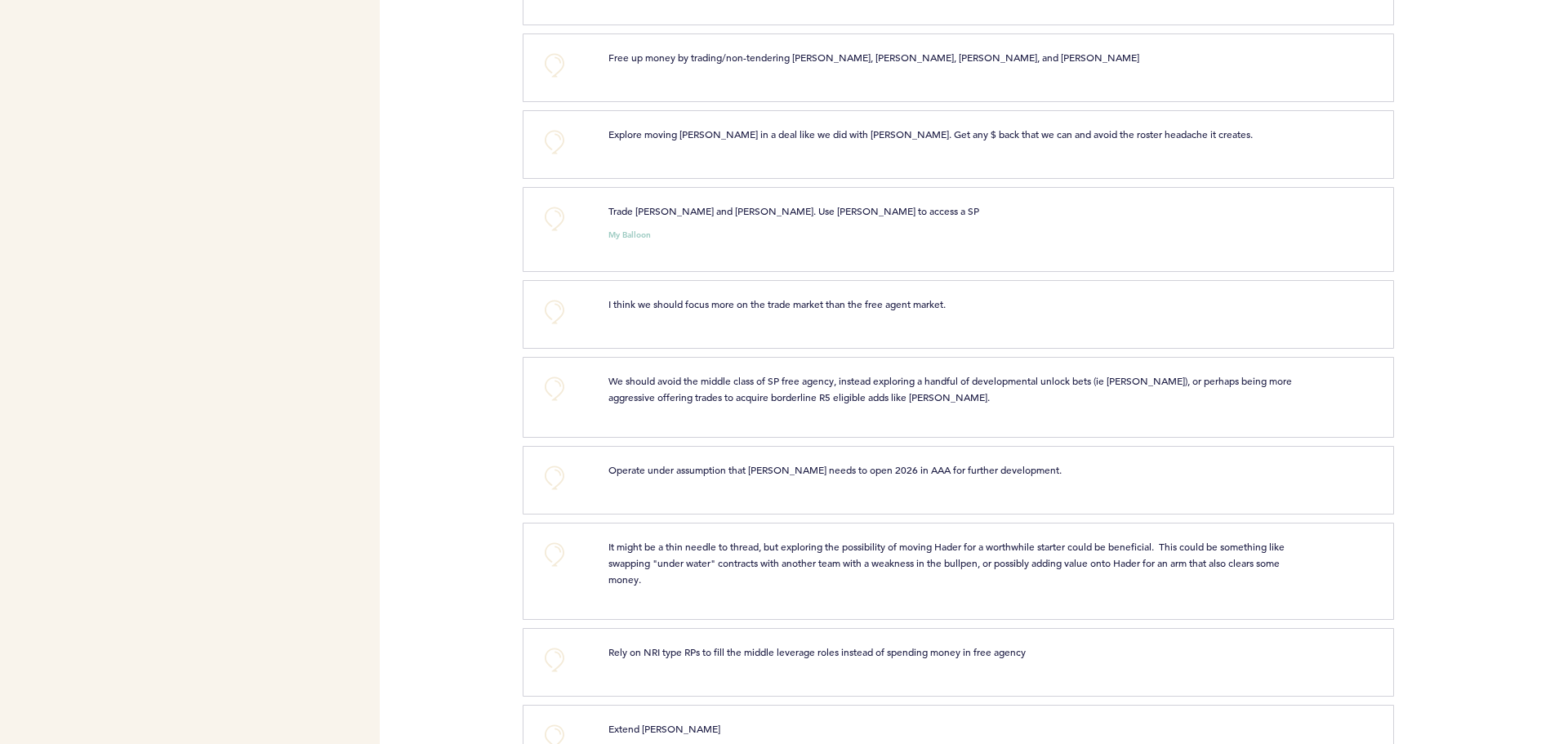
scroll to position [3413, 0]
click at [558, 374] on button "+0" at bounding box center [555, 384] width 33 height 33
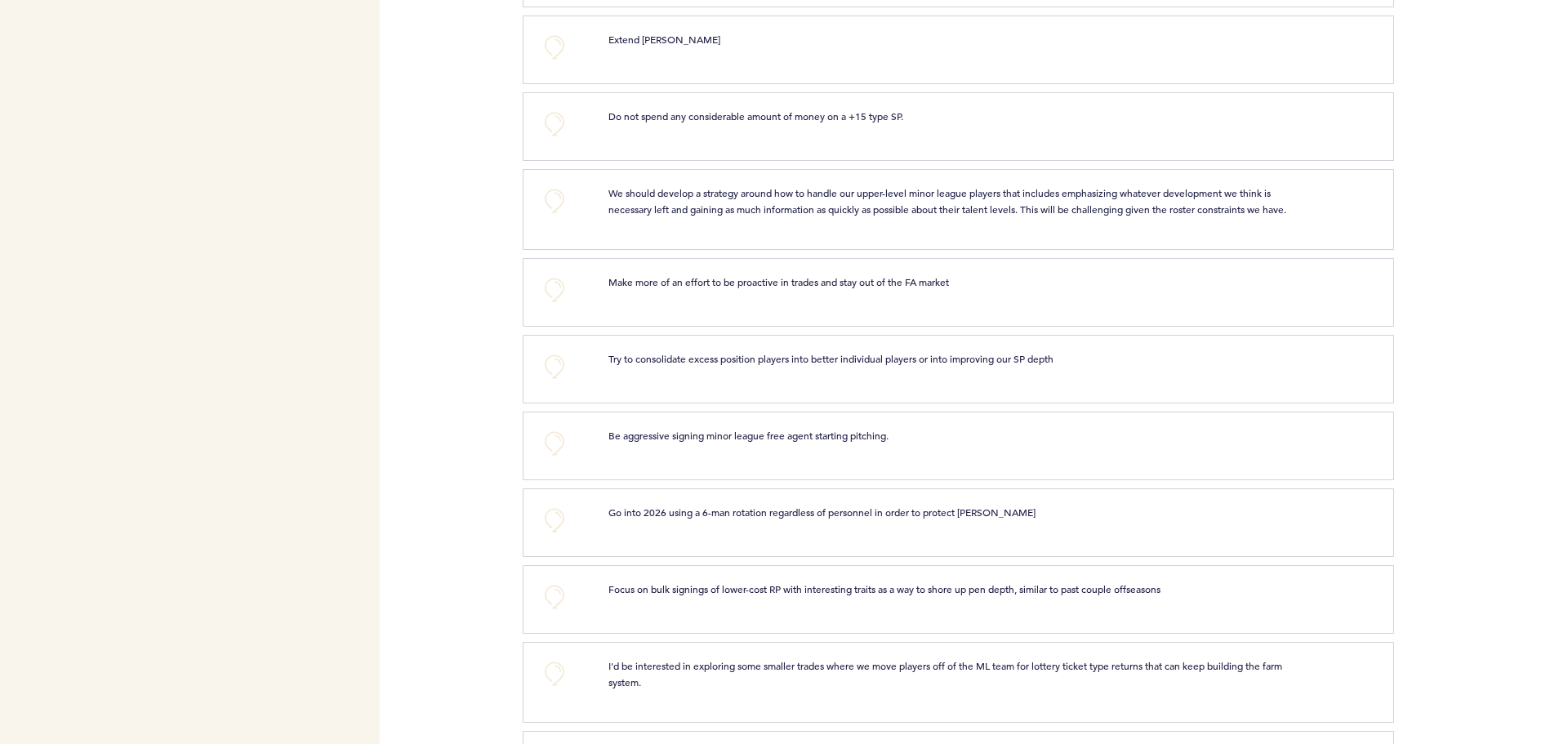
scroll to position [4134, 0]
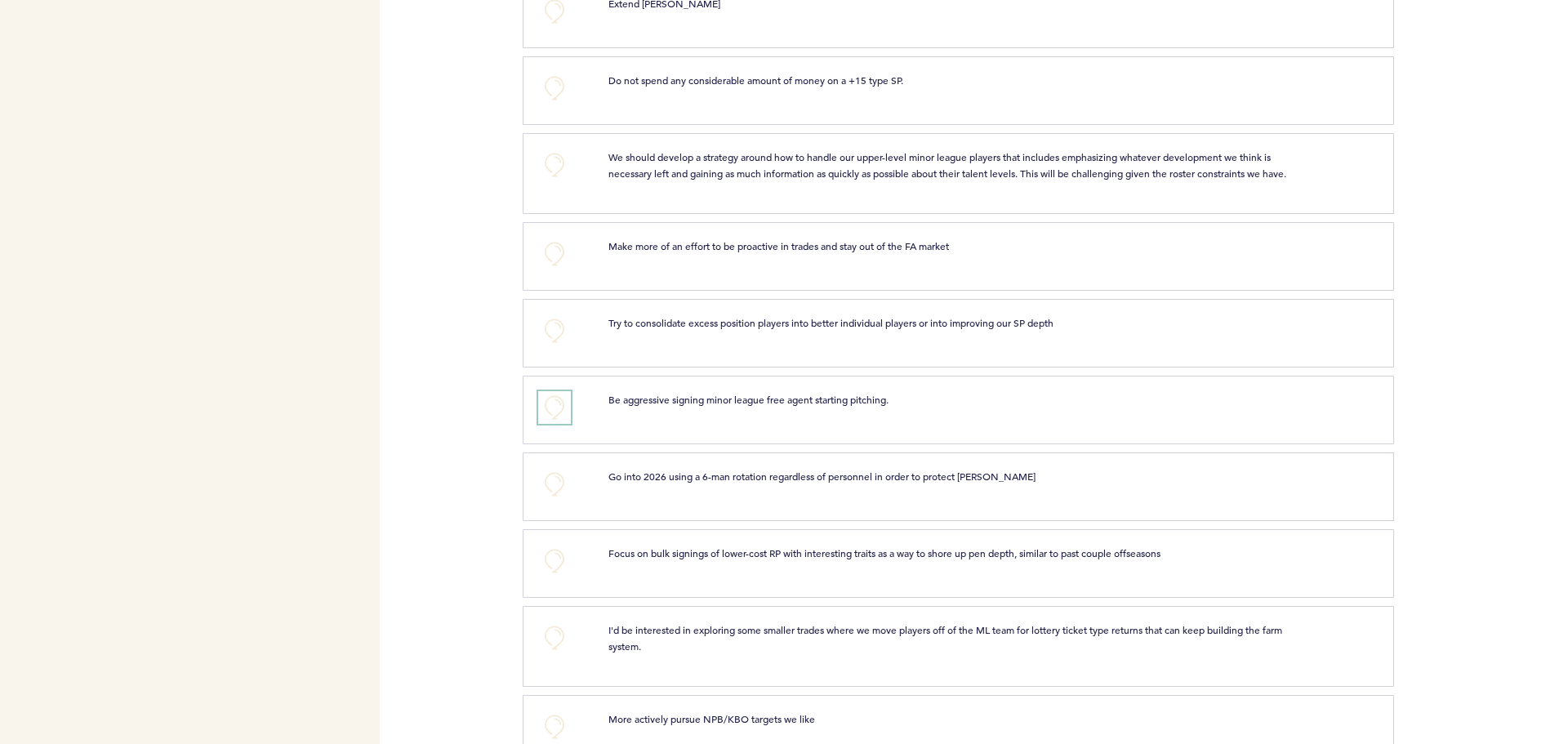
click at [560, 411] on button "+0" at bounding box center [555, 407] width 33 height 33
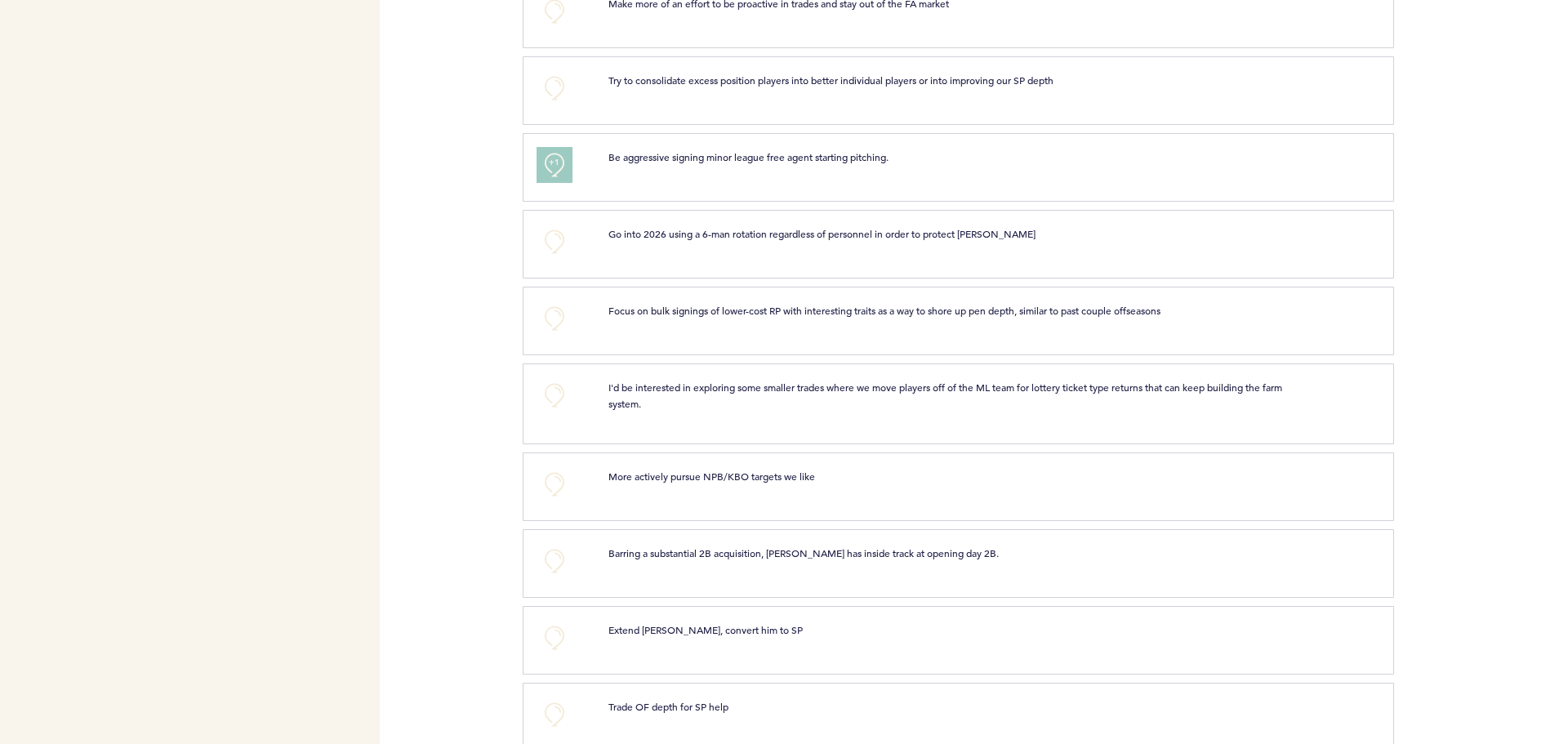
scroll to position [4392, 0]
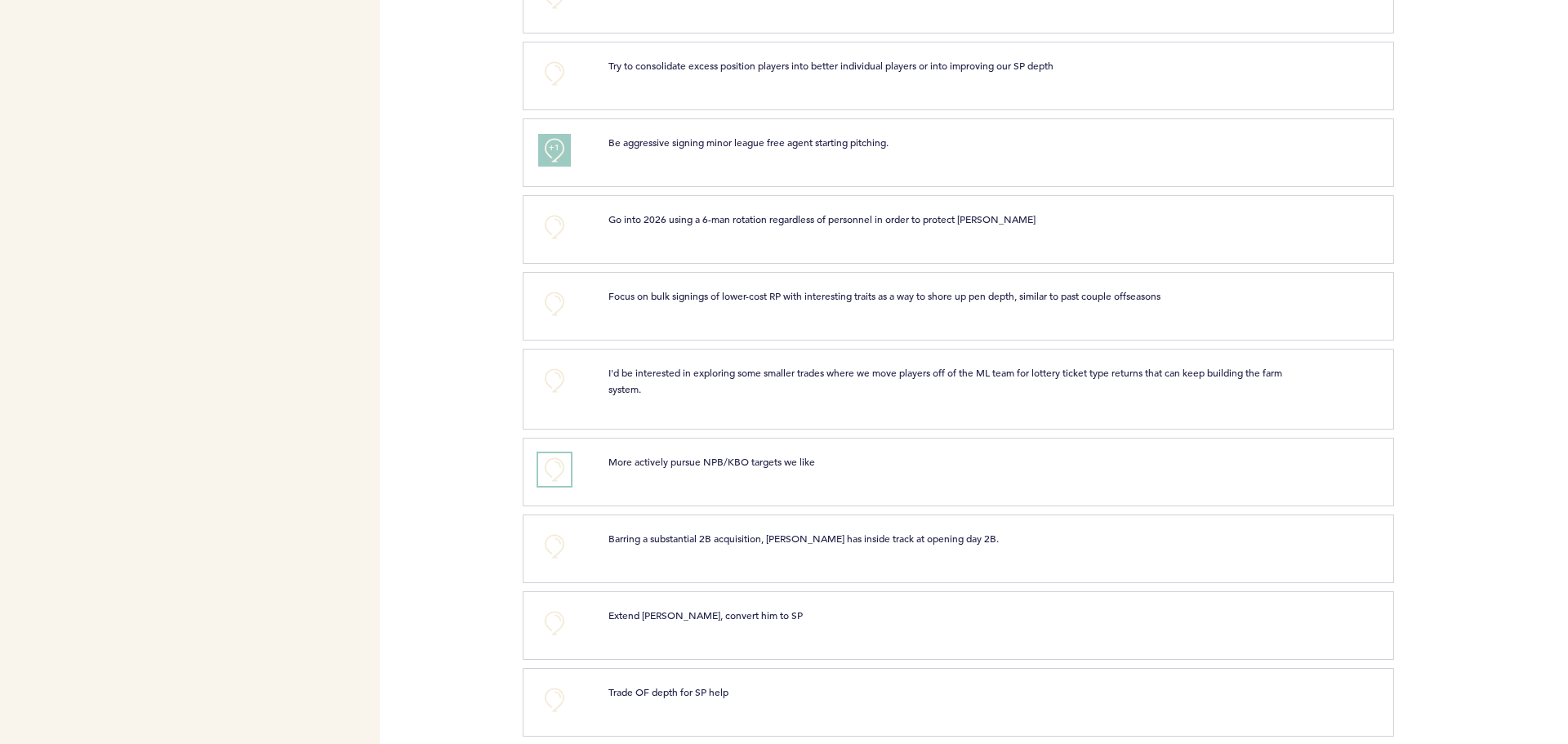
click at [555, 480] on button "+0" at bounding box center [555, 469] width 33 height 33
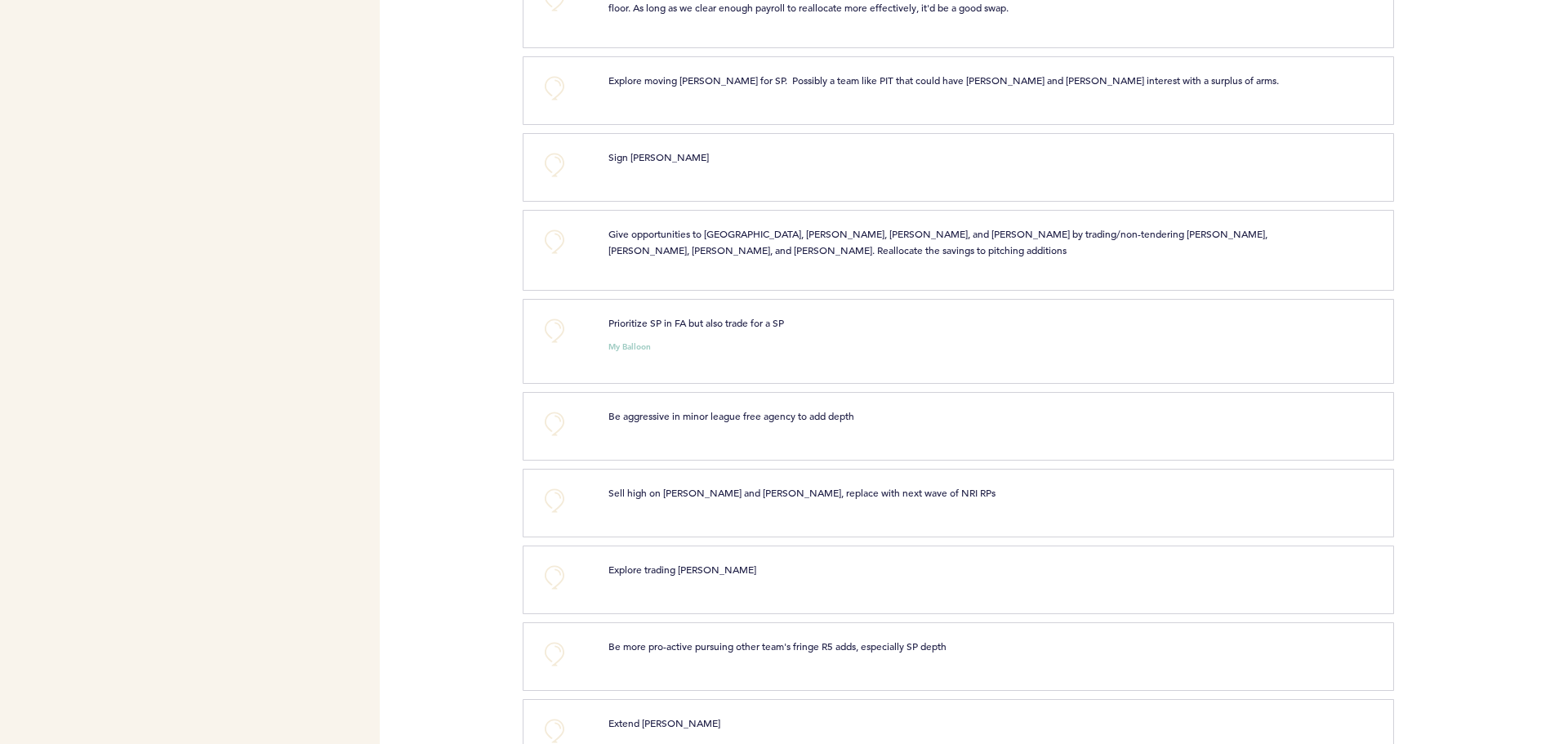
scroll to position [5333, 0]
click at [545, 432] on button "+0" at bounding box center [555, 424] width 33 height 33
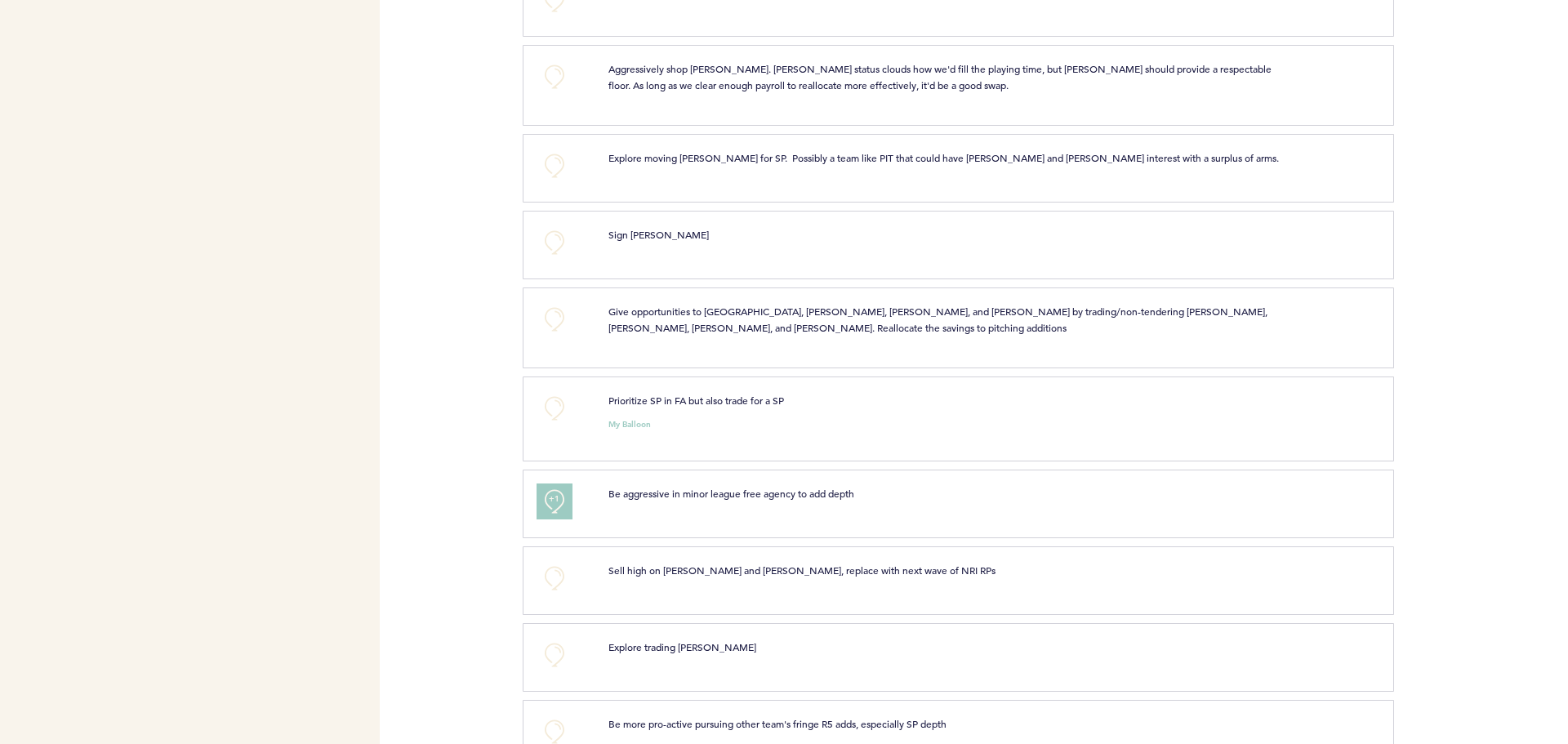
scroll to position [5248, 0]
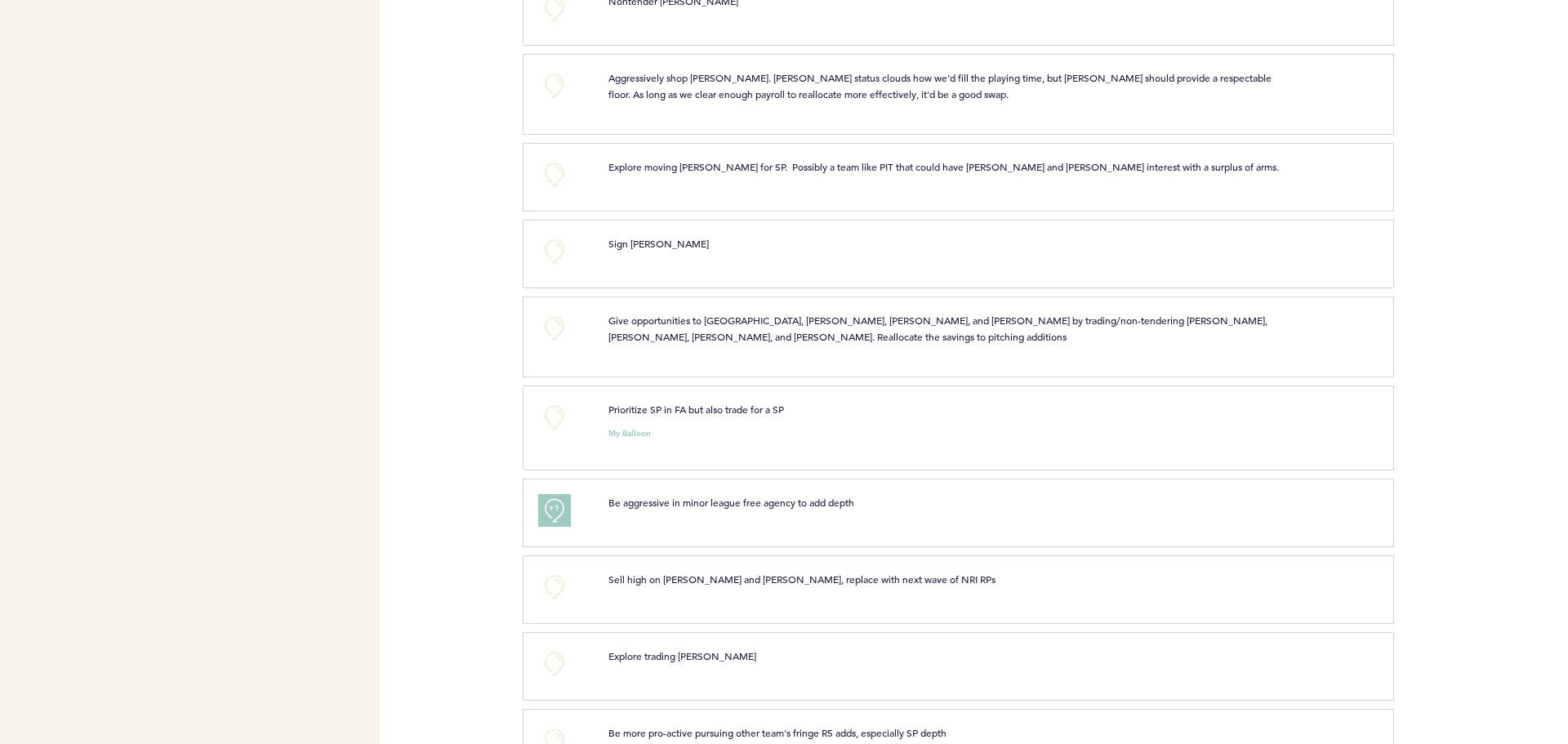
click at [571, 340] on div "+0" at bounding box center [561, 334] width 70 height 44
click at [564, 333] on button "+0" at bounding box center [555, 328] width 33 height 33
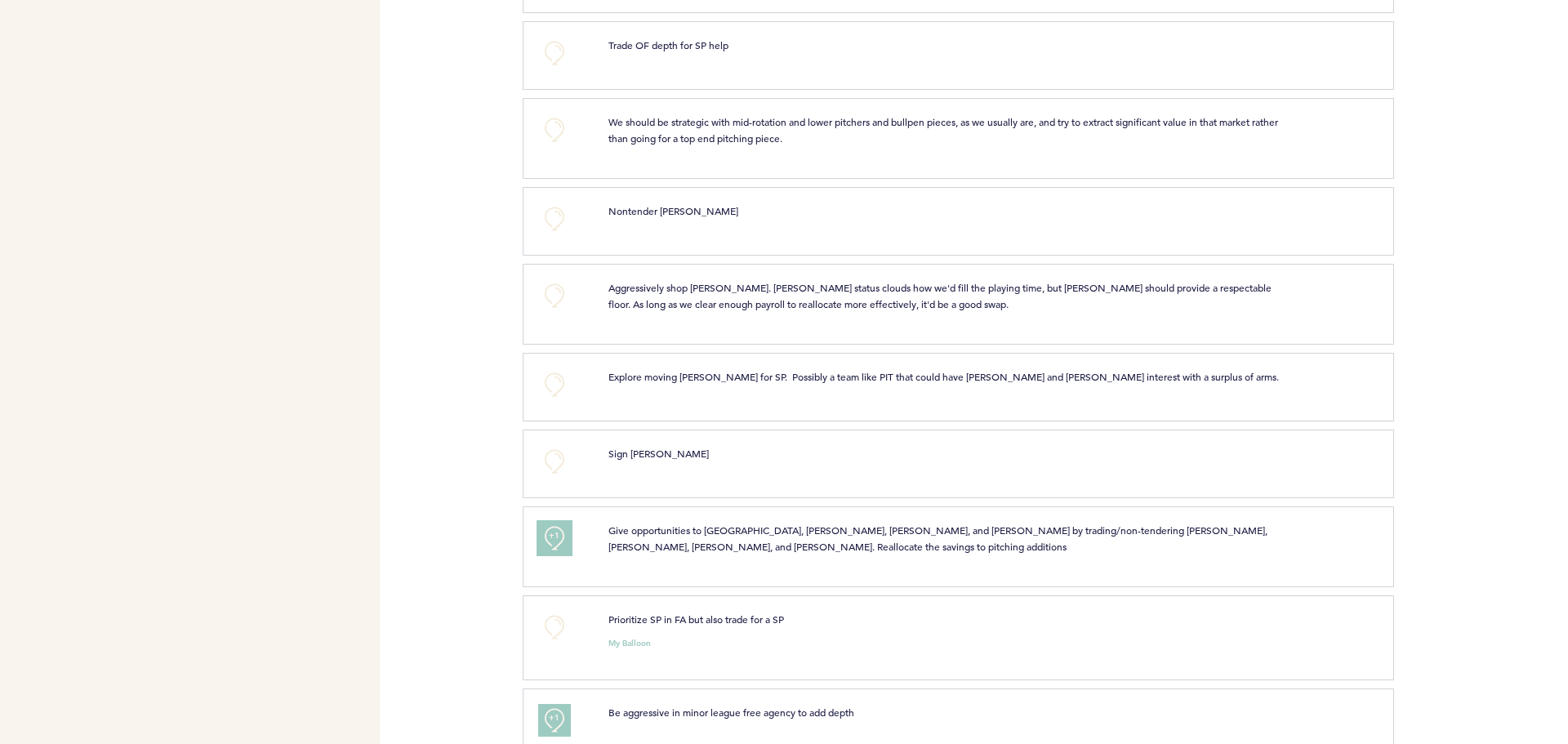
scroll to position [5037, 0]
click at [558, 385] on button "+0" at bounding box center [555, 384] width 33 height 33
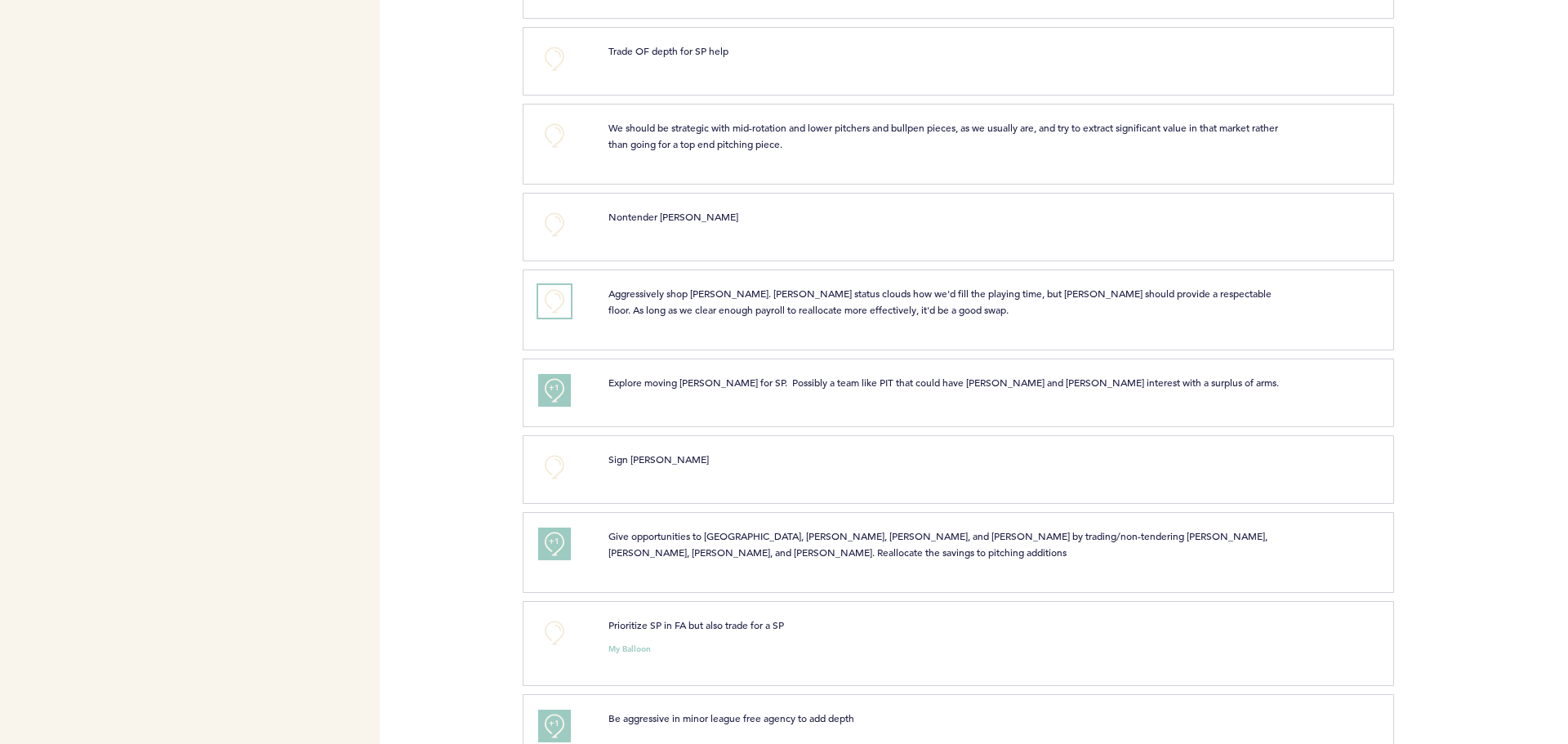
click at [565, 299] on button "+0" at bounding box center [555, 300] width 33 height 33
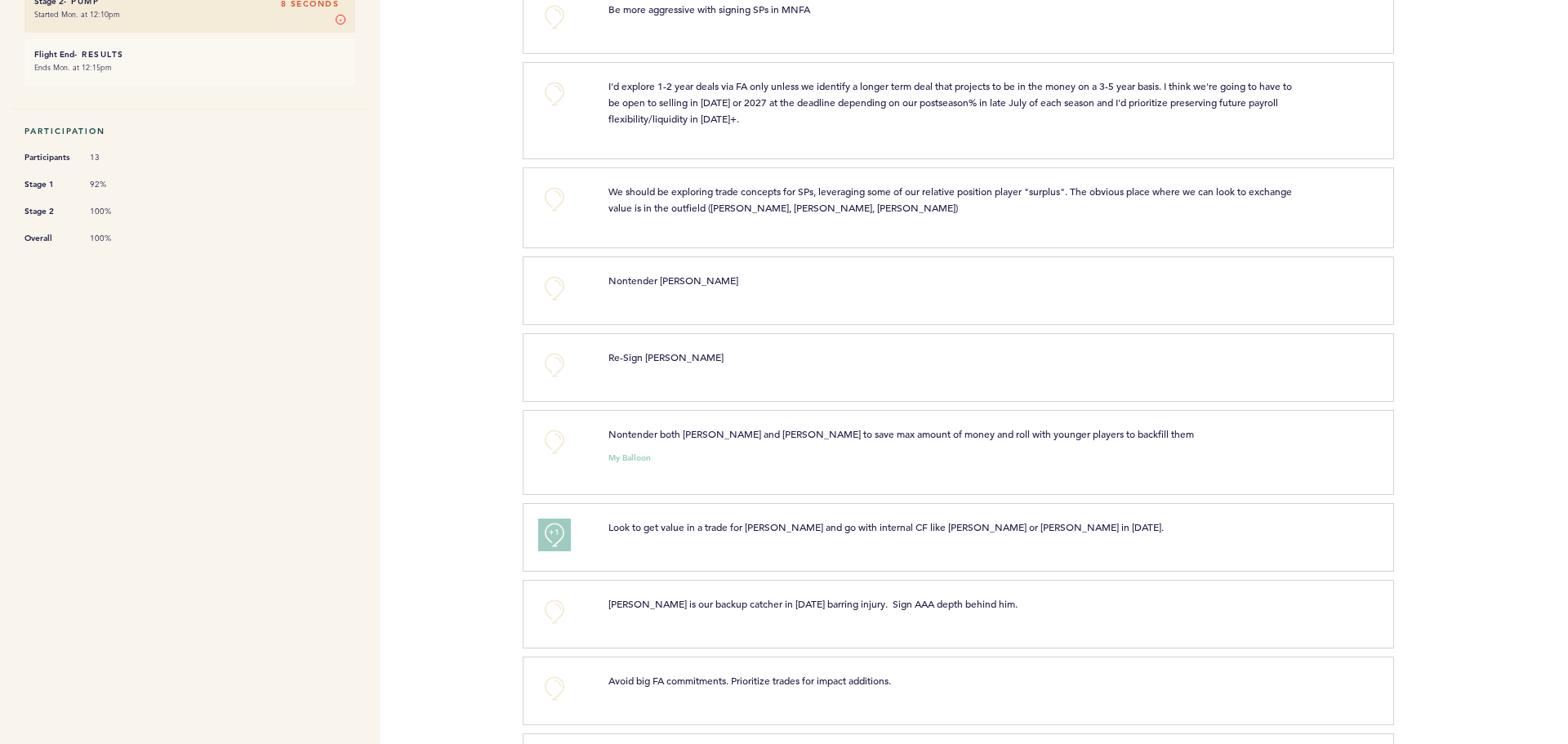
scroll to position [350, 0]
click at [563, 204] on button "+0" at bounding box center [555, 200] width 33 height 33
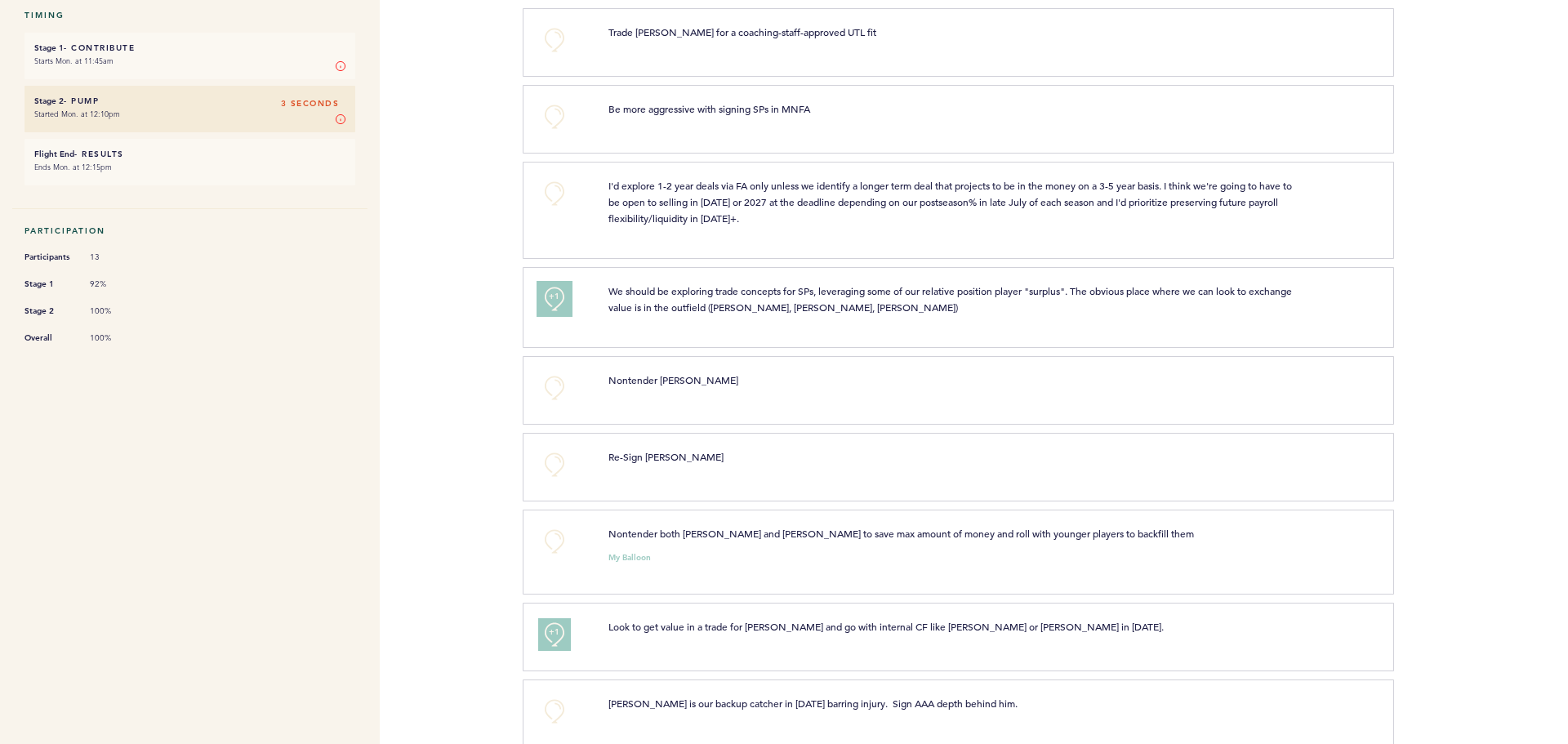
scroll to position [248, 0]
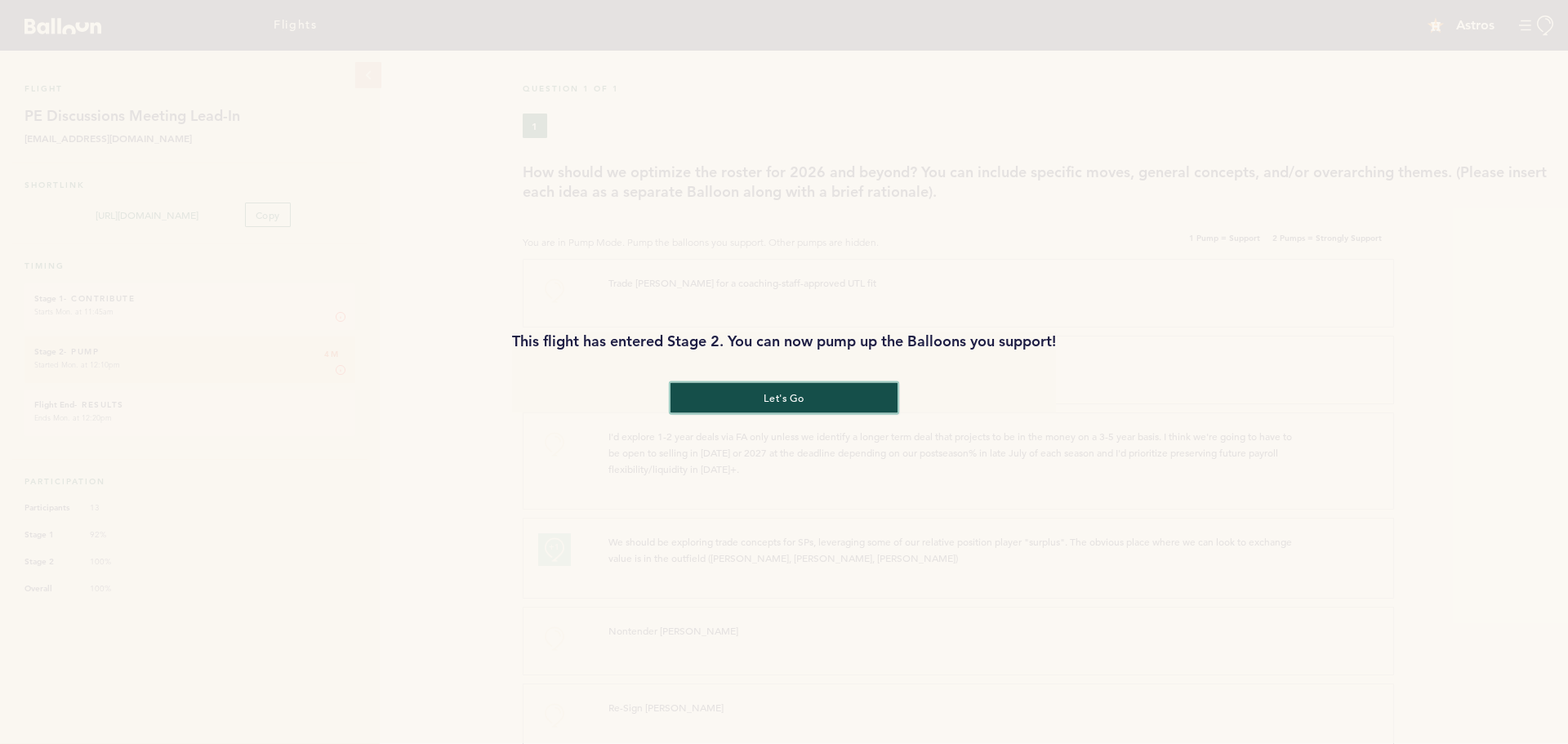
click at [795, 407] on button "let's go" at bounding box center [784, 398] width 227 height 31
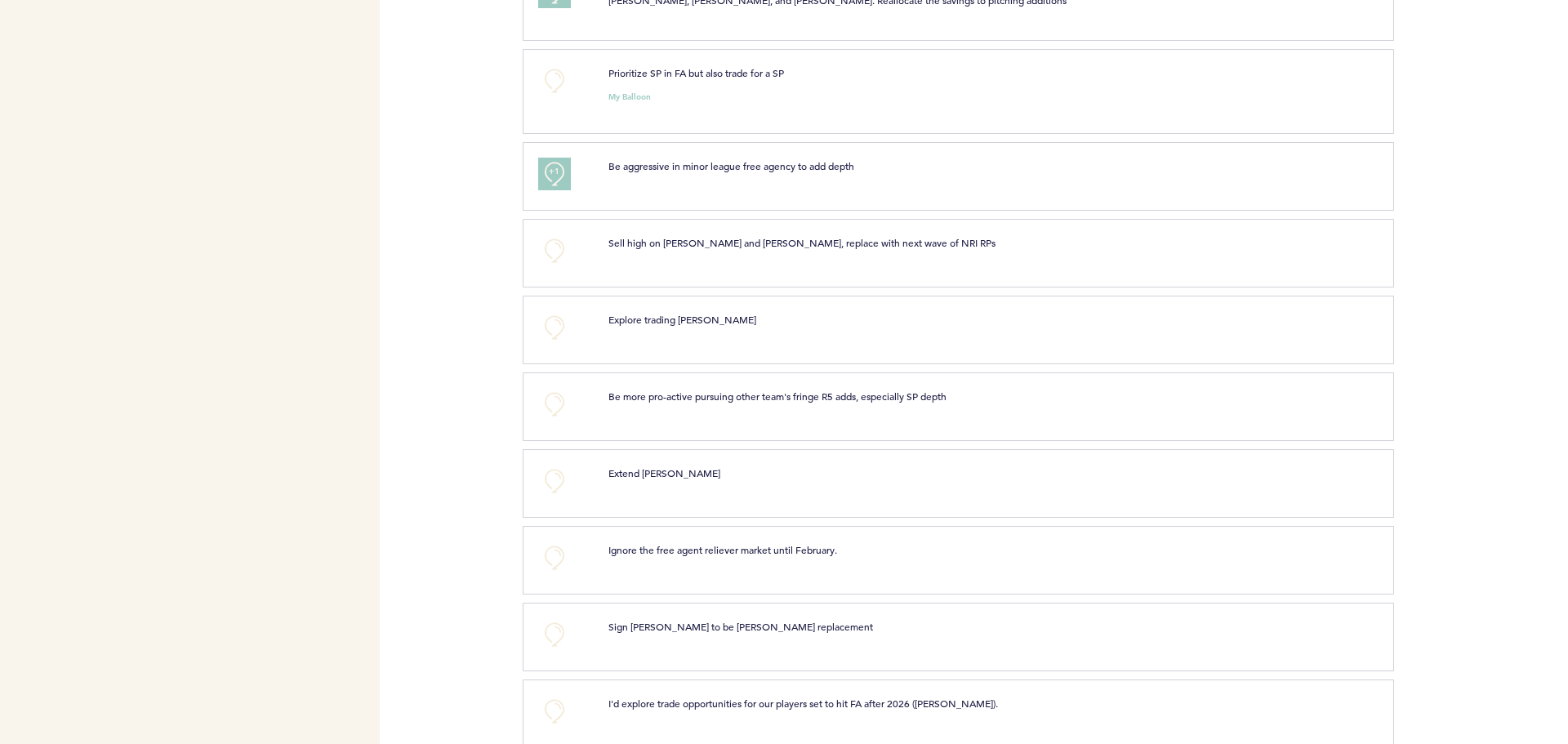
scroll to position [5585, 0]
drag, startPoint x: 1355, startPoint y: 7, endPoint x: 435, endPoint y: 356, distance: 984.0
click at [435, 356] on div "Flights Astros ltaplin@astros.com Team Domain: astros Notification Preferences …" at bounding box center [784, 372] width 1568 height 744
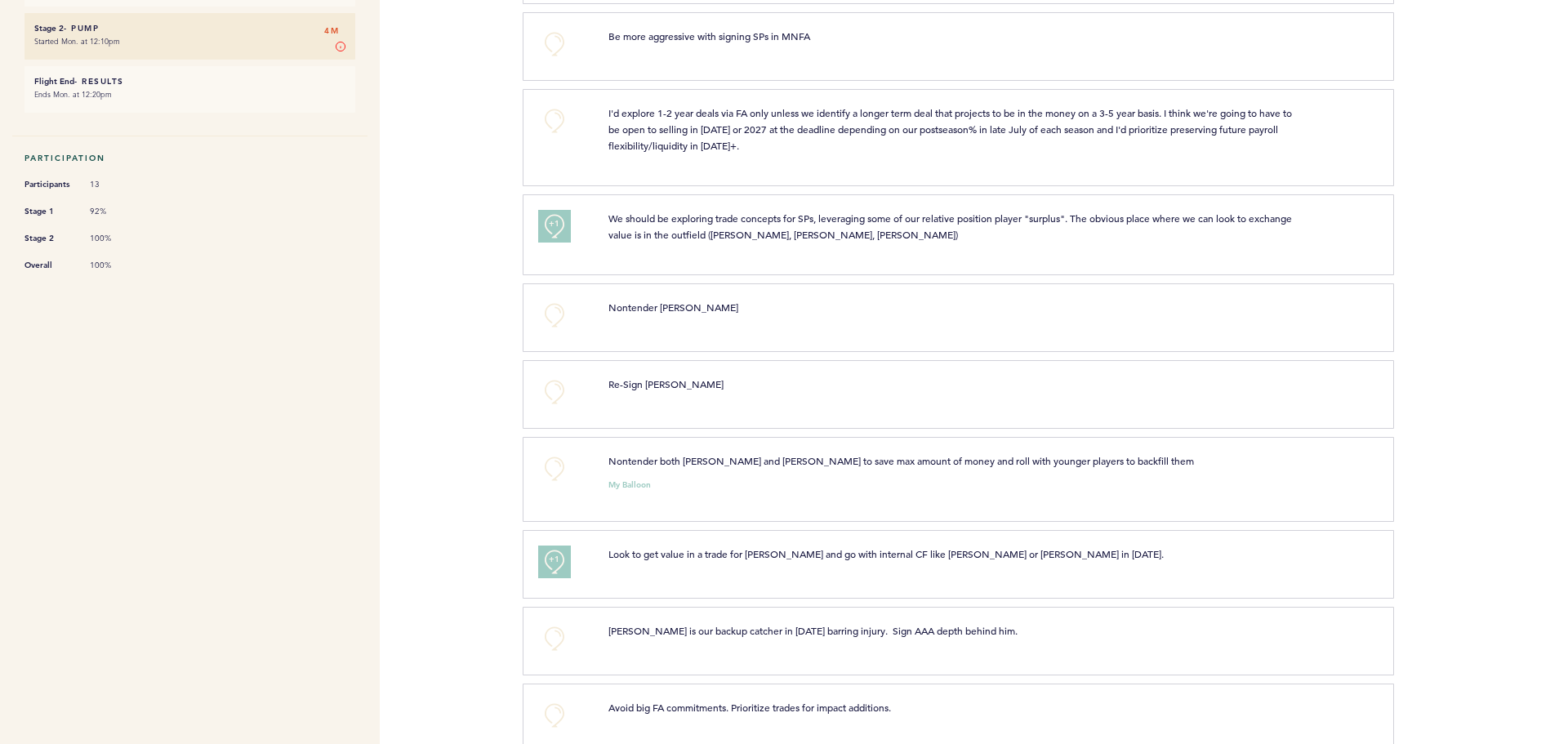
scroll to position [0, 0]
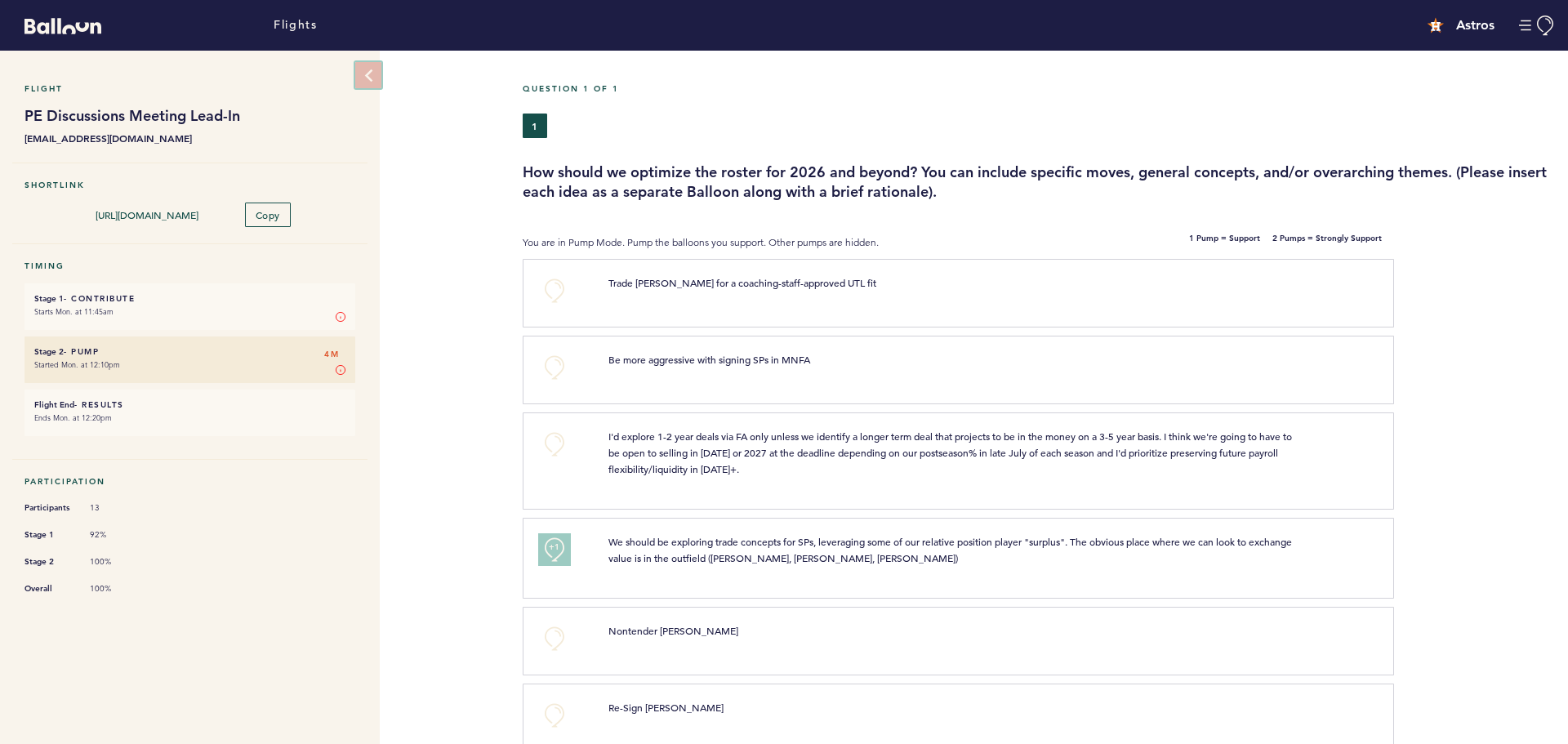
click at [367, 77] on icon at bounding box center [369, 75] width 14 height 14
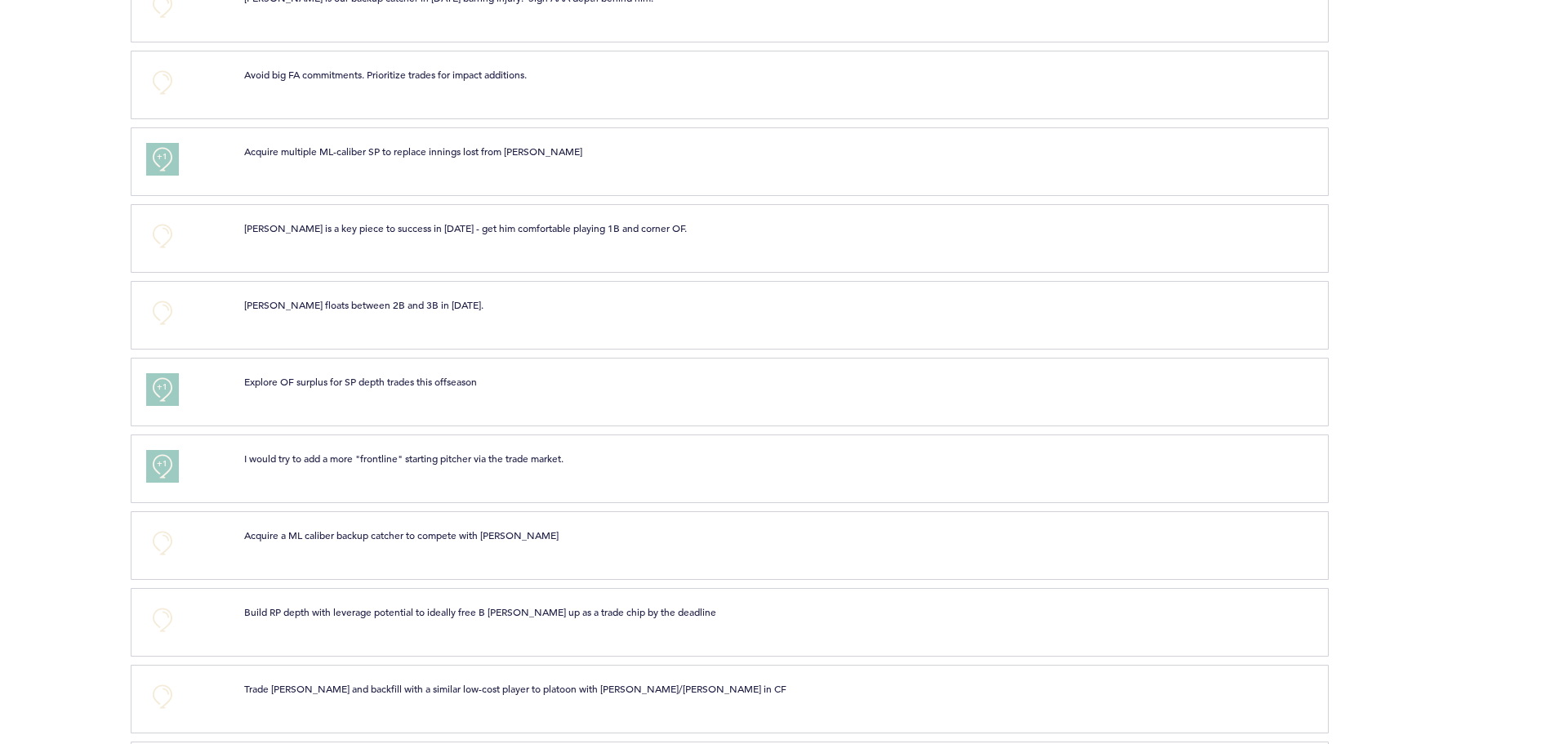
scroll to position [941, 0]
click at [1414, 130] on div at bounding box center [1448, 167] width 239 height 73
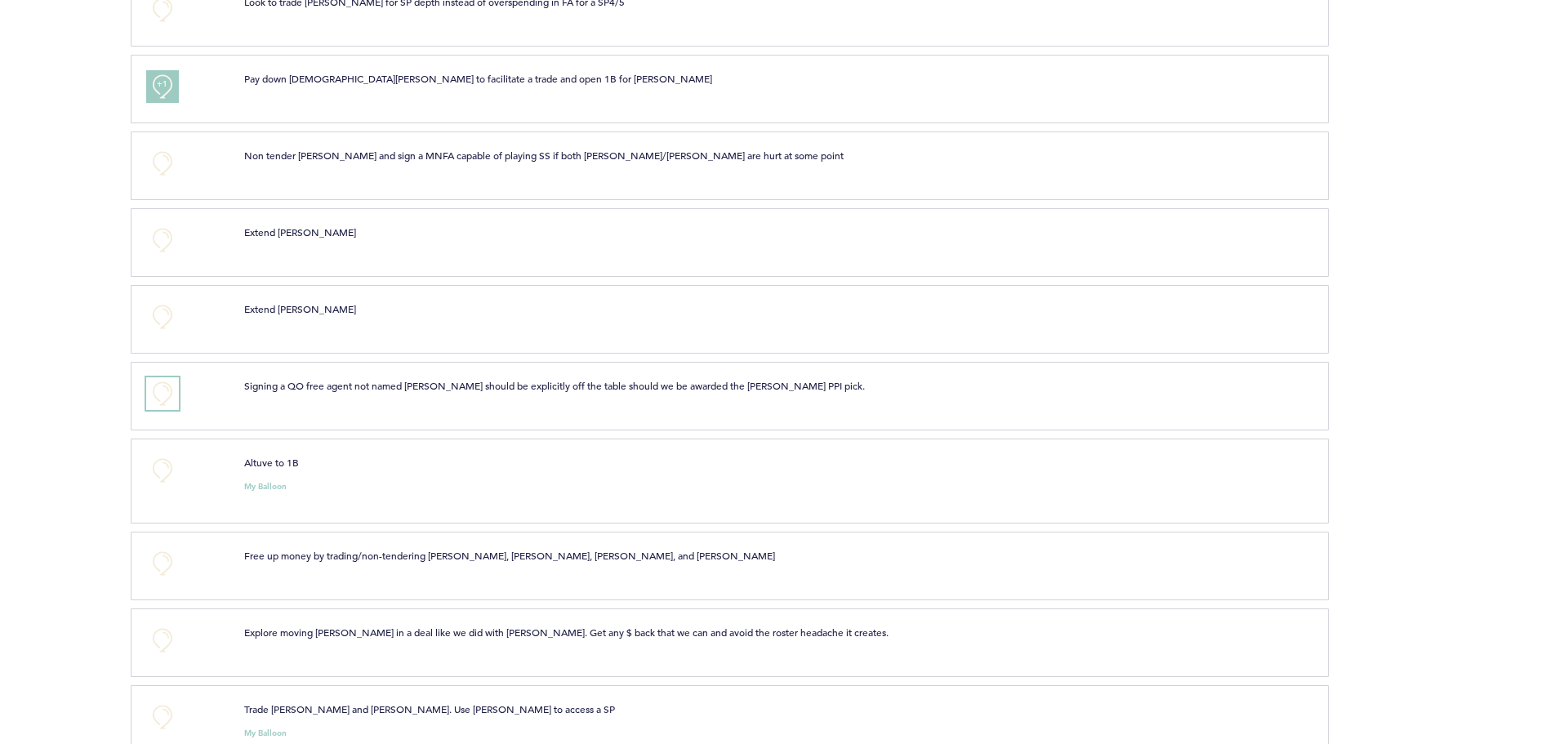
click at [153, 378] on button "+0" at bounding box center [162, 393] width 33 height 33
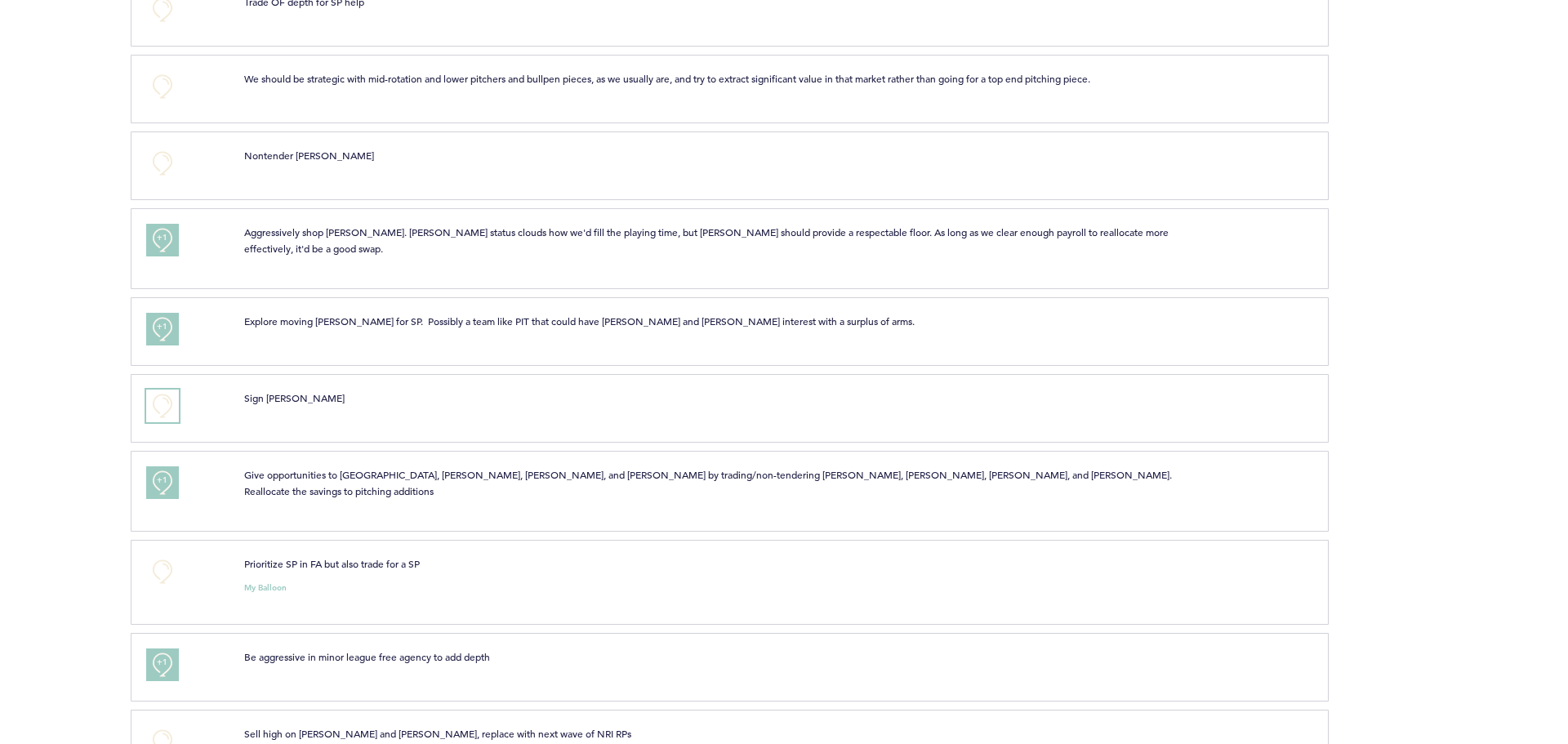
click at [169, 389] on button "+0" at bounding box center [162, 405] width 33 height 33
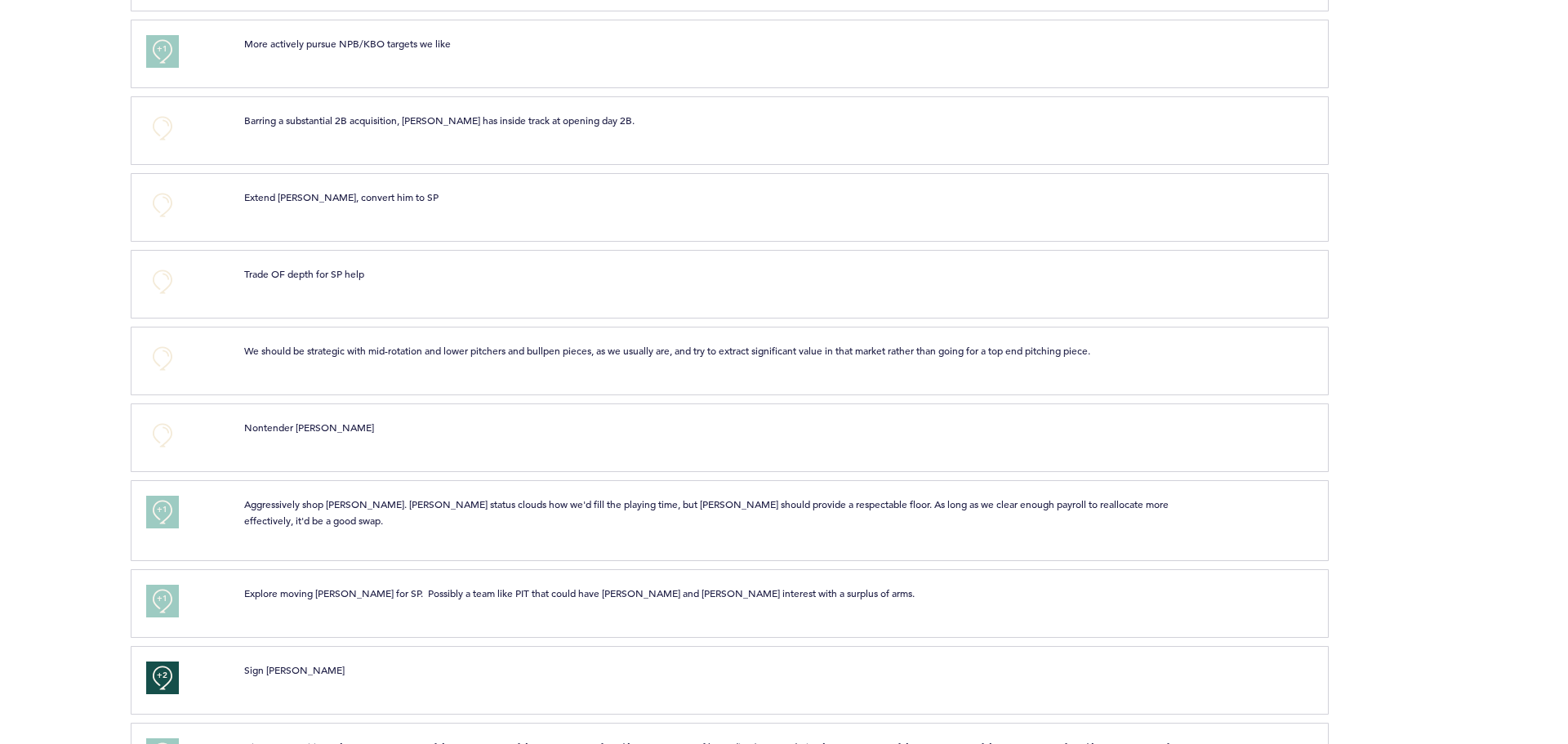
scroll to position [4740, 0]
click at [173, 496] on button "+1" at bounding box center [162, 512] width 33 height 33
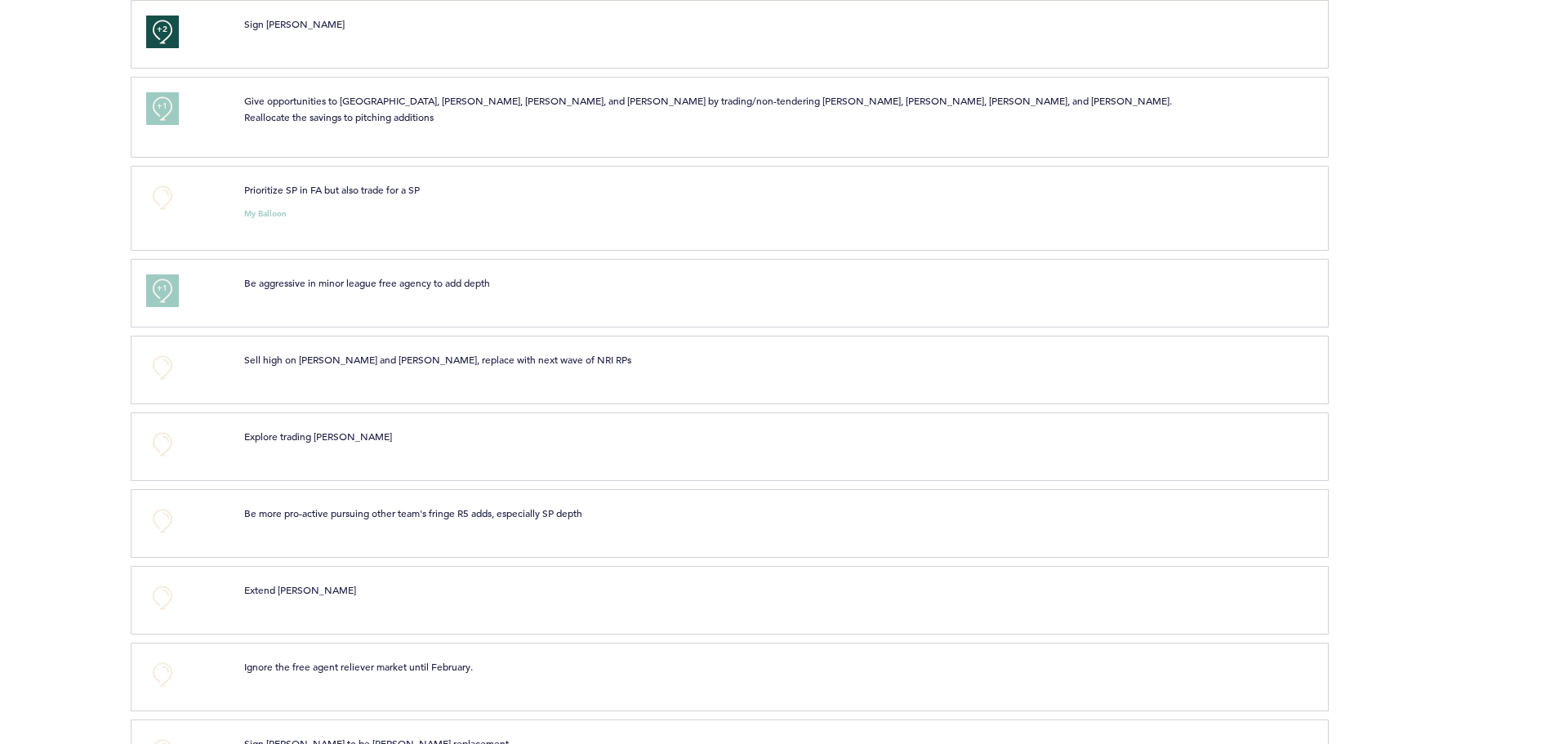
scroll to position [5398, 0]
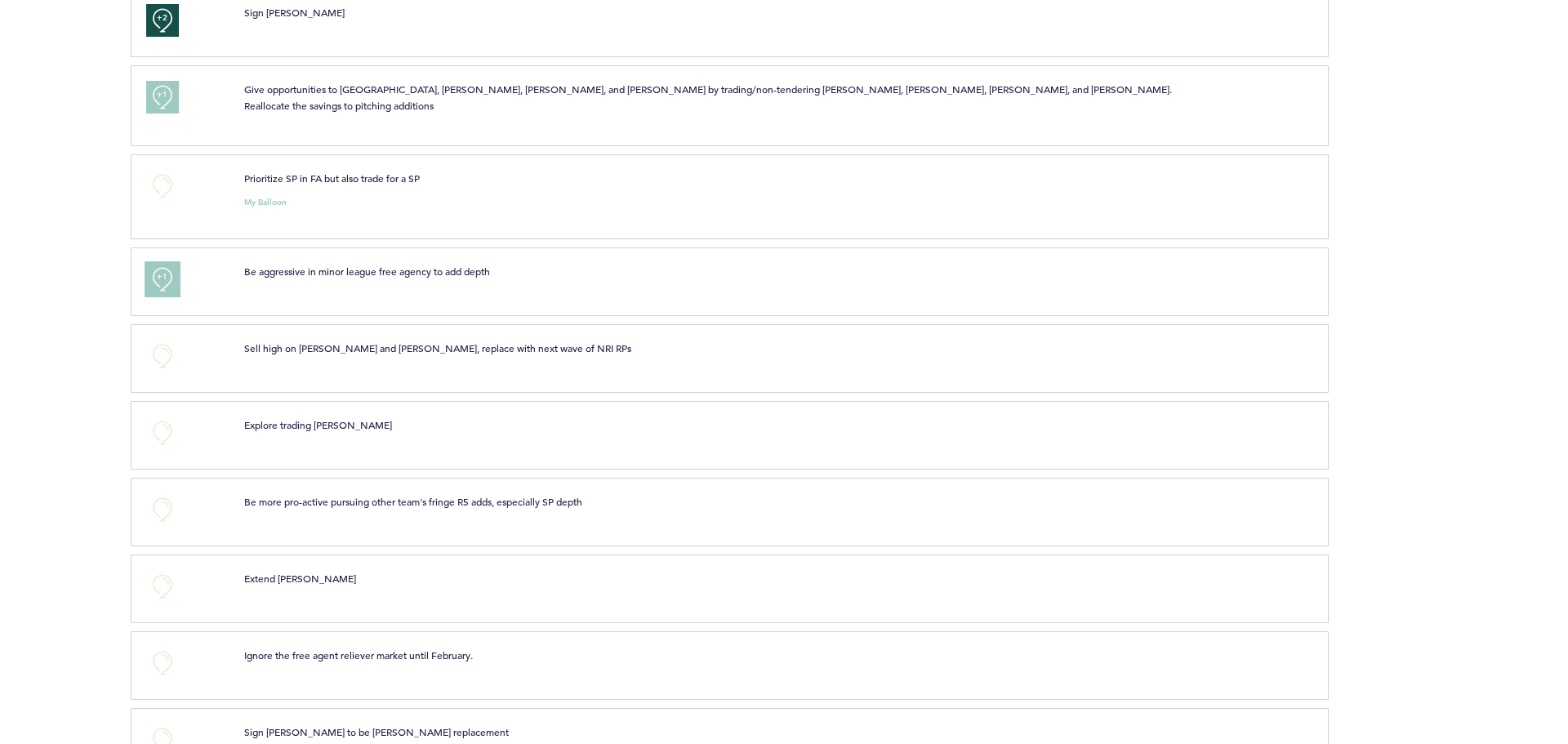
click at [169, 263] on button "+1" at bounding box center [162, 279] width 33 height 33
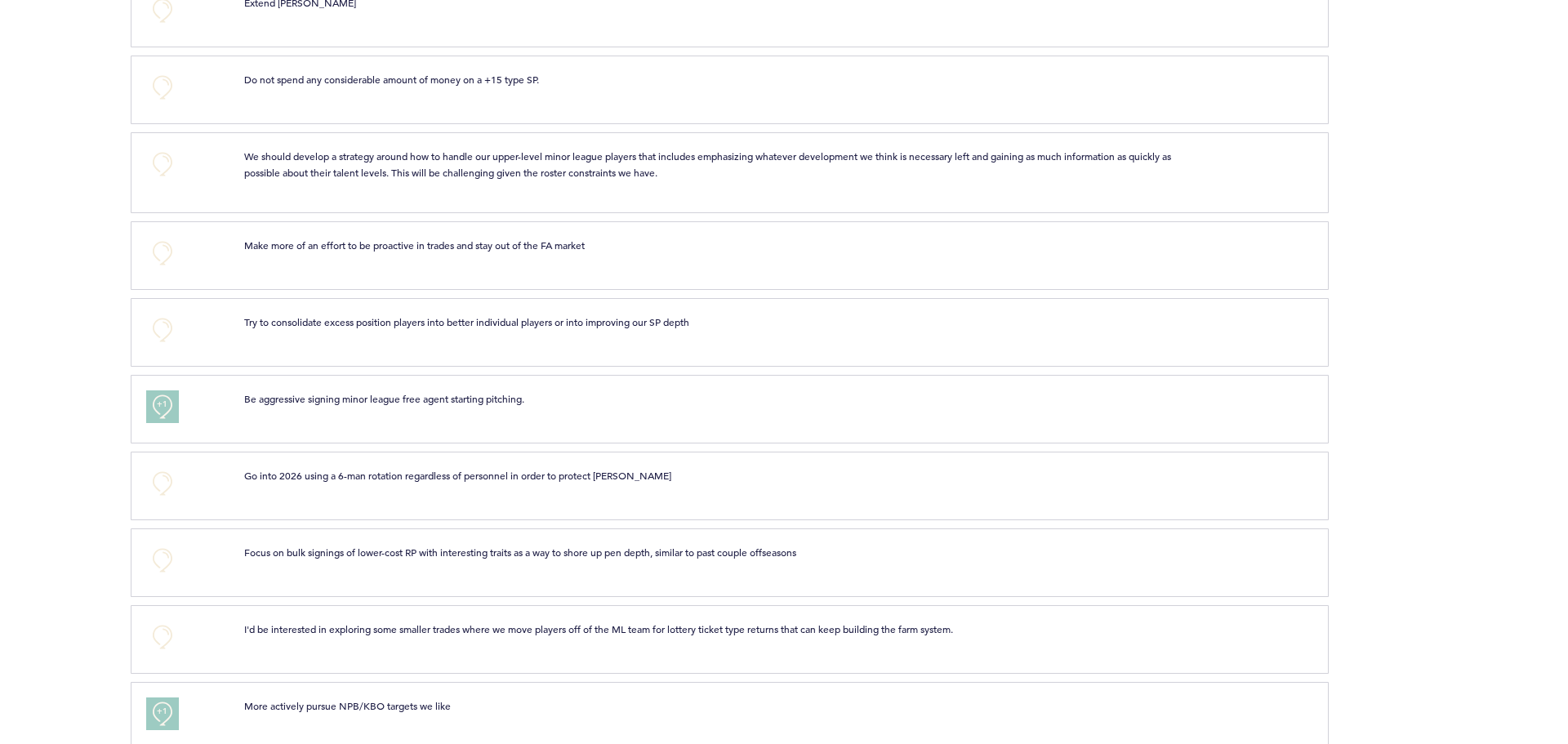
scroll to position [3997, 0]
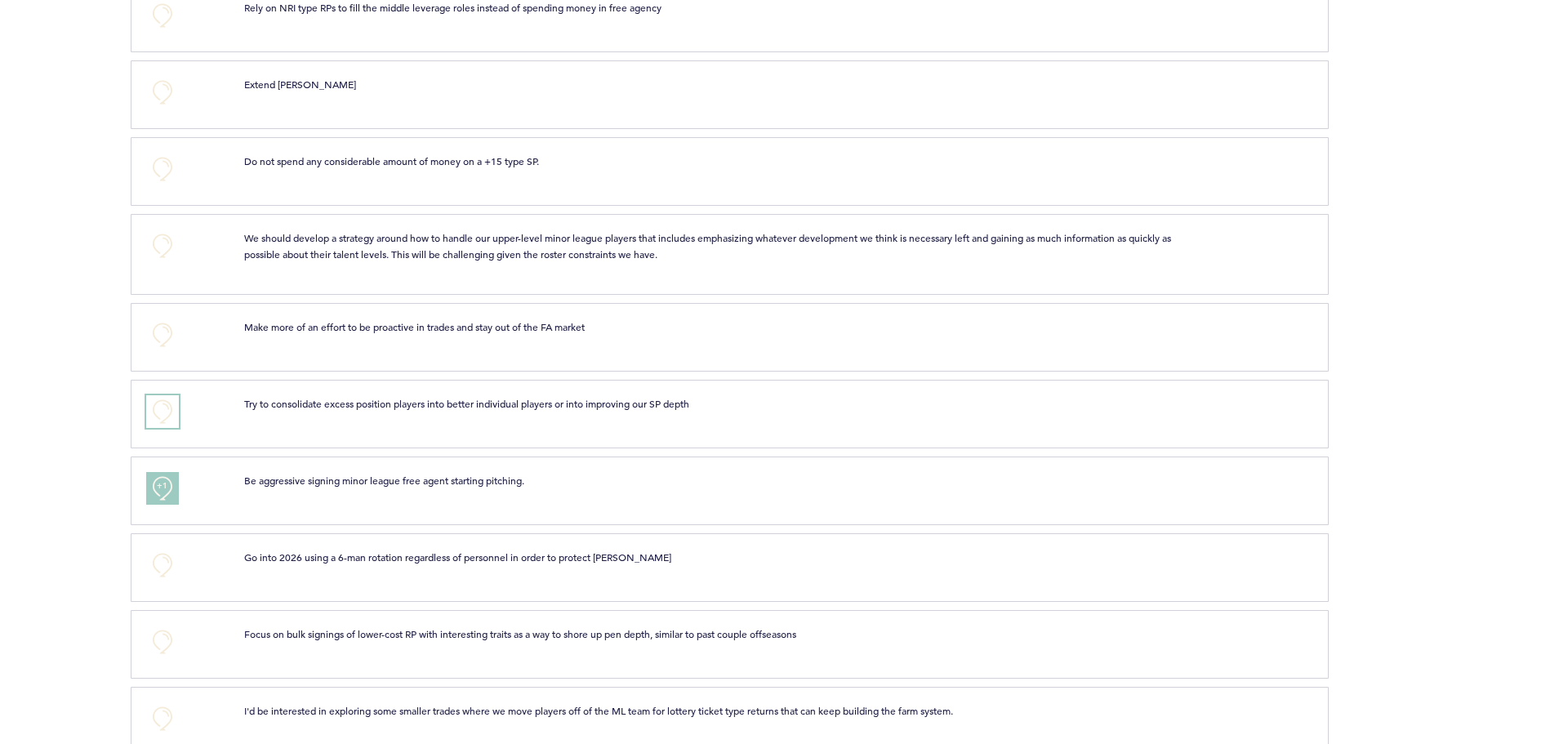
click at [157, 397] on button "+0" at bounding box center [162, 411] width 33 height 33
click at [157, 401] on span "+1" at bounding box center [163, 409] width 12 height 17
click at [163, 325] on button "+0" at bounding box center [162, 334] width 33 height 33
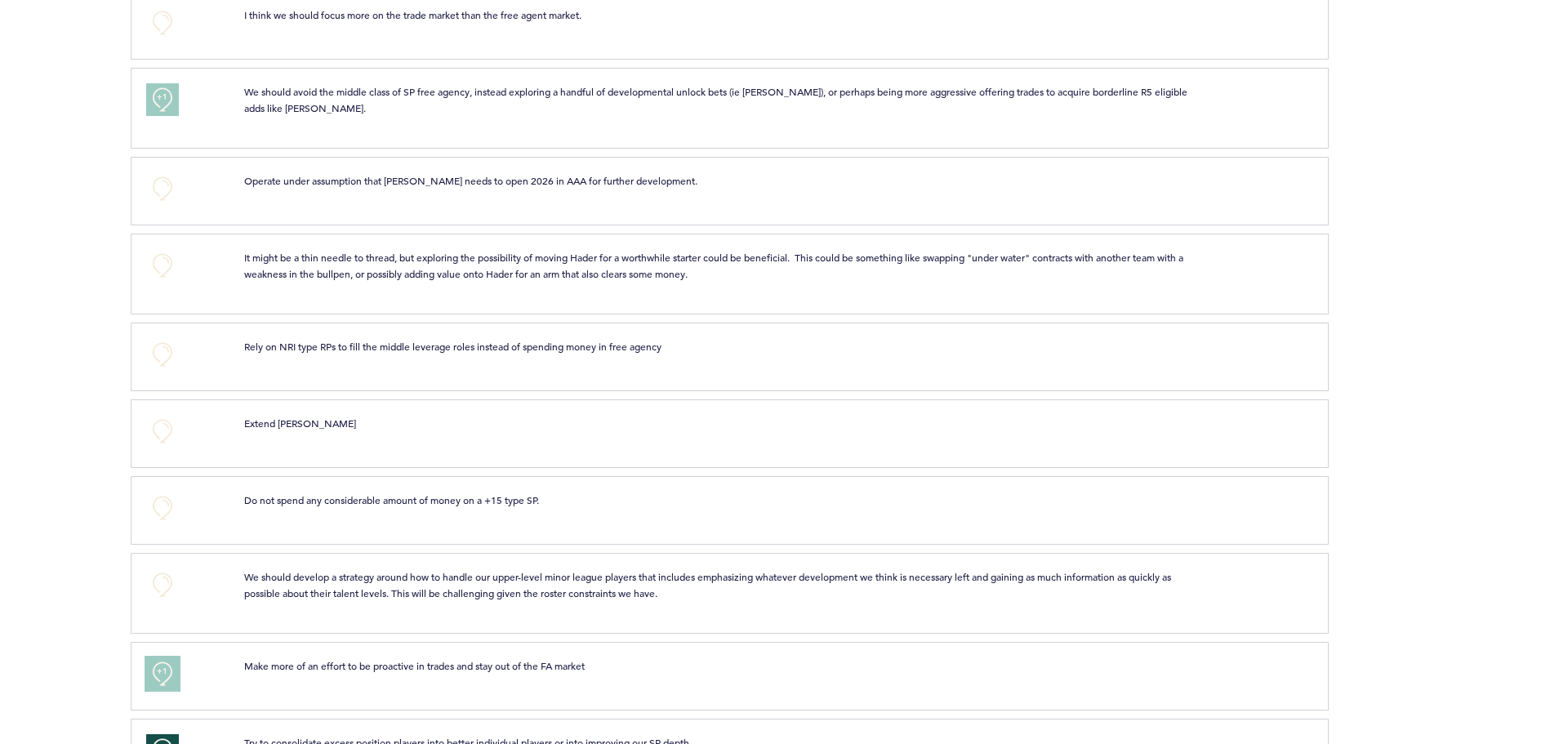
scroll to position [3642, 0]
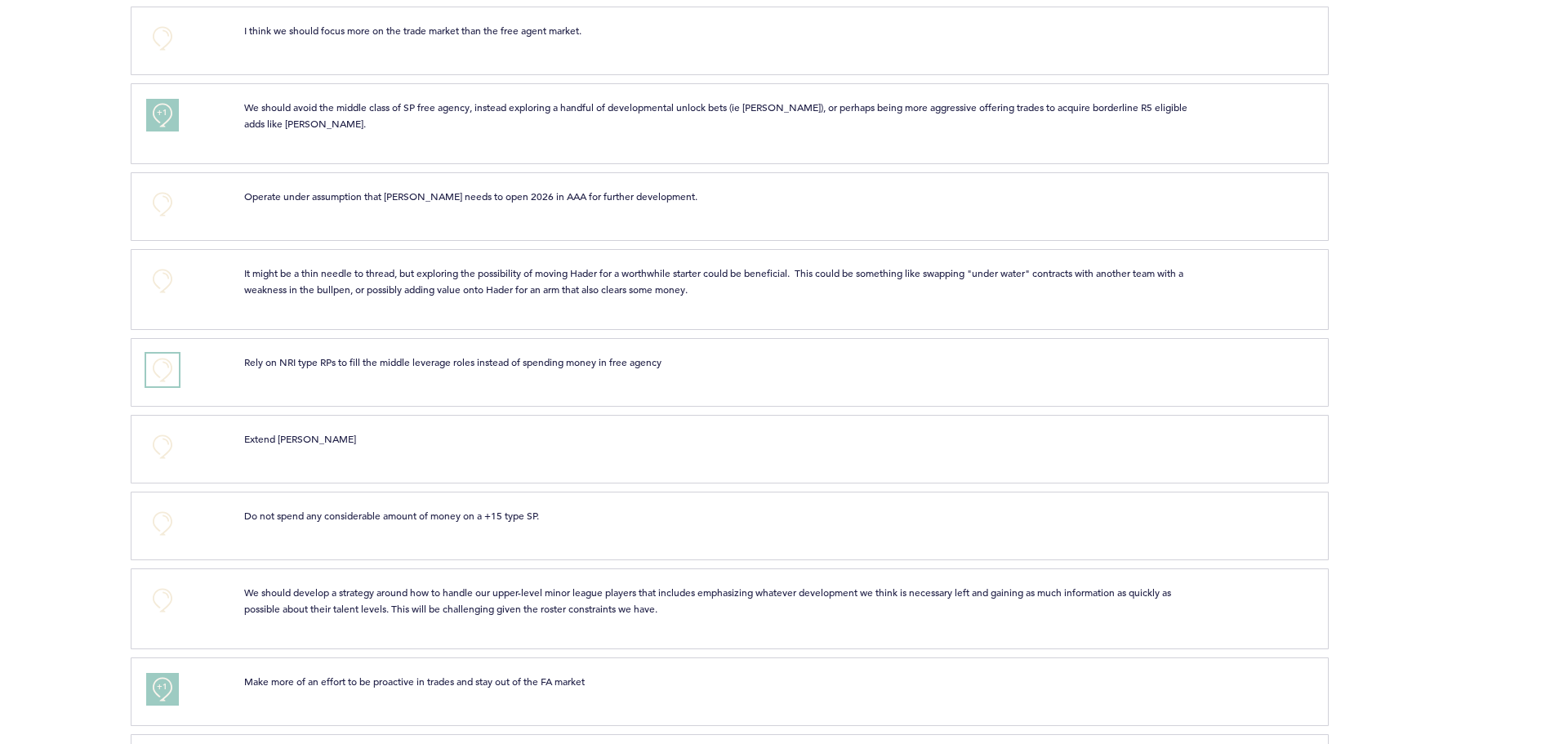
click at [161, 354] on button "+0" at bounding box center [162, 370] width 33 height 33
click at [161, 360] on span "+1" at bounding box center [163, 368] width 12 height 17
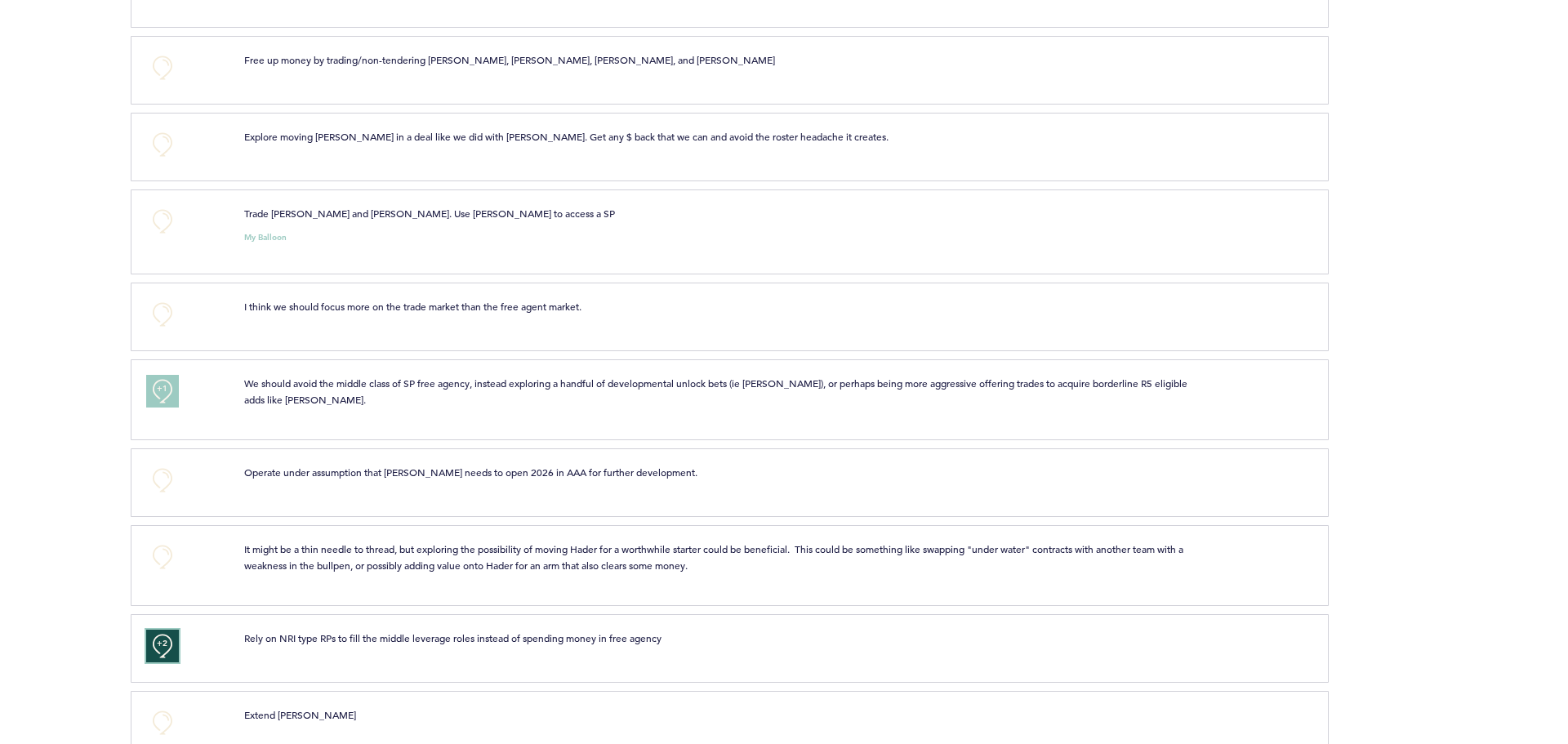
scroll to position [3365, 0]
click at [153, 206] on button "+0" at bounding box center [162, 221] width 33 height 33
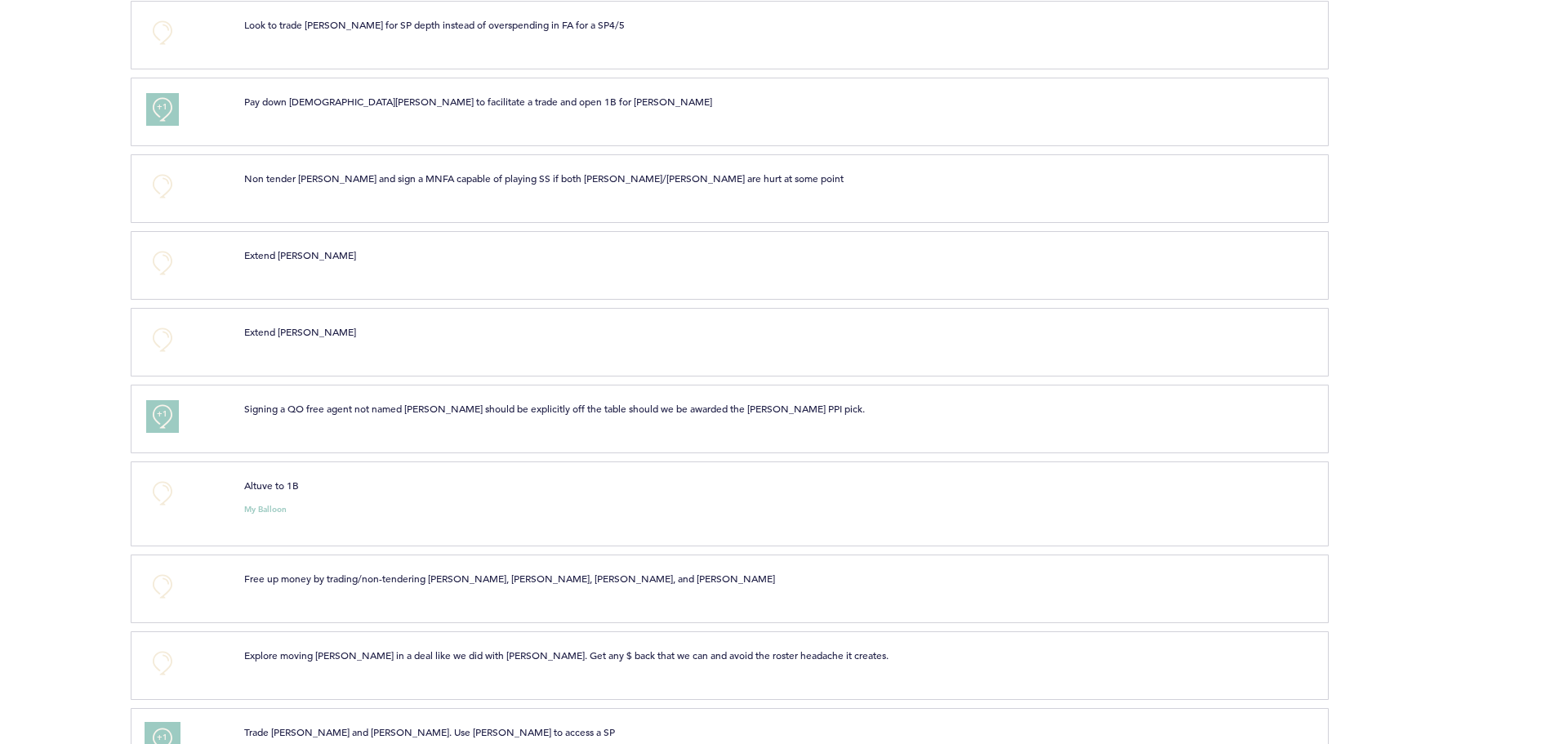
scroll to position [2849, 0]
click at [166, 491] on button "+0" at bounding box center [162, 492] width 33 height 33
click at [166, 491] on button "+1" at bounding box center [162, 492] width 33 height 33
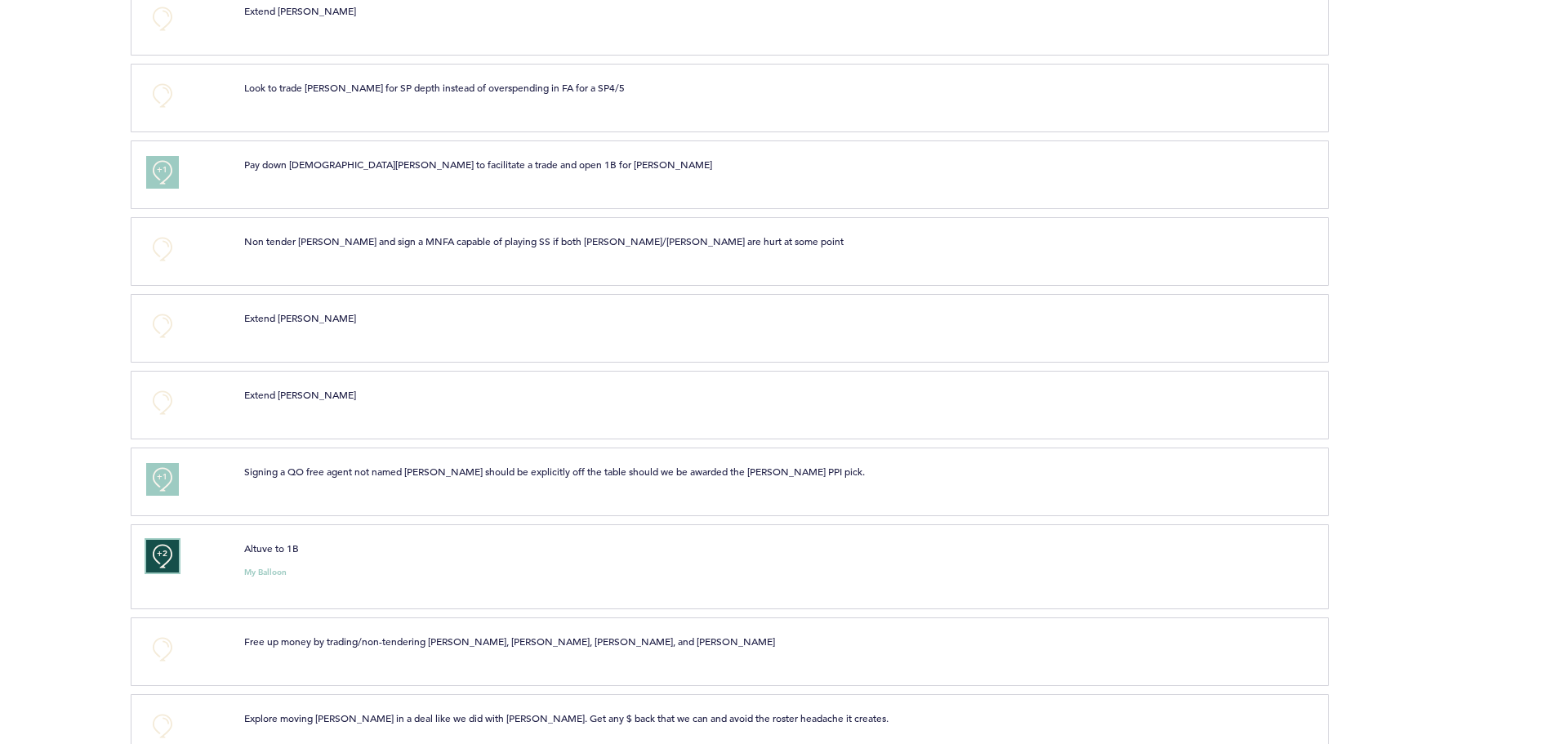
scroll to position [2752, 0]
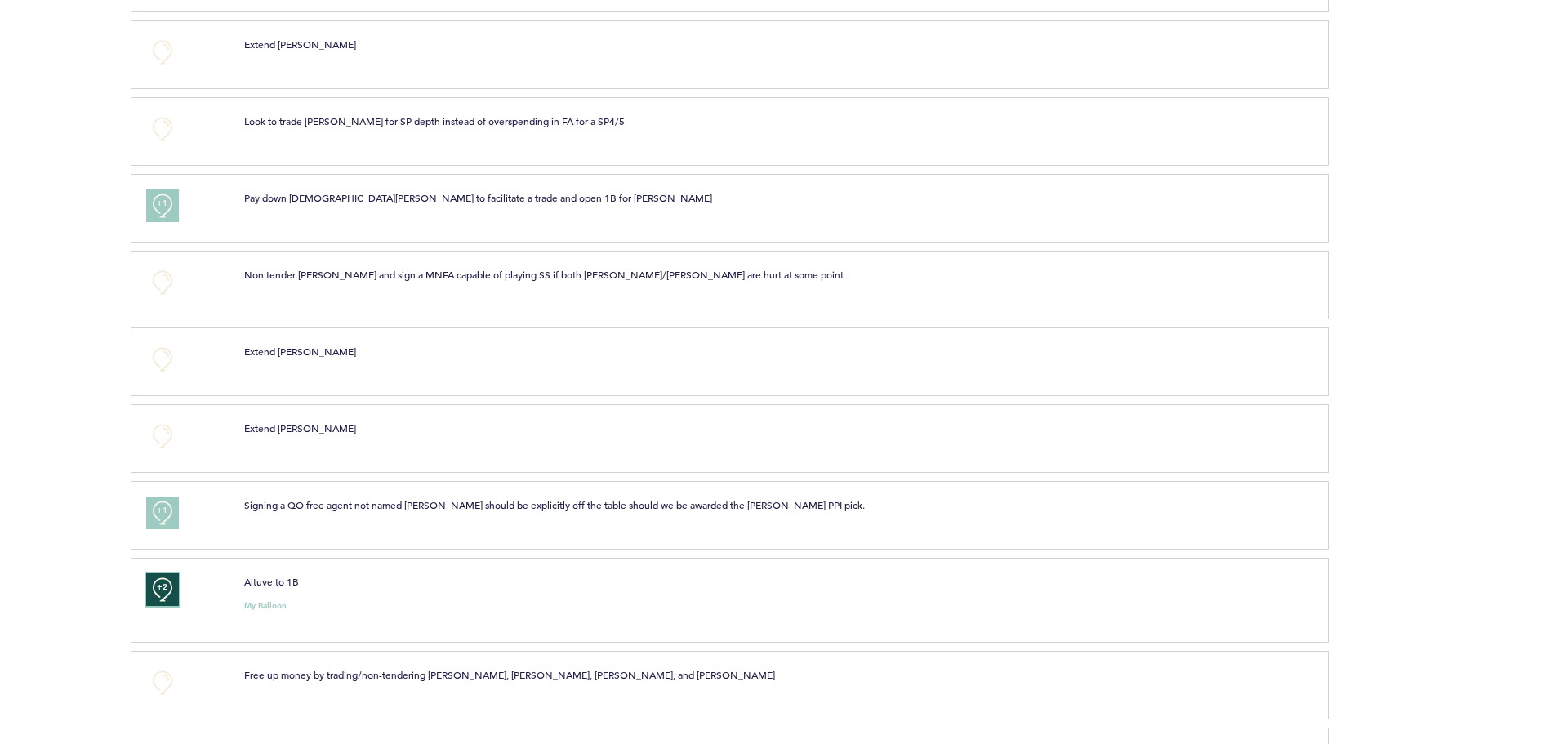
click at [161, 580] on span "+2" at bounding box center [163, 587] width 12 height 17
click at [161, 580] on button "+0" at bounding box center [162, 589] width 33 height 33
click at [161, 580] on span "+1" at bounding box center [163, 587] width 12 height 17
click at [161, 580] on span "+2" at bounding box center [163, 587] width 12 height 17
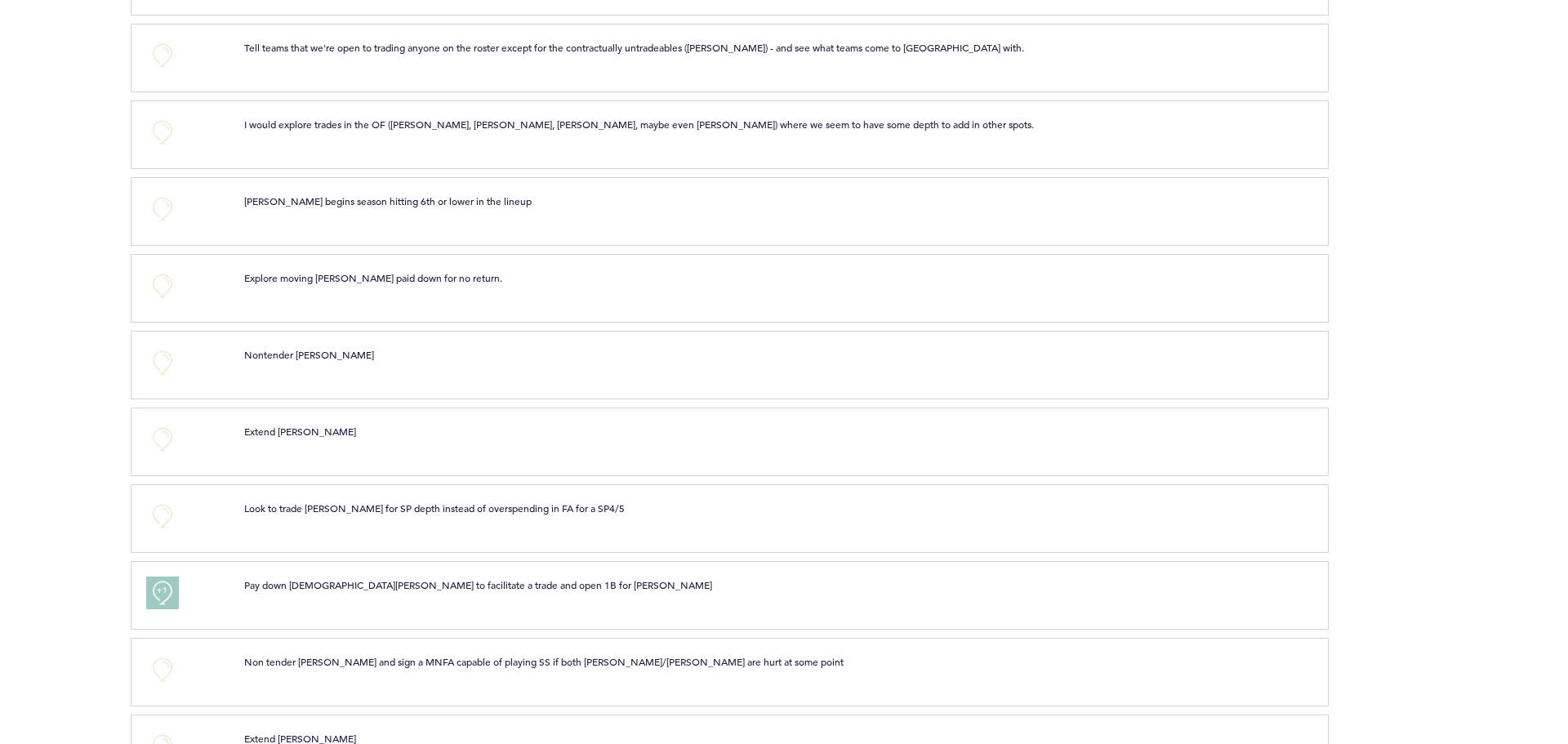
scroll to position [2363, 0]
click at [155, 198] on button "+0" at bounding box center [162, 209] width 33 height 33
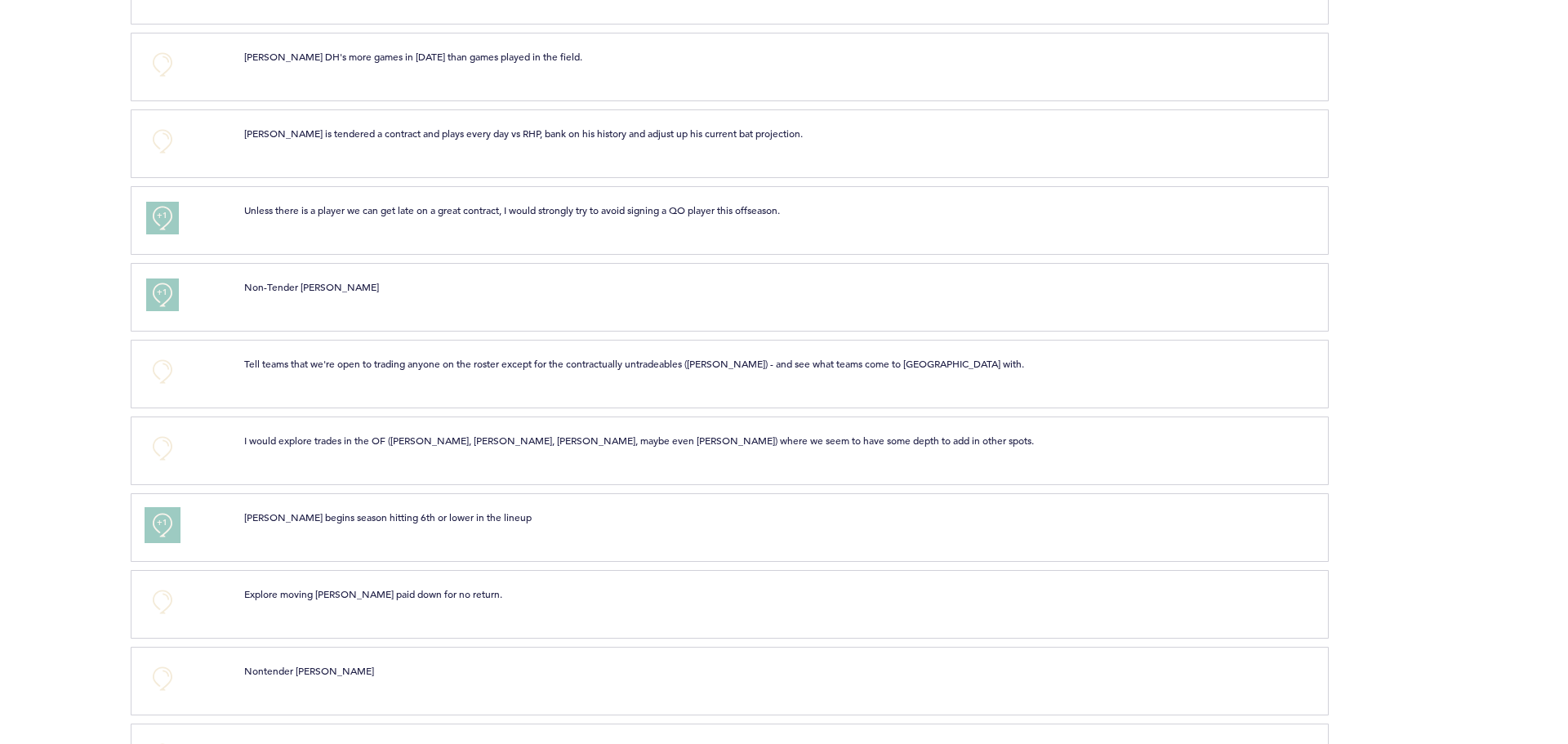
scroll to position [2035, 0]
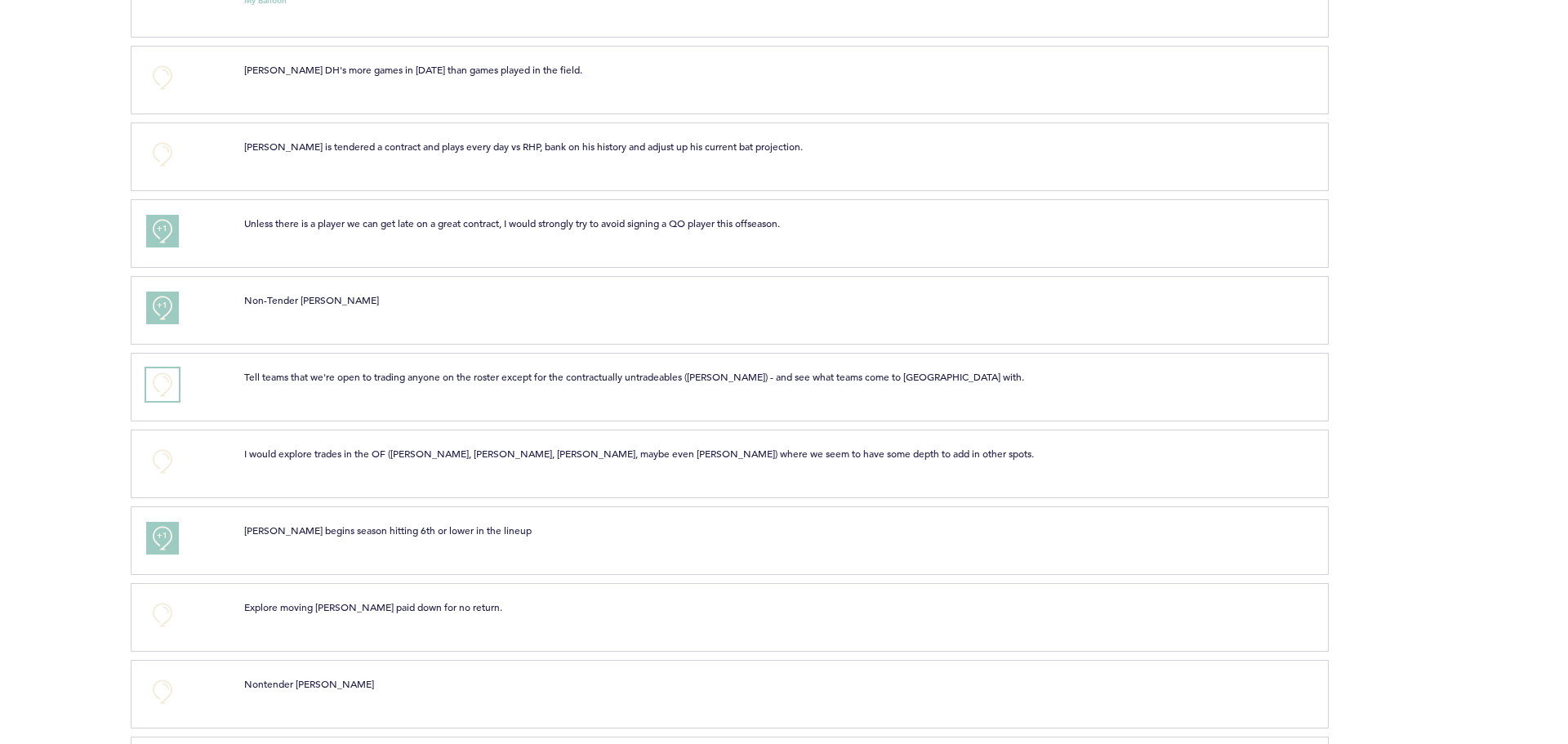
click at [173, 383] on button "+0" at bounding box center [162, 384] width 33 height 33
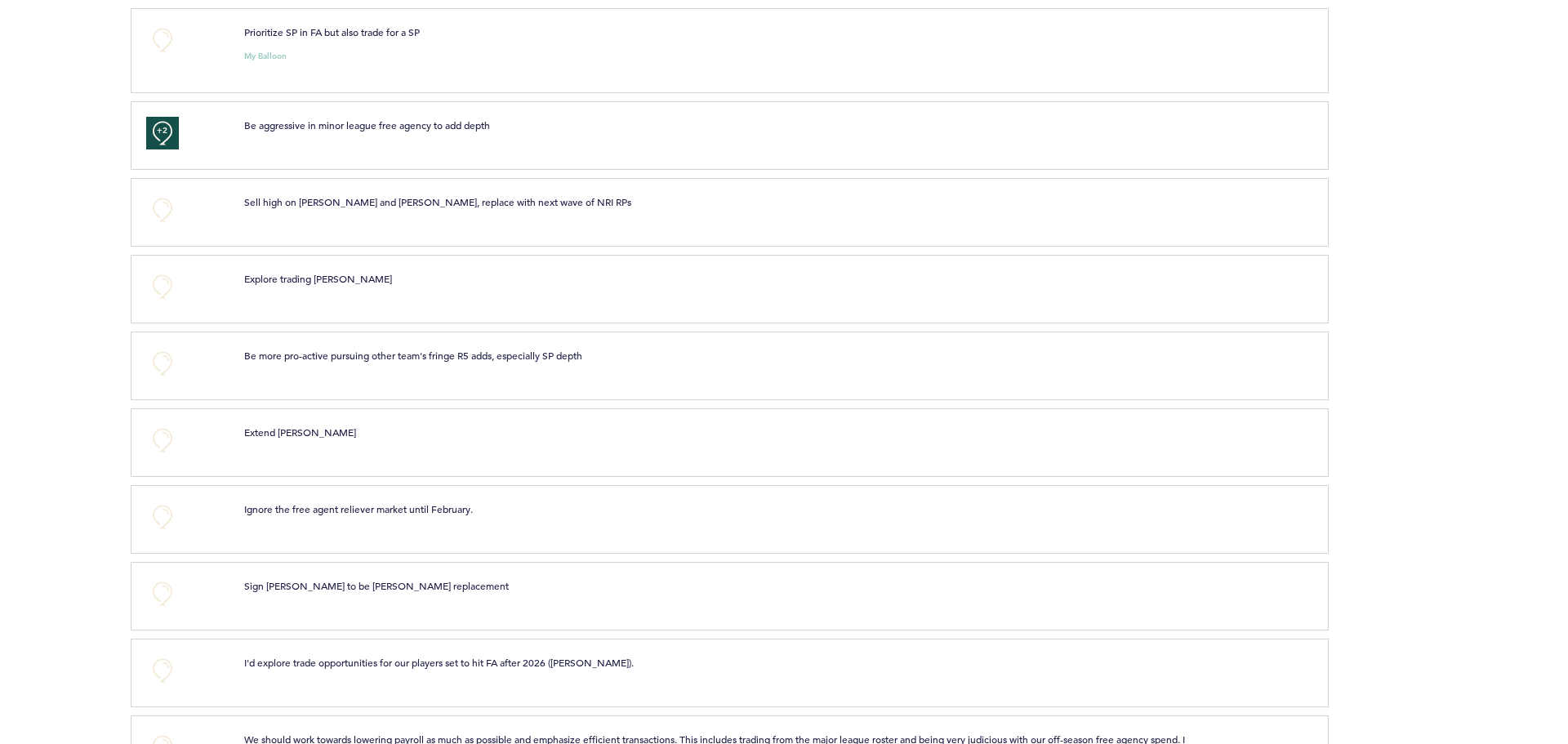
scroll to position [5543, 0]
click at [158, 348] on button "+0" at bounding box center [162, 364] width 33 height 33
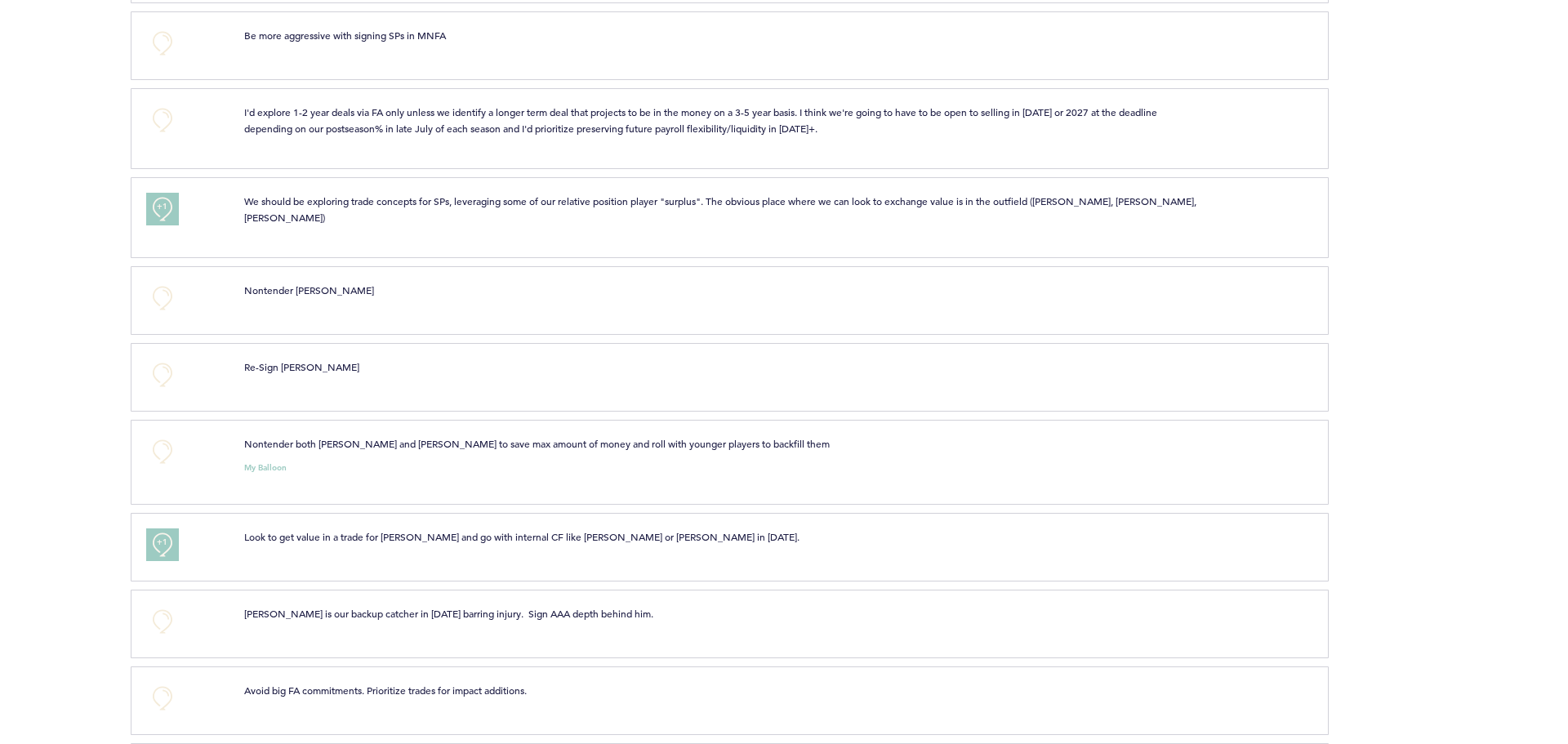
scroll to position [324, 0]
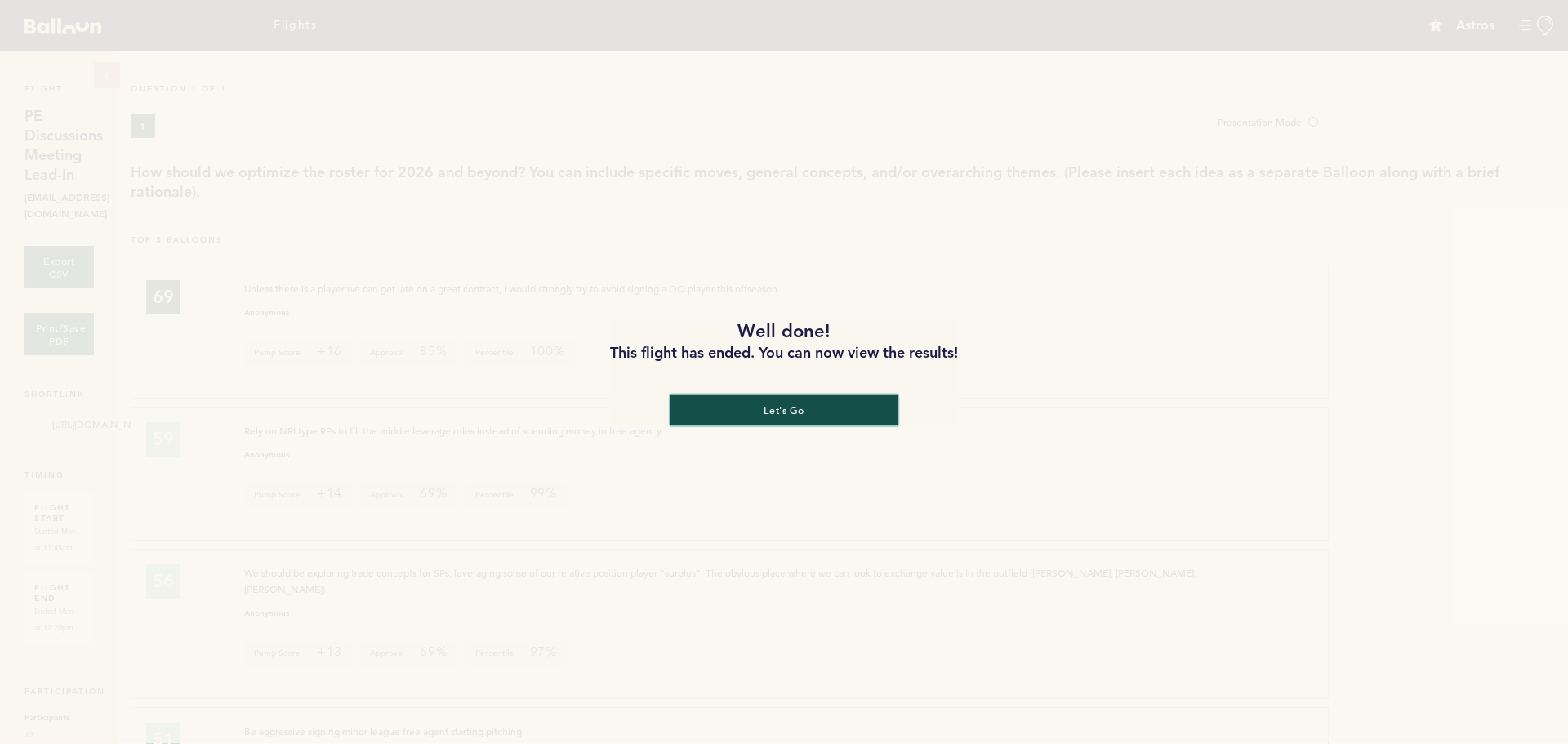
click at [824, 411] on button "let's go" at bounding box center [784, 410] width 227 height 31
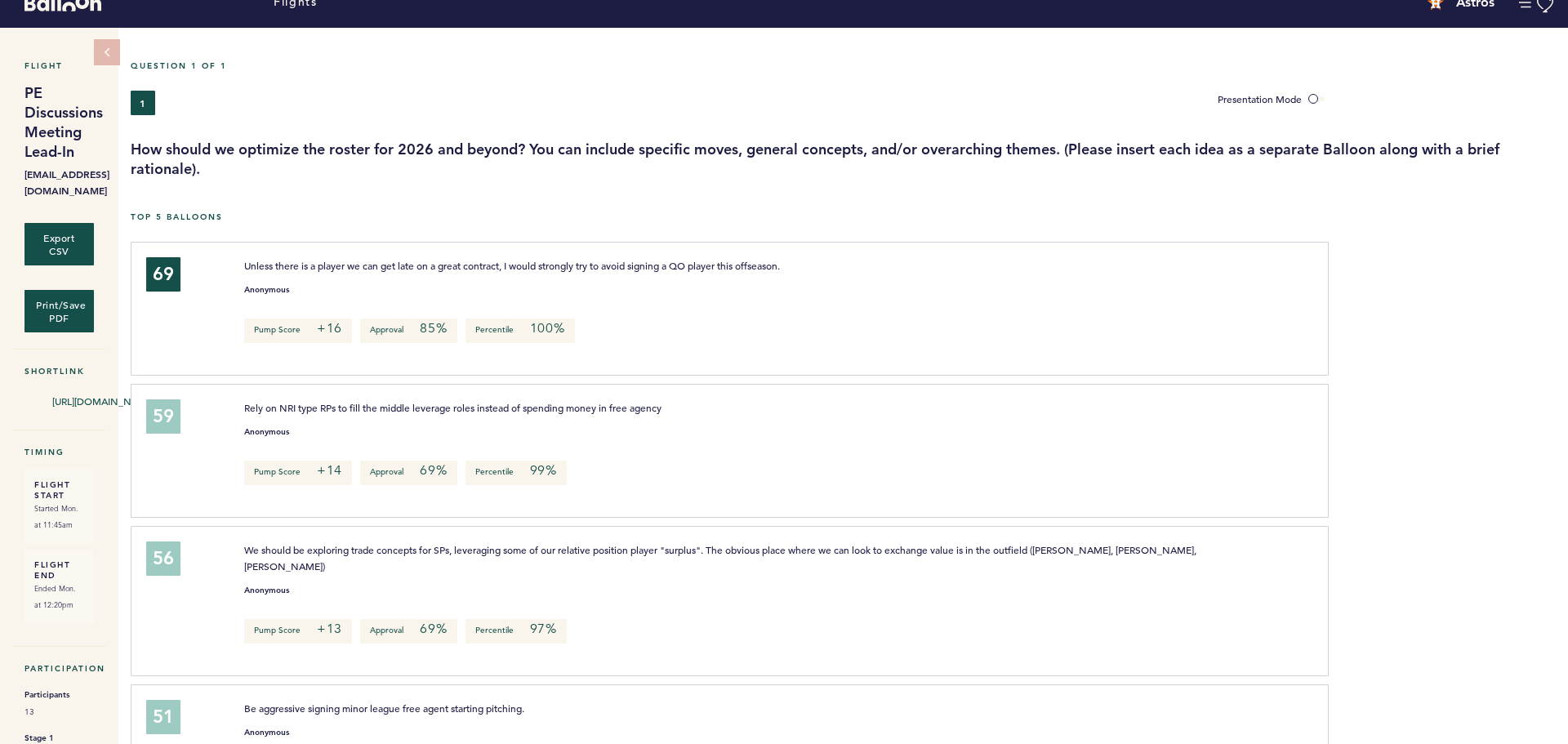
scroll to position [24, 0]
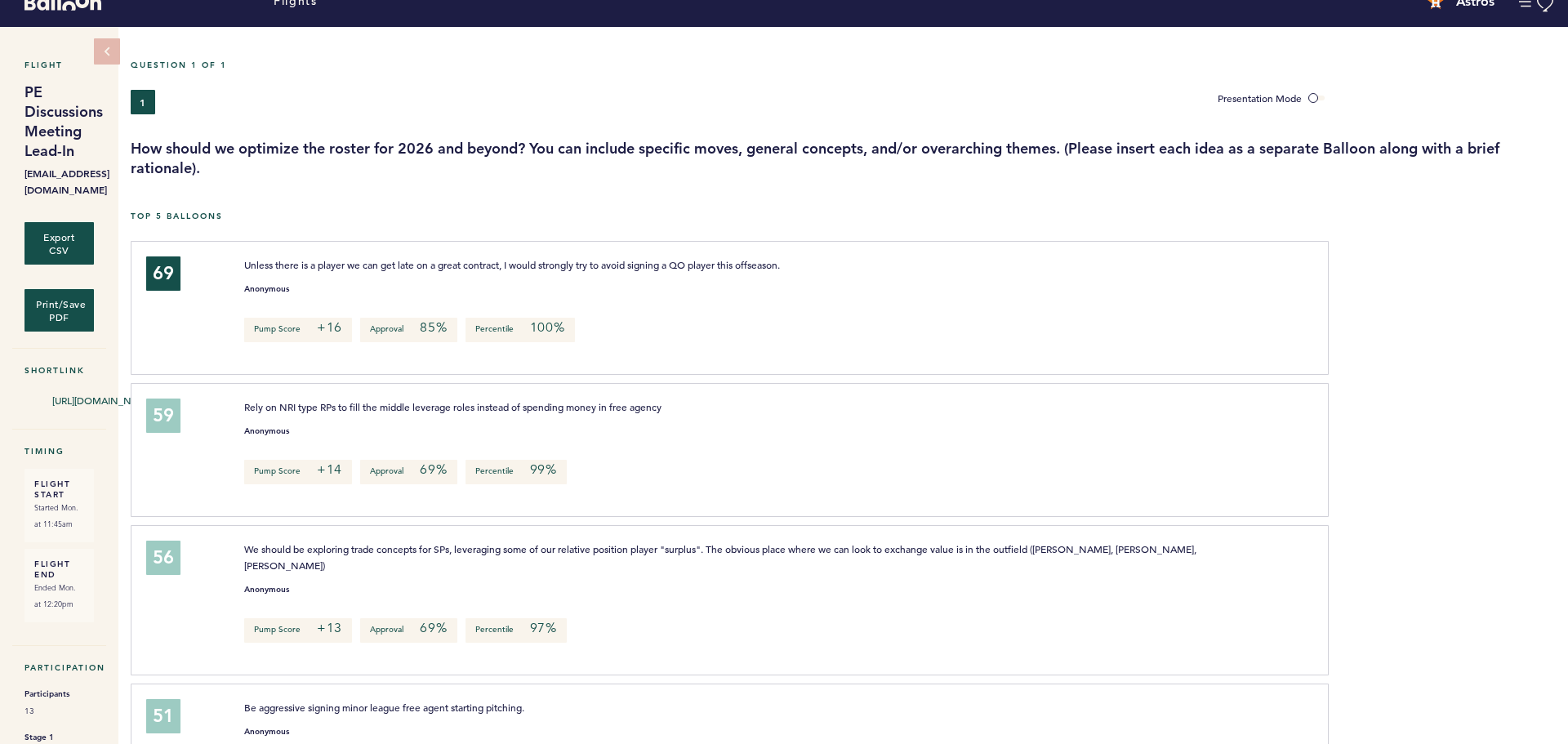
click at [302, 385] on div "59 Rely on NRI type RPs to fill the middle leverage roles instead of spending m…" at bounding box center [730, 451] width 1198 height 134
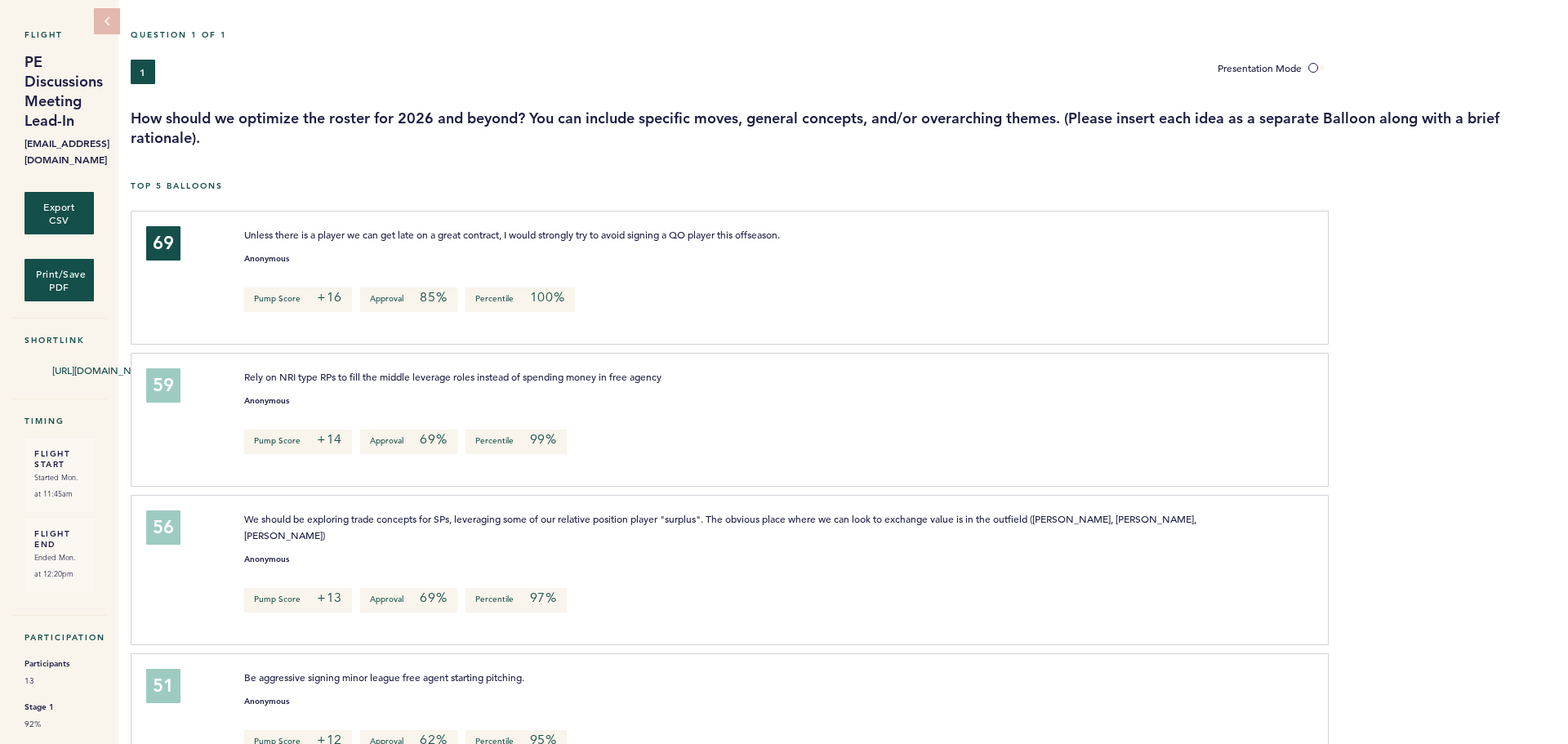
scroll to position [0, 0]
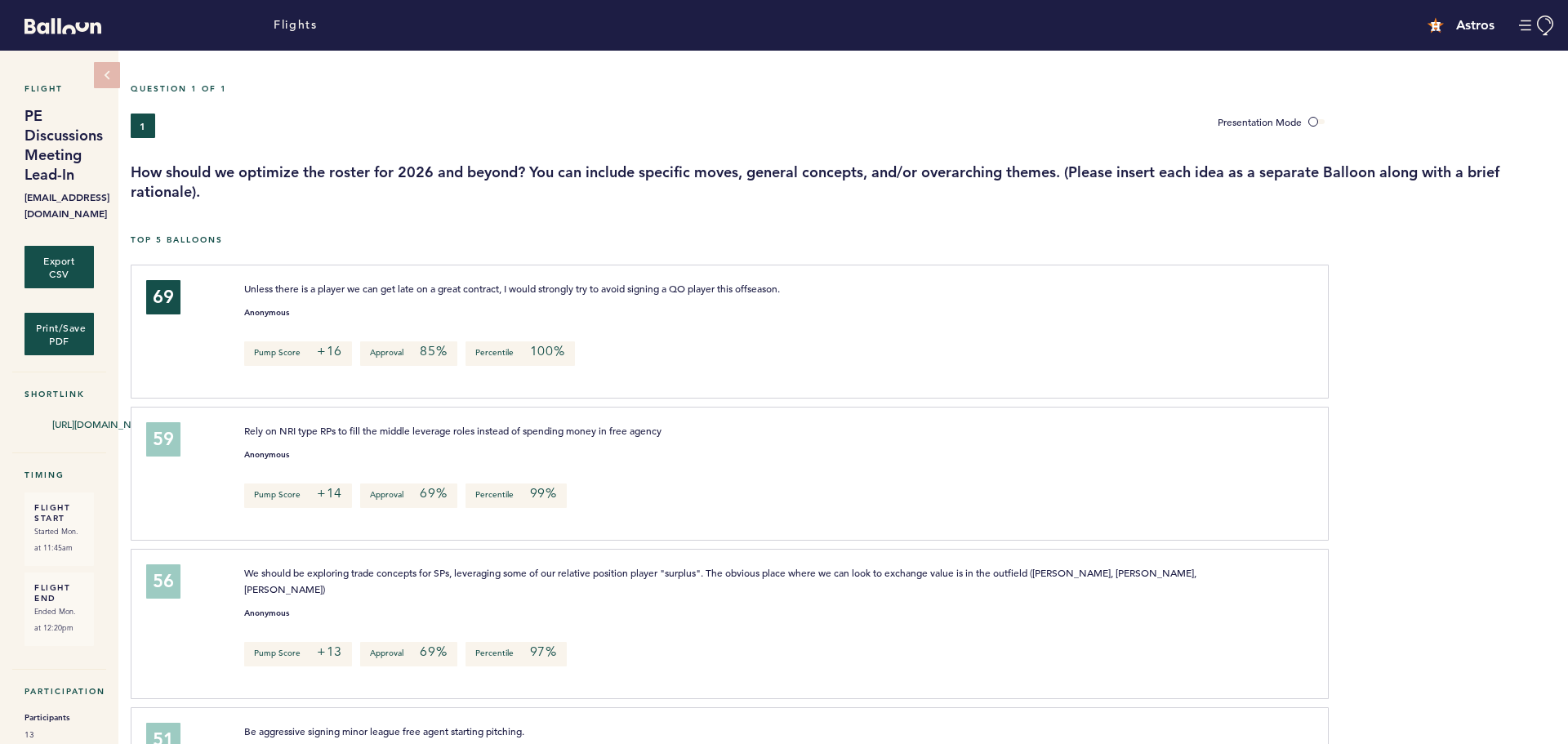
click at [778, 422] on p "Rely on NRI type RPs to fill the middle leverage roles instead of spending mone…" at bounding box center [725, 430] width 962 height 17
click at [1474, 307] on div at bounding box center [1448, 338] width 239 height 138
